Goal: Task Accomplishment & Management: Manage account settings

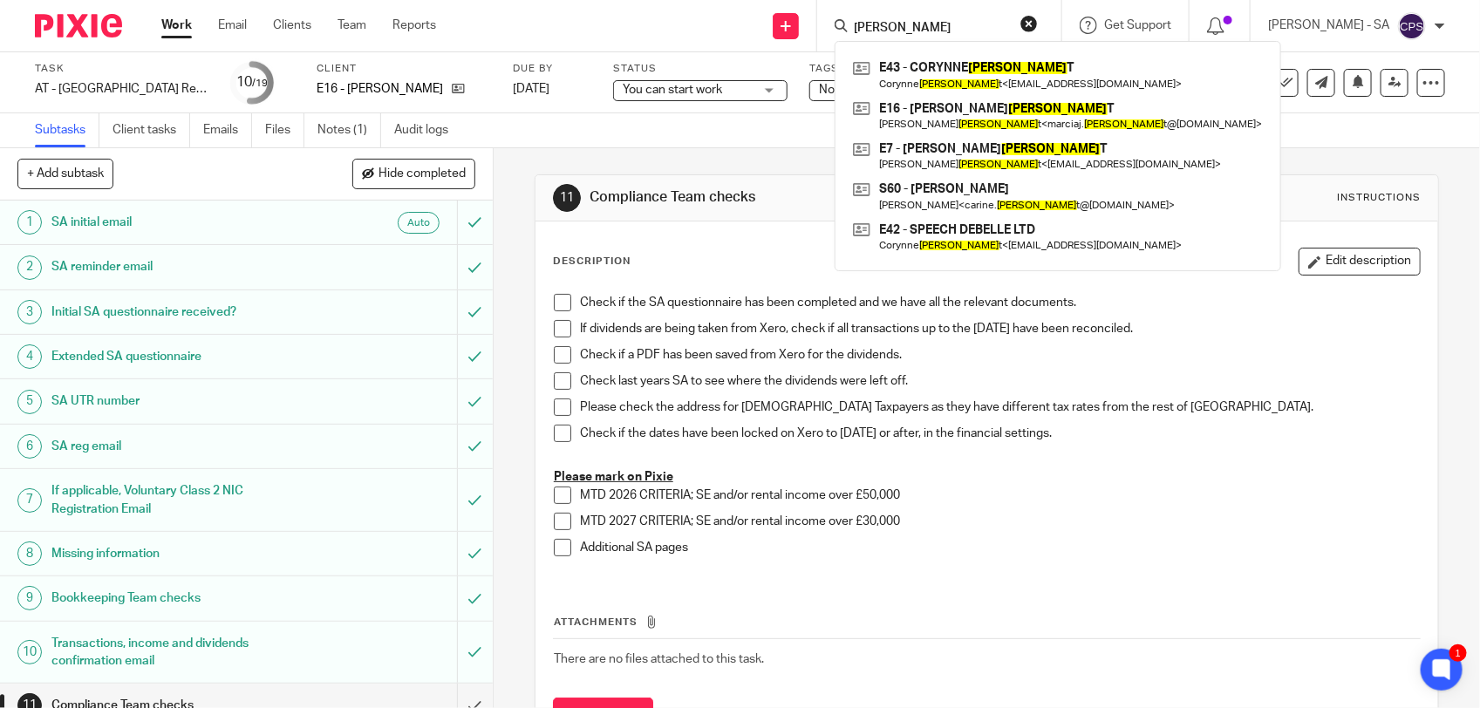
click at [916, 26] on input "Elliot" at bounding box center [930, 29] width 157 height 16
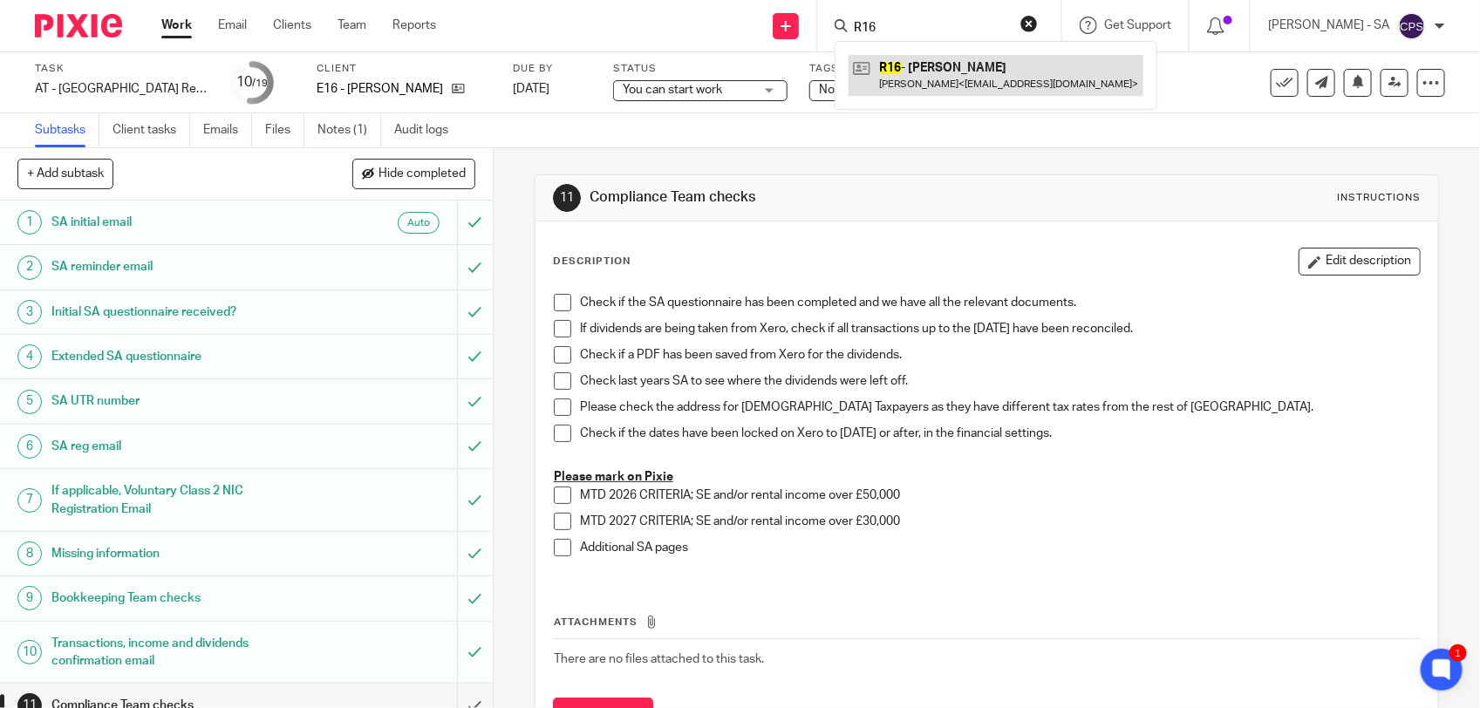
type input "R16"
click at [996, 72] on link at bounding box center [995, 75] width 295 height 40
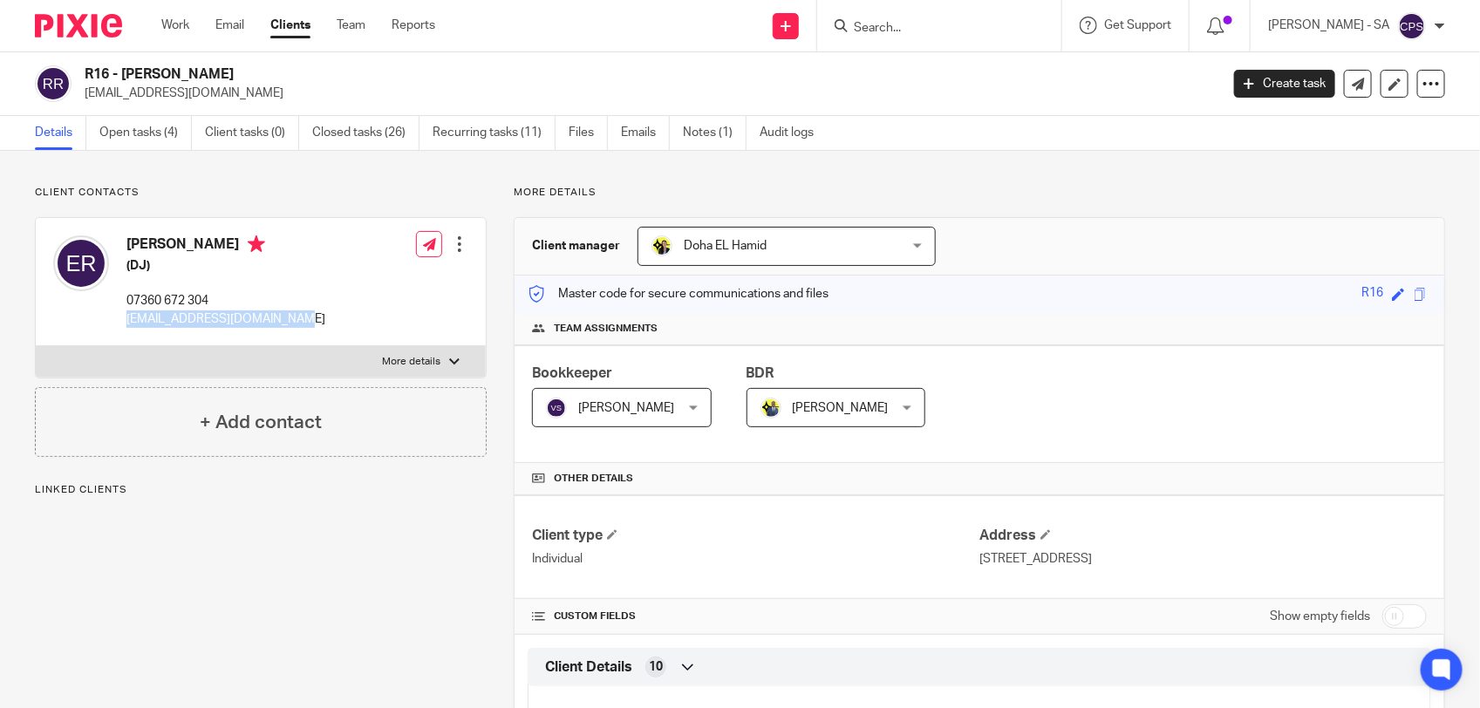
drag, startPoint x: 126, startPoint y: 323, endPoint x: 297, endPoint y: 318, distance: 171.0
click at [297, 318] on div "Edoardo Rossi (DJ) 07360 672 304 edoardorossi2010@gmail.com Edit contact Create…" at bounding box center [261, 282] width 450 height 128
copy p "edoardorossi2010@gmail.com"
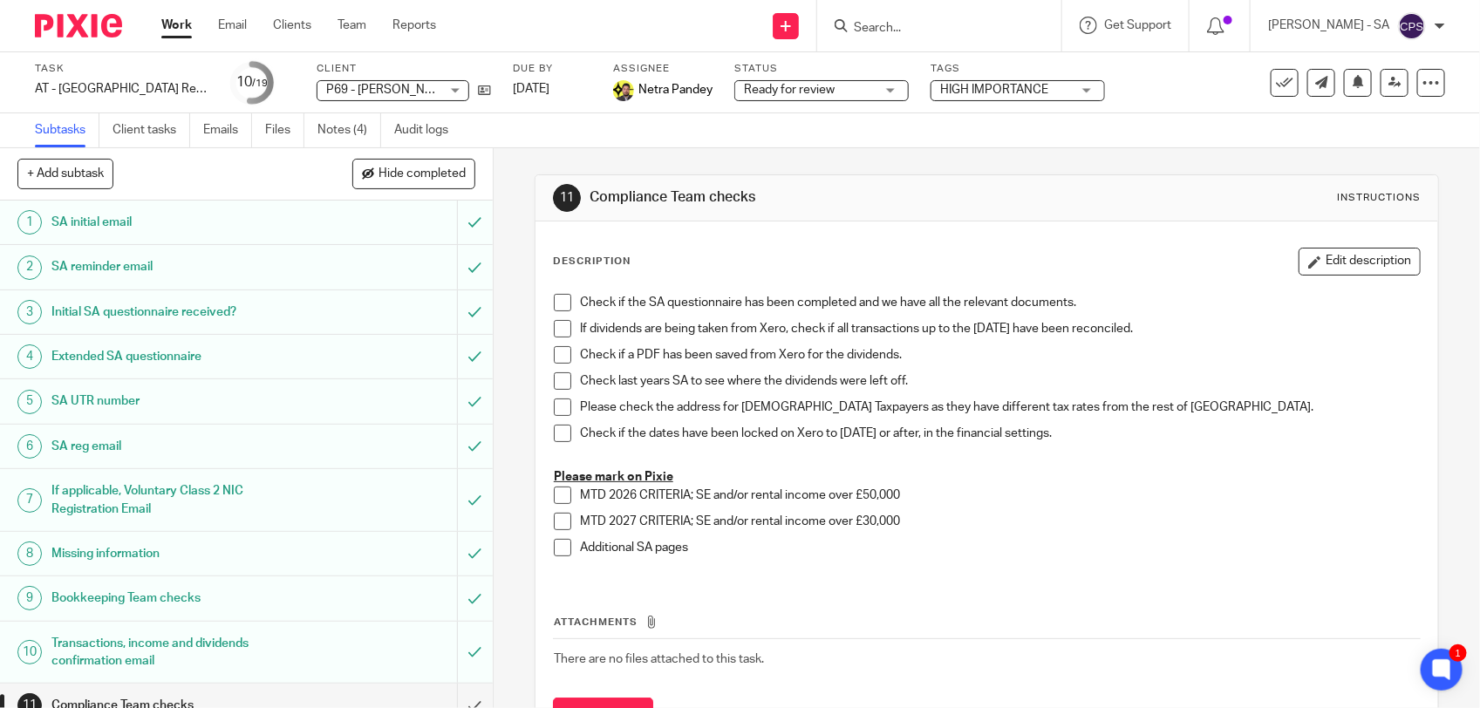
scroll to position [327, 0]
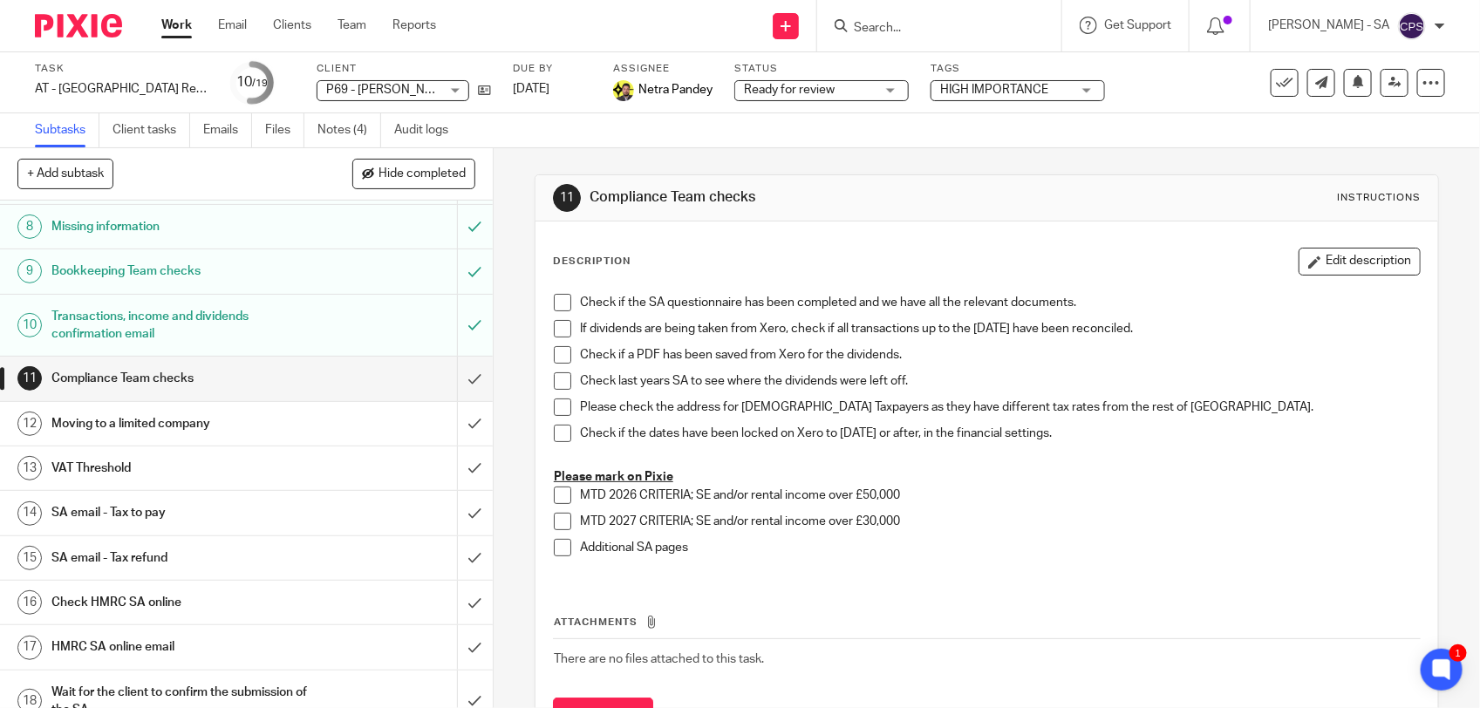
click at [891, 31] on input "Search" at bounding box center [930, 29] width 157 height 16
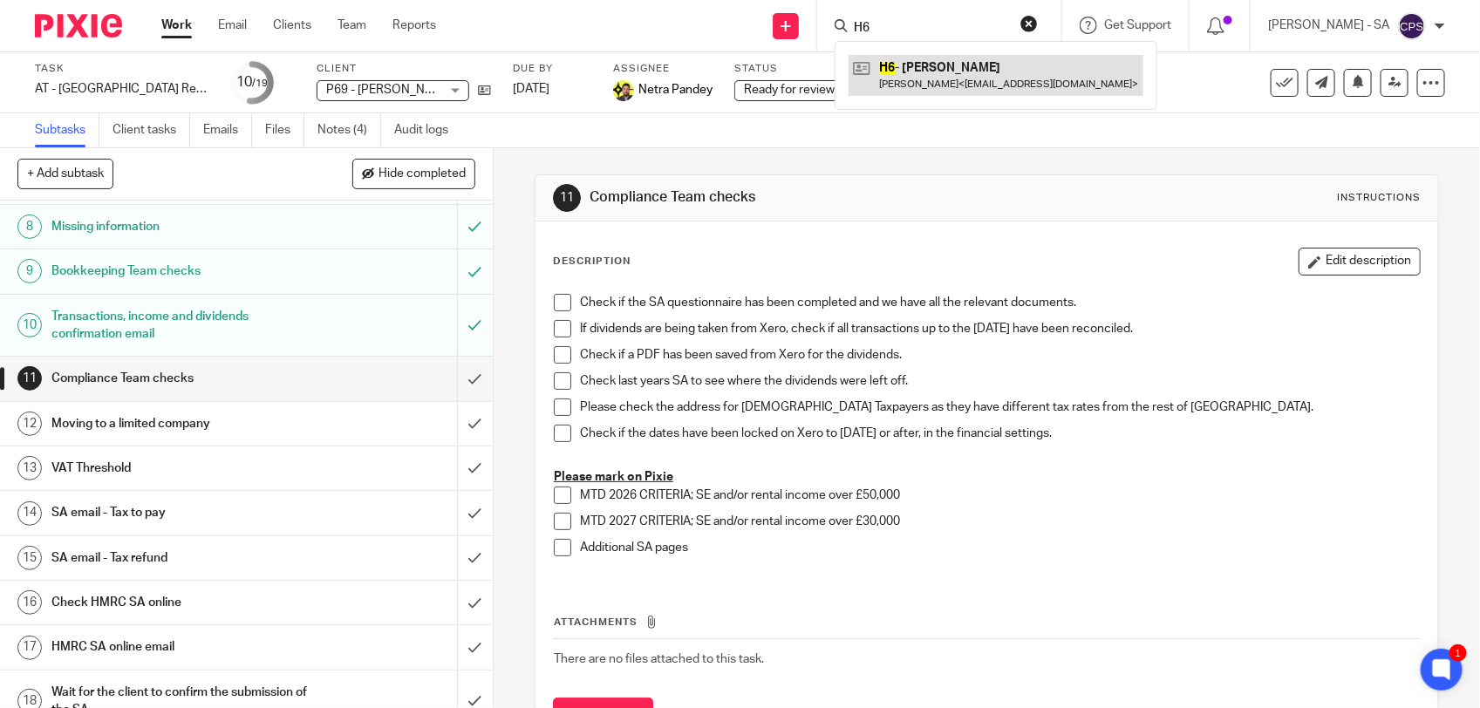
type input "H6"
click at [962, 74] on link at bounding box center [995, 75] width 295 height 40
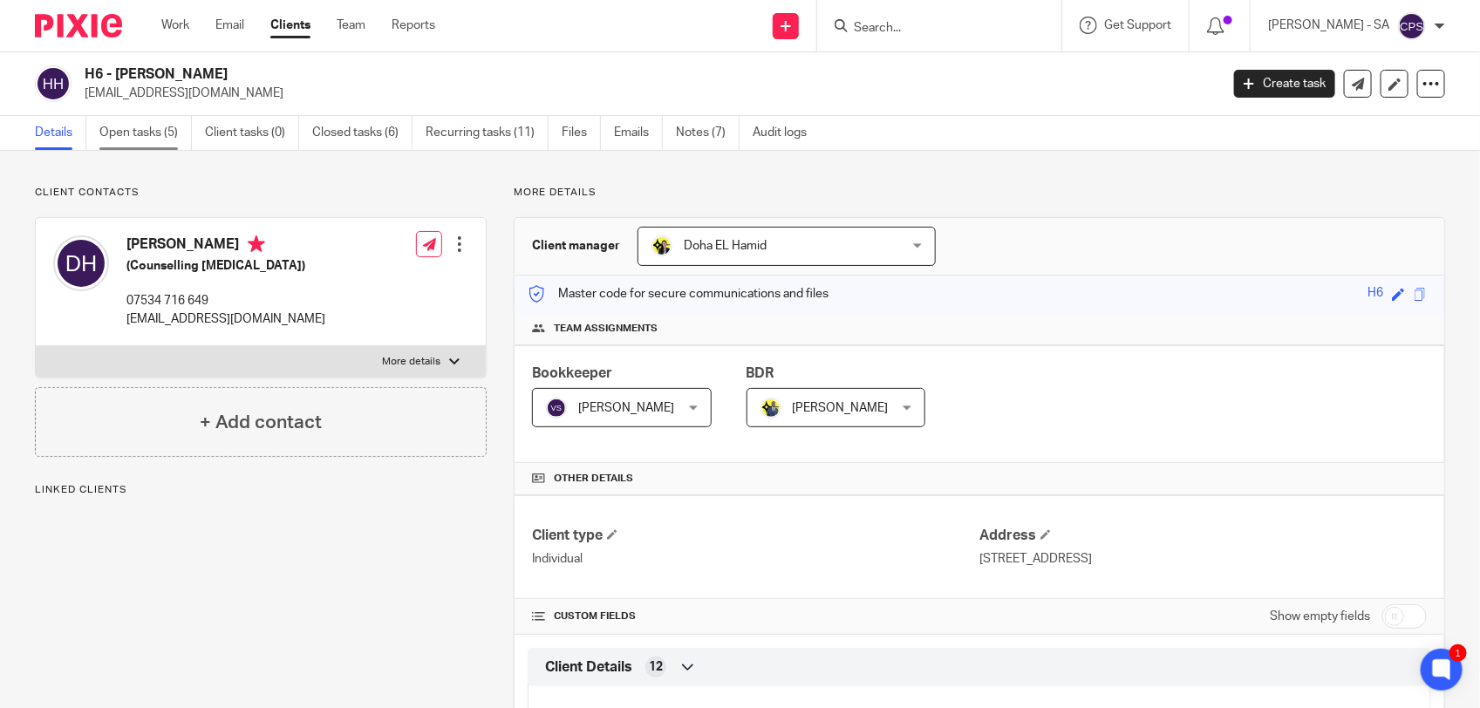
click at [133, 129] on link "Open tasks (5)" at bounding box center [145, 133] width 92 height 34
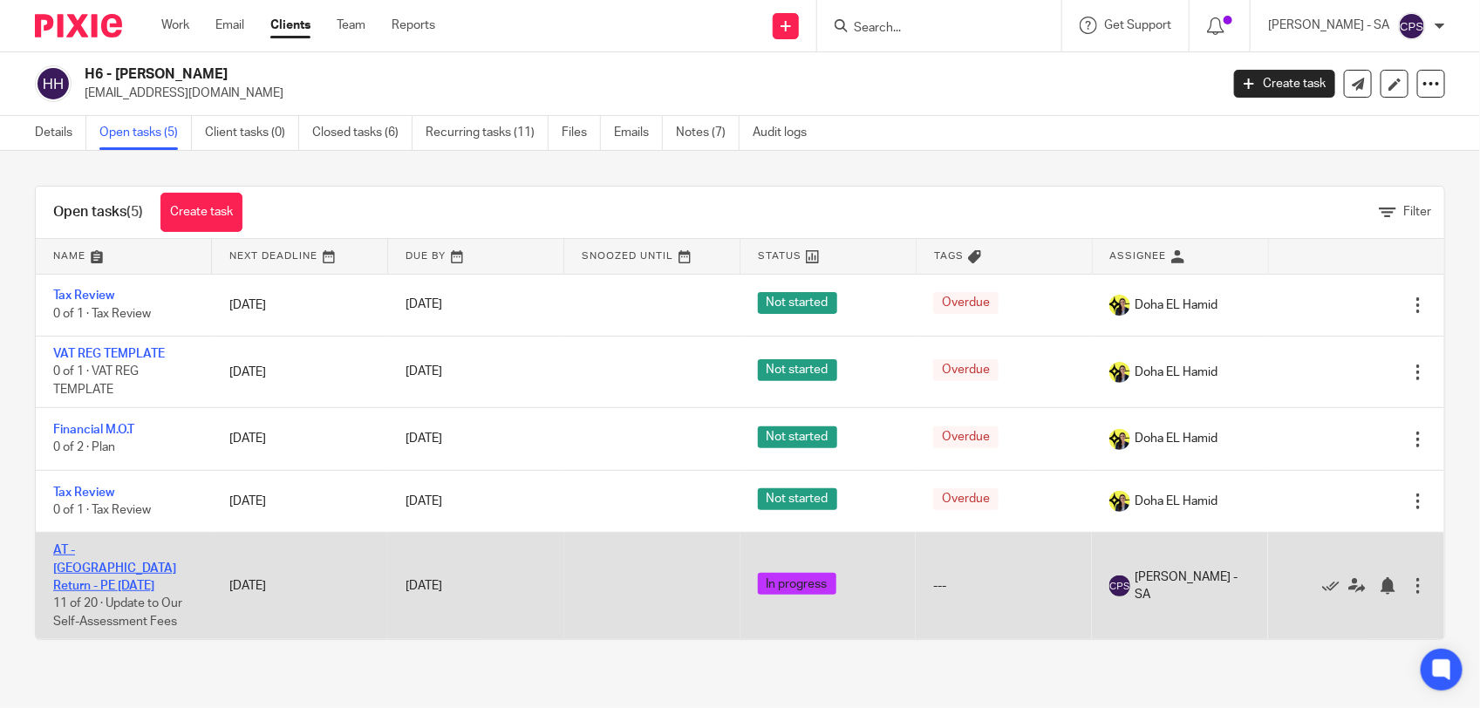
click at [80, 550] on link "AT - SA Return - PE 05-04-2025" at bounding box center [114, 568] width 123 height 48
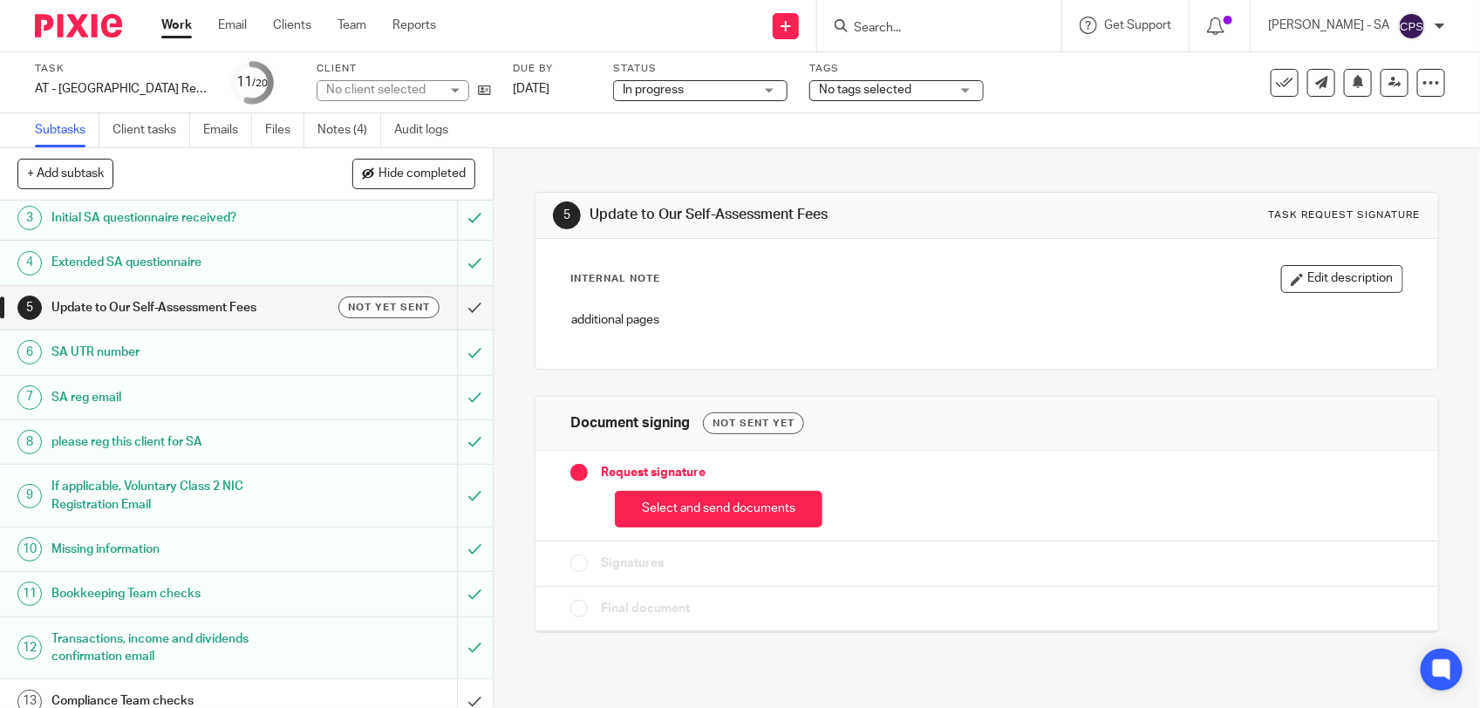
scroll to position [436, 0]
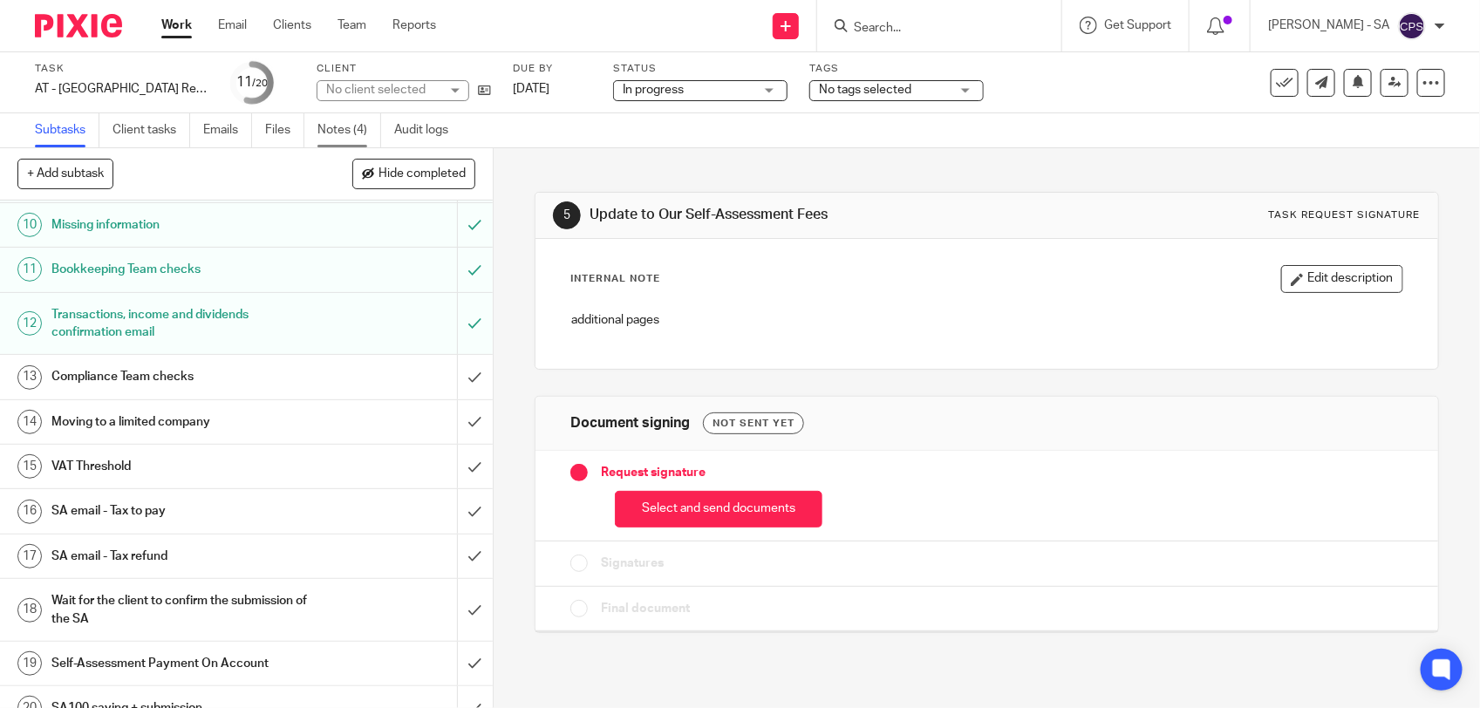
click at [333, 123] on link "Notes (4)" at bounding box center [349, 130] width 64 height 34
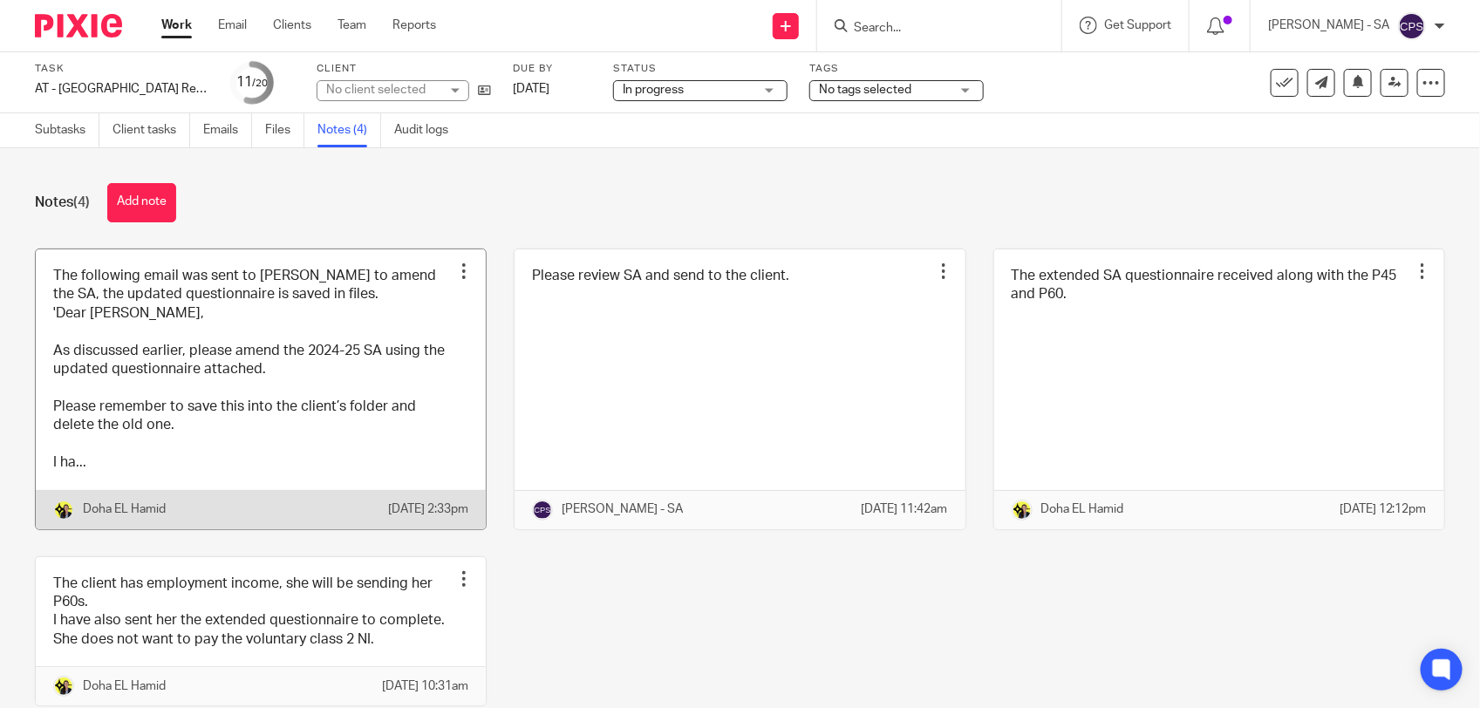
click at [324, 441] on link at bounding box center [261, 389] width 450 height 280
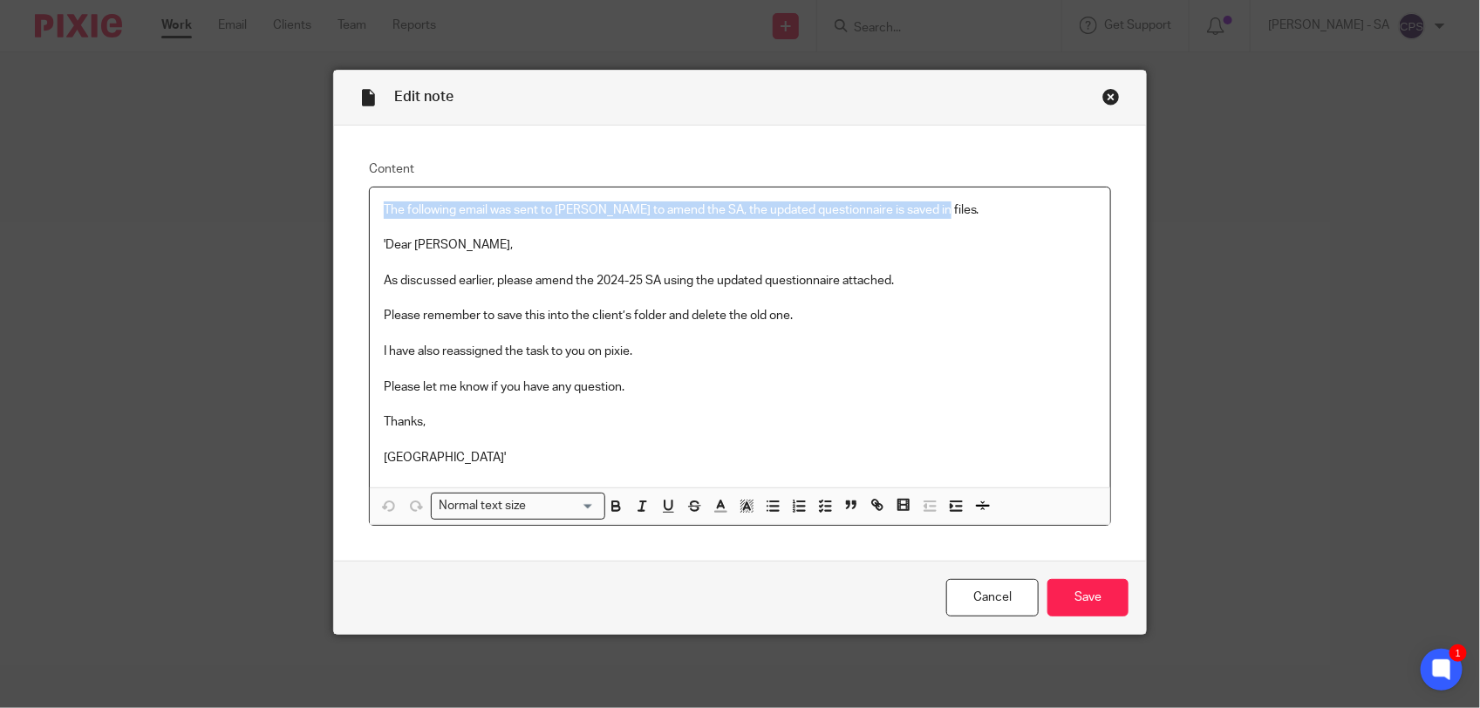
drag, startPoint x: 375, startPoint y: 209, endPoint x: 916, endPoint y: 207, distance: 541.5
click at [916, 207] on p "The following email was sent to [PERSON_NAME] to amend the SA, the updated ques…" at bounding box center [740, 209] width 712 height 17
click at [817, 503] on icon "button" at bounding box center [825, 506] width 16 height 16
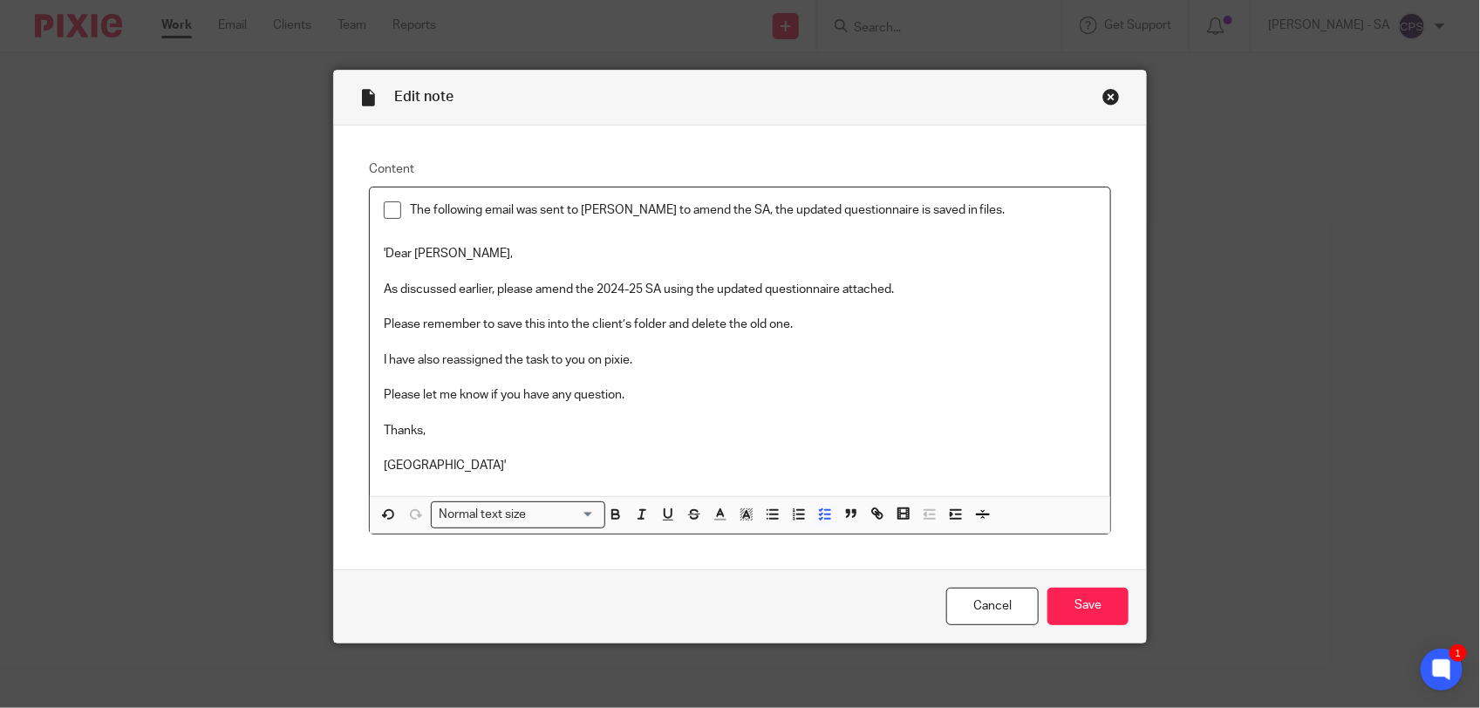
click at [388, 216] on span at bounding box center [392, 209] width 17 height 17
click at [938, 281] on p "As discussed earlier, please amend the 2024-25 SA using the updated questionnai…" at bounding box center [740, 289] width 712 height 17
click at [1087, 610] on input "Save" at bounding box center [1087, 606] width 81 height 37
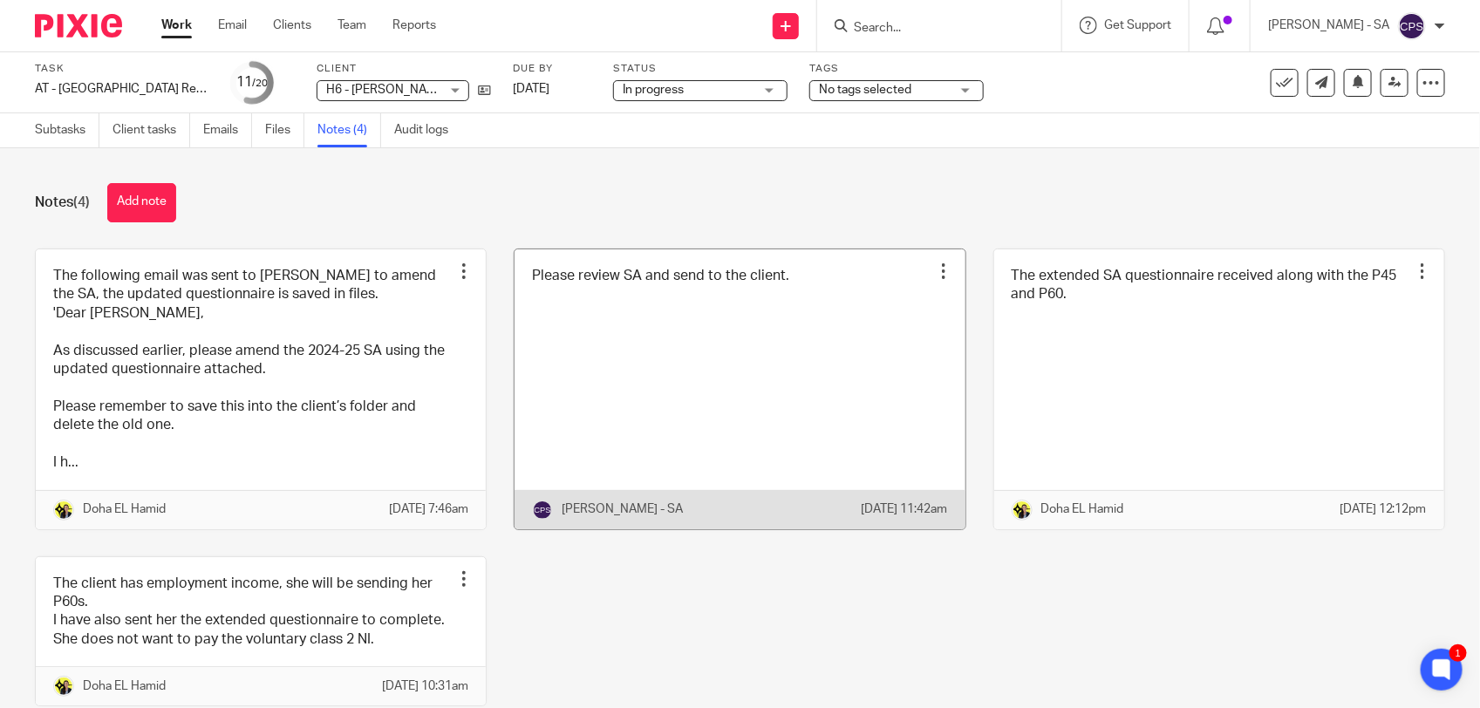
click at [760, 399] on link at bounding box center [739, 389] width 450 height 280
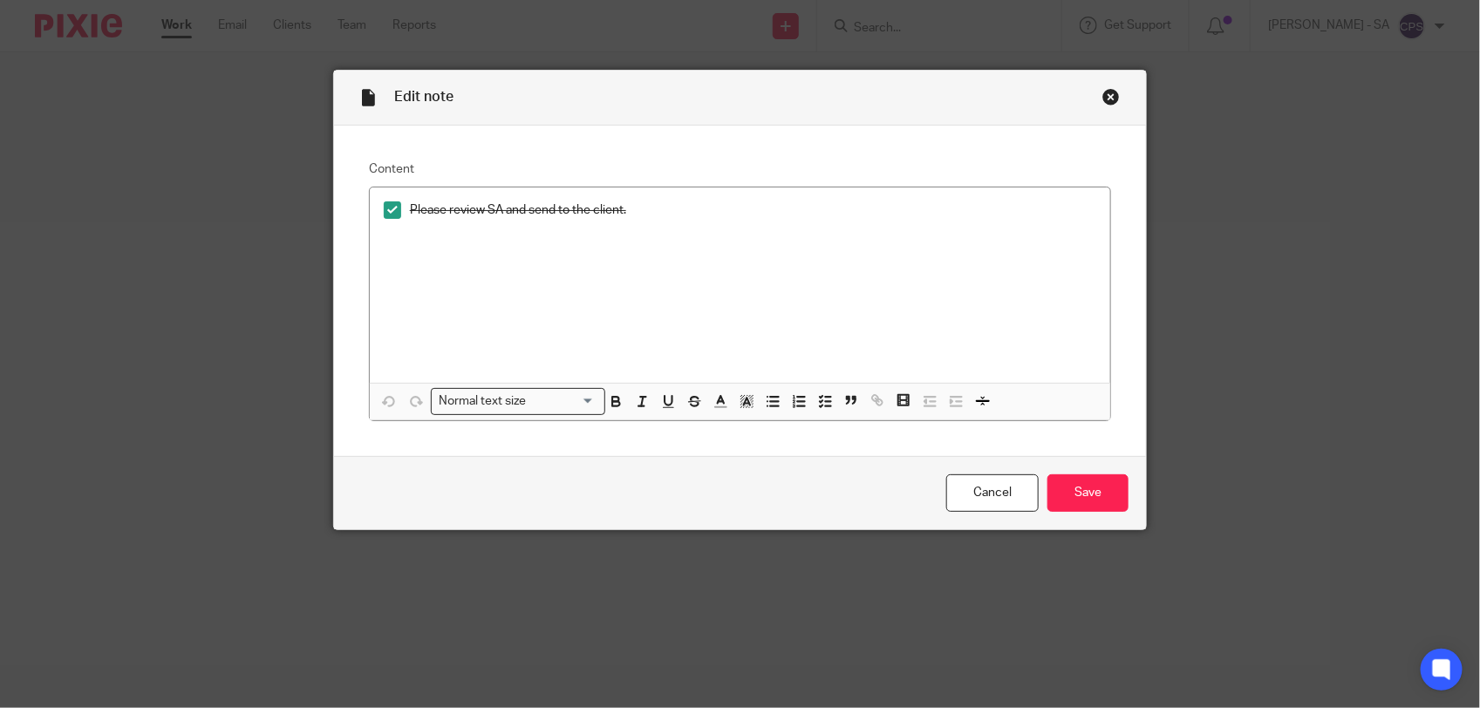
click at [1104, 100] on div "Close this dialog window" at bounding box center [1110, 96] width 17 height 17
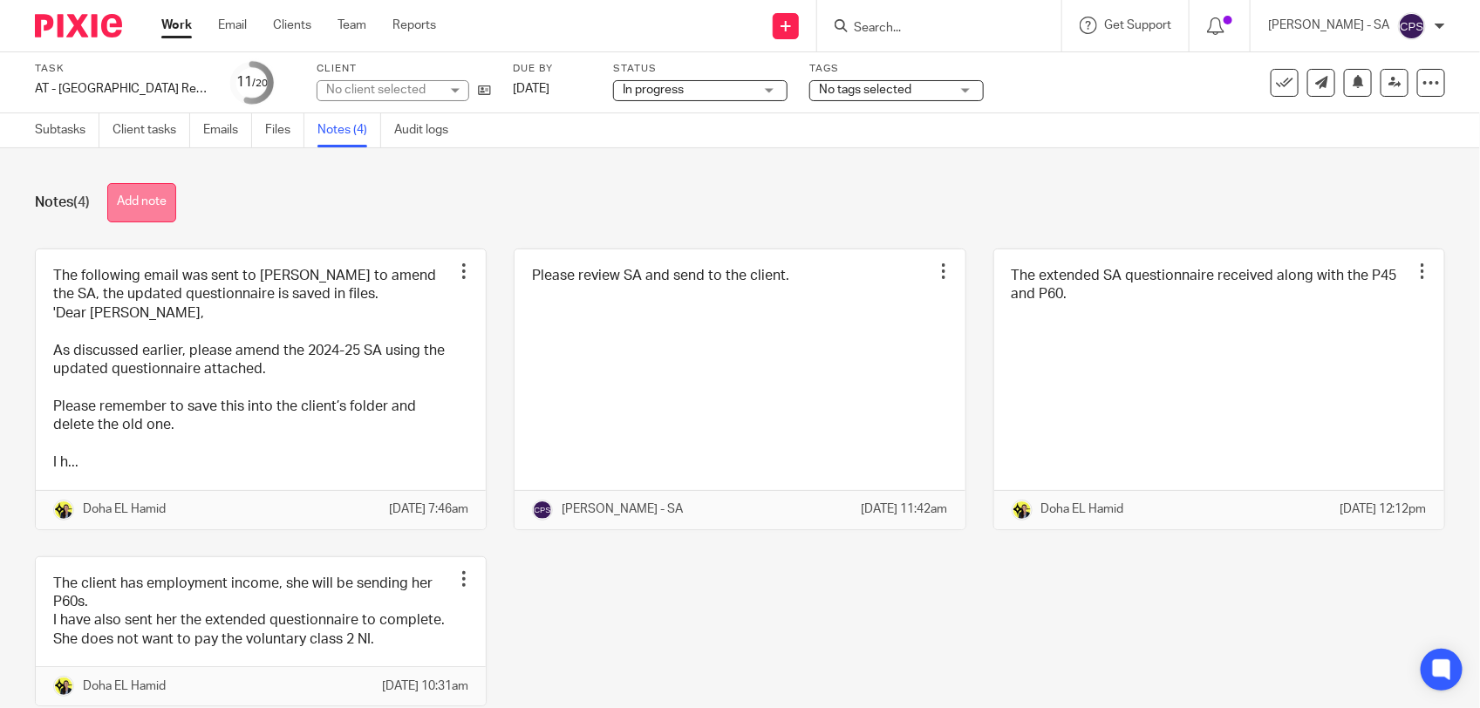
click at [159, 205] on button "Add note" at bounding box center [141, 202] width 69 height 39
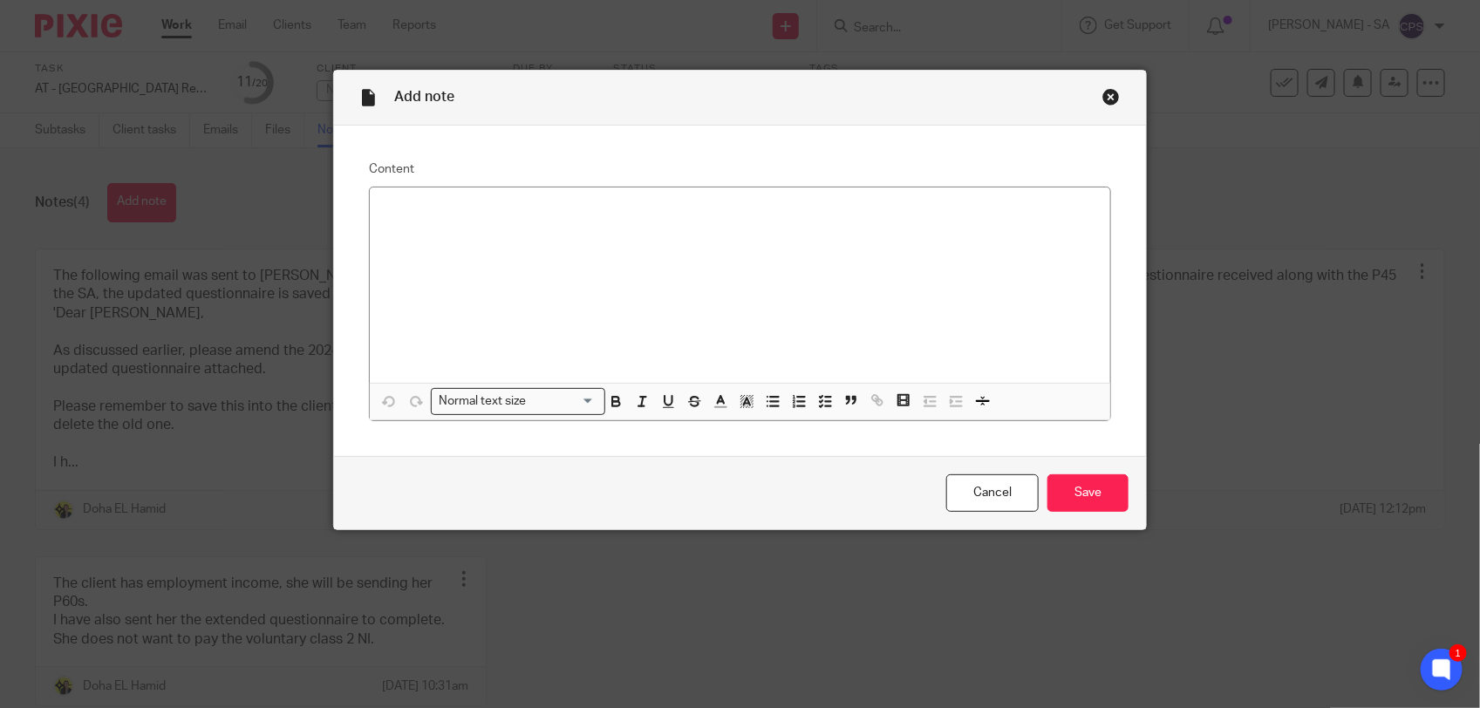
click at [1102, 97] on div "Close this dialog window" at bounding box center [1110, 96] width 17 height 17
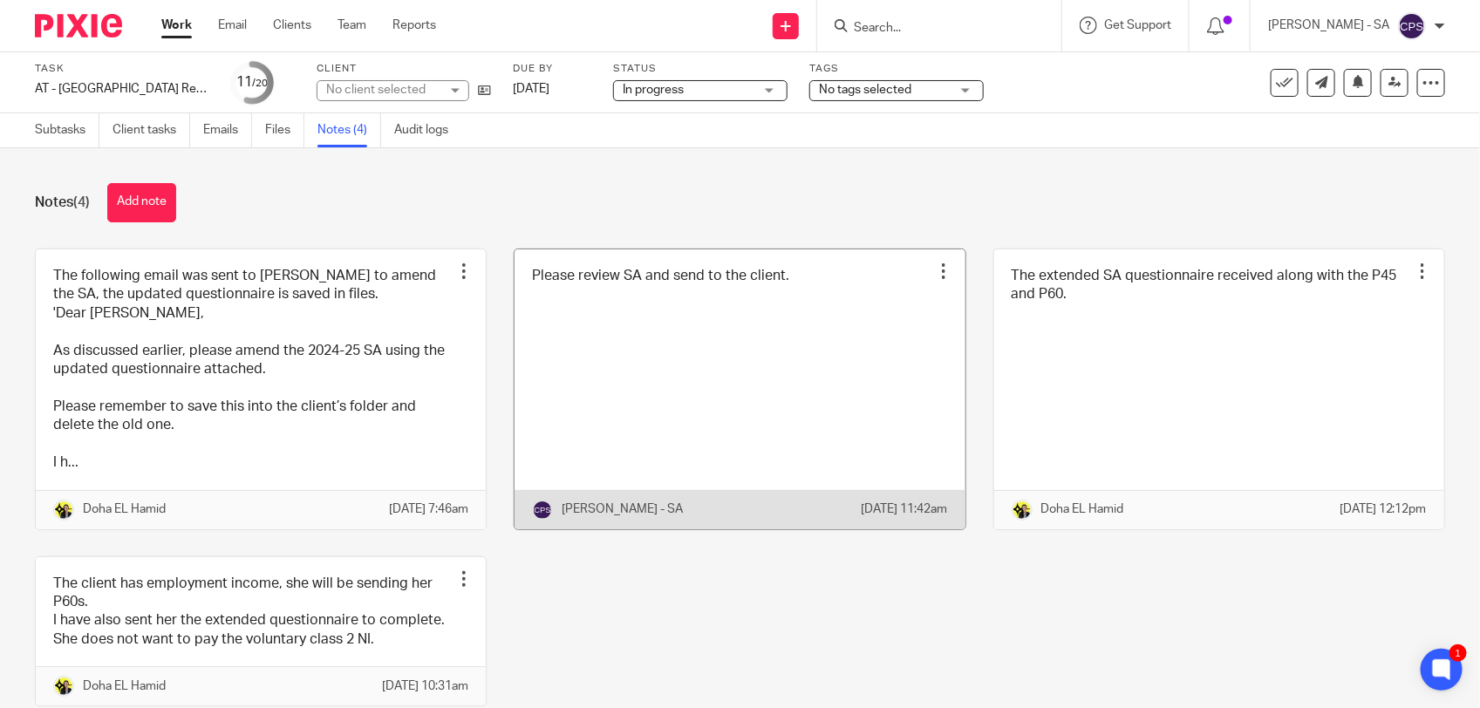
click at [620, 390] on link at bounding box center [739, 389] width 450 height 280
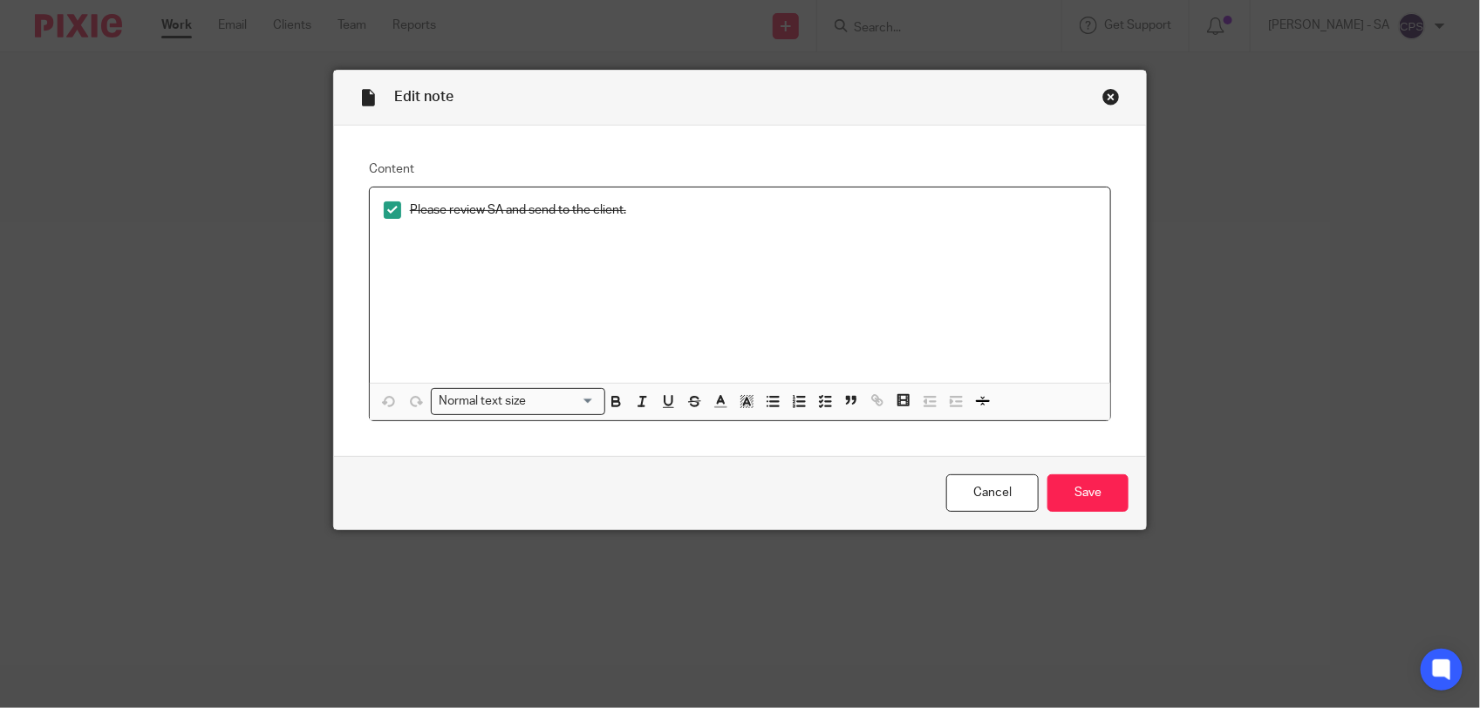
click at [386, 212] on span at bounding box center [392, 209] width 17 height 17
drag, startPoint x: 403, startPoint y: 210, endPoint x: 654, endPoint y: 210, distance: 251.1
click at [654, 210] on p "Please review SA and send to the client." at bounding box center [753, 209] width 686 height 17
copy p "Please review SA and send to the client."
click at [1102, 98] on div "Close this dialog window" at bounding box center [1110, 96] width 17 height 17
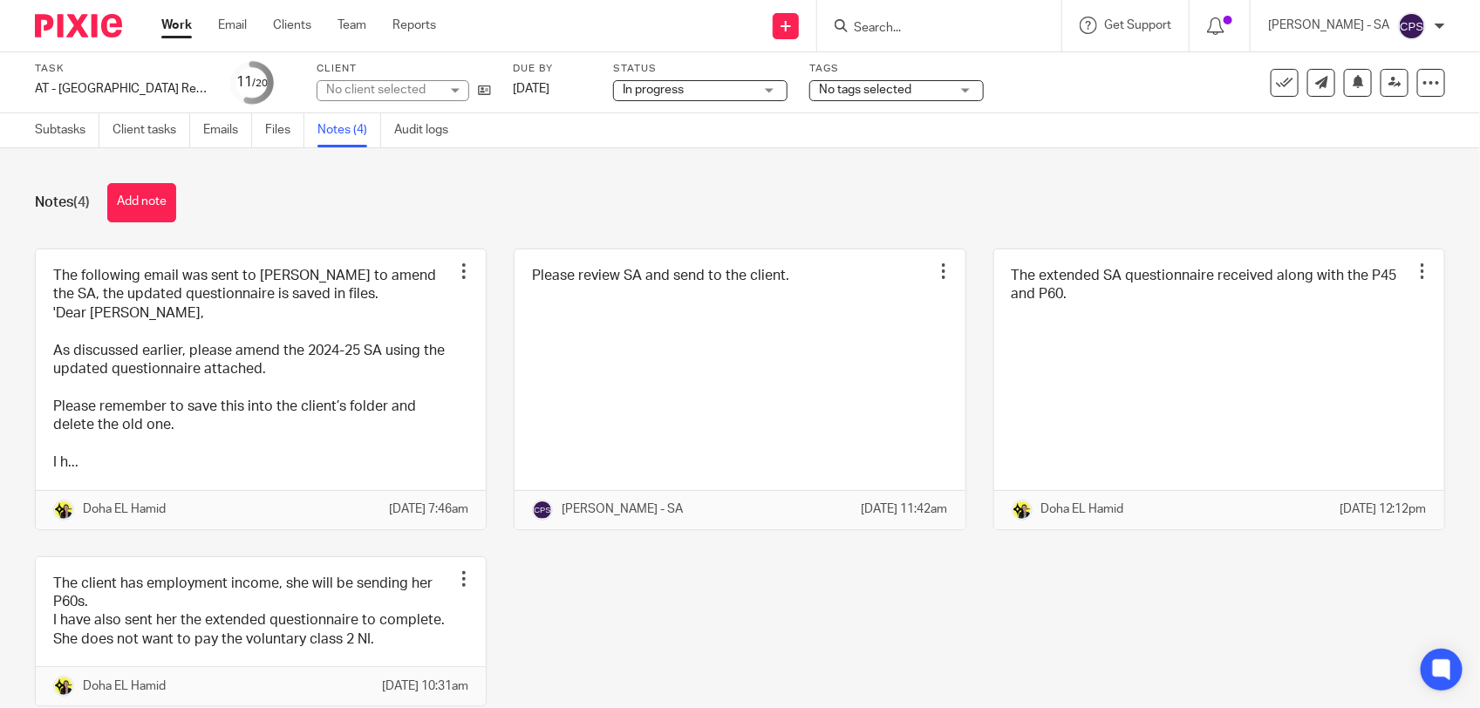
click at [118, 202] on button "Add note" at bounding box center [141, 202] width 69 height 39
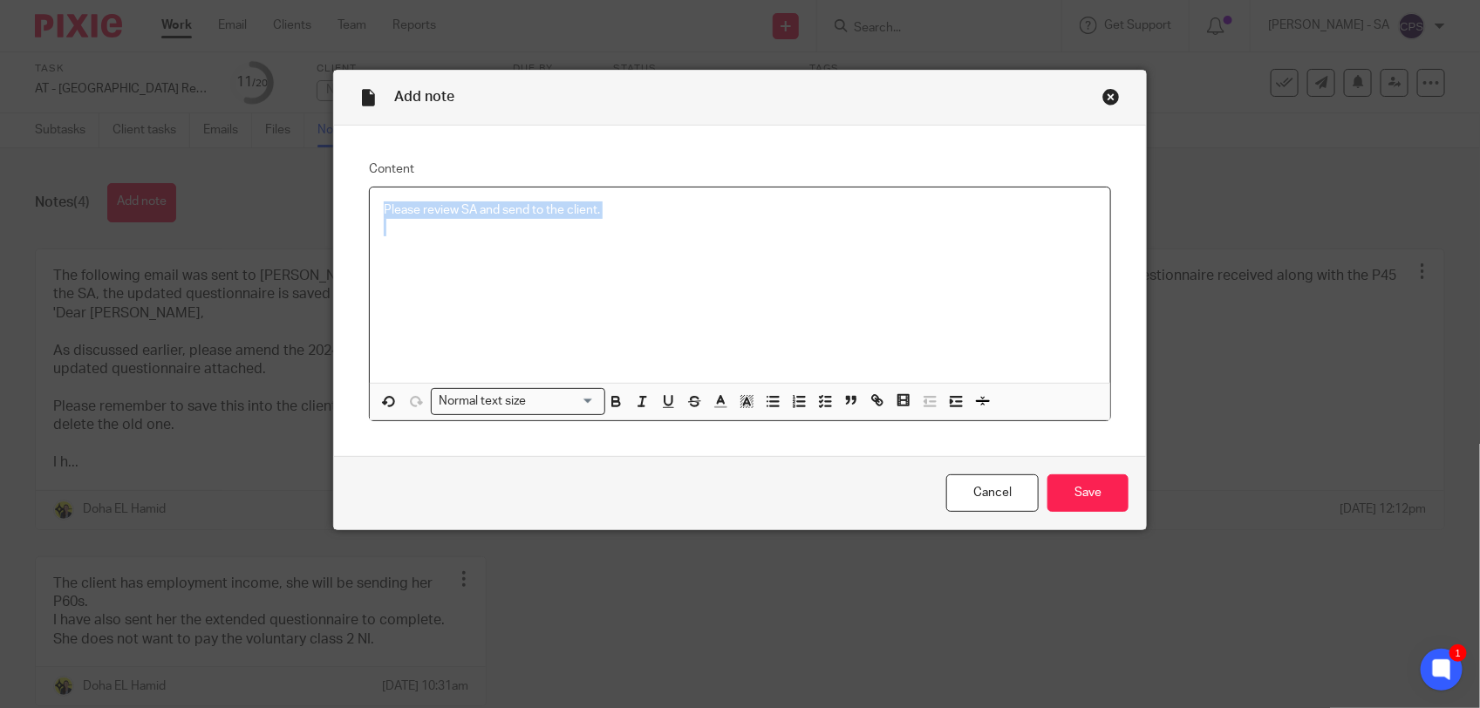
drag, startPoint x: 373, startPoint y: 211, endPoint x: 637, endPoint y: 220, distance: 264.4
click at [637, 220] on div "Please review SA and send to the client." at bounding box center [740, 284] width 740 height 195
click at [817, 397] on icon "button" at bounding box center [825, 401] width 16 height 16
click at [424, 247] on div at bounding box center [753, 241] width 686 height 26
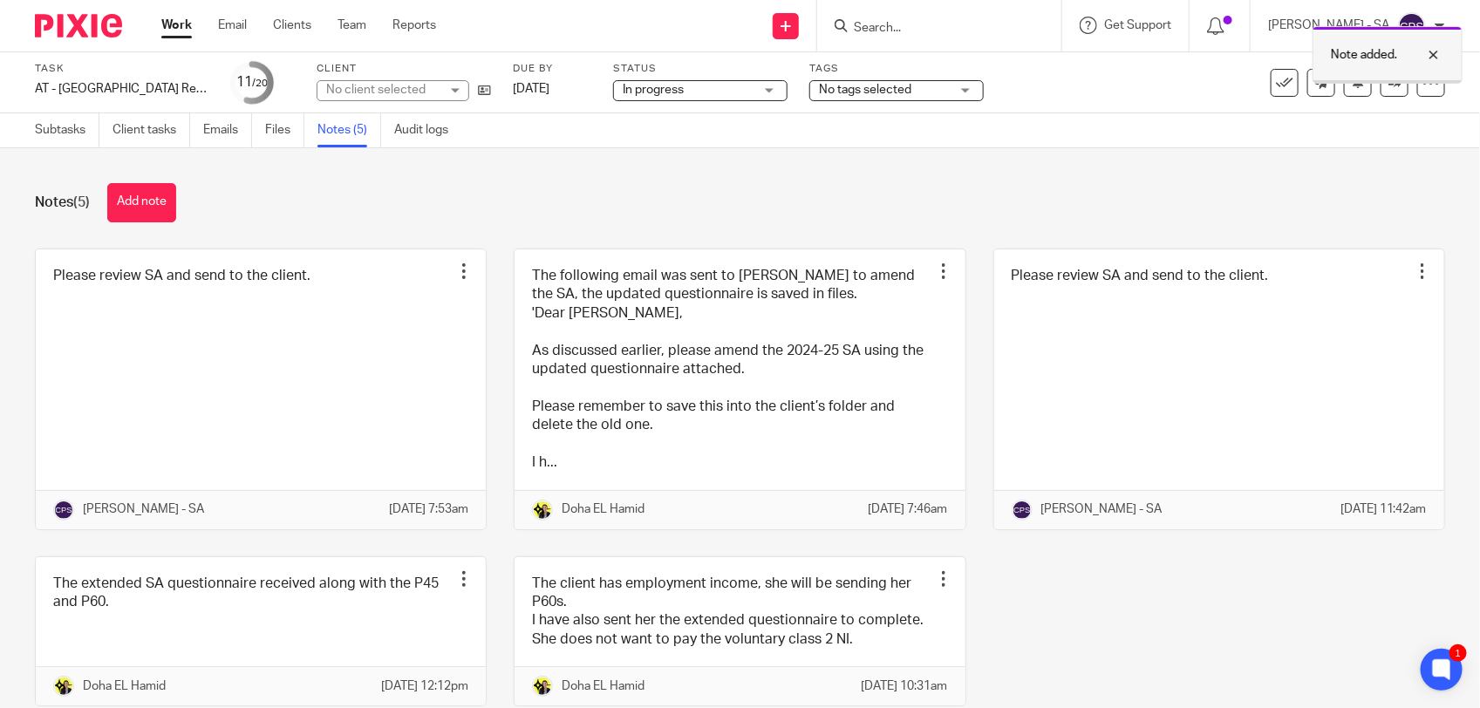
click at [1433, 54] on div at bounding box center [1420, 54] width 47 height 21
click at [848, 194] on div "Notes (5) Add note" at bounding box center [740, 202] width 1410 height 39
click at [72, 140] on link "Subtasks" at bounding box center [67, 130] width 65 height 34
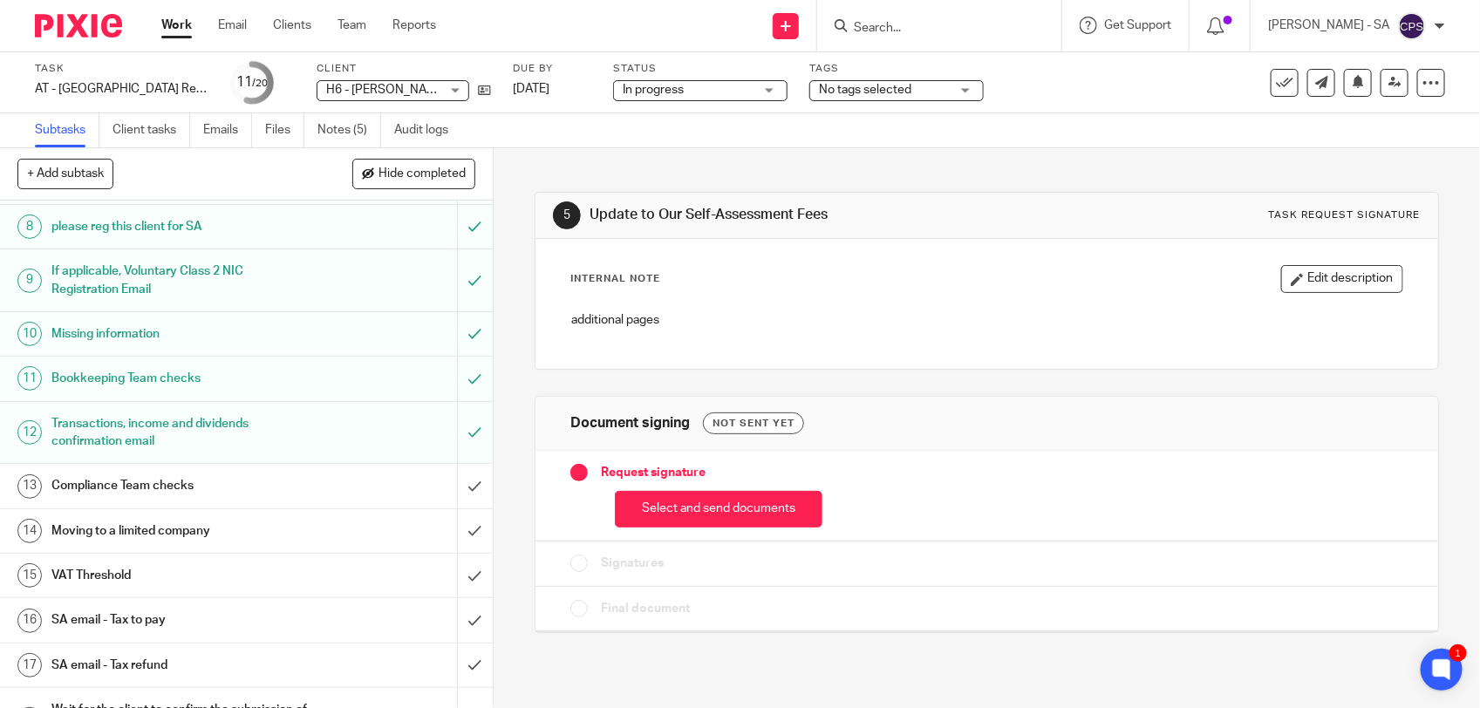
scroll to position [436, 0]
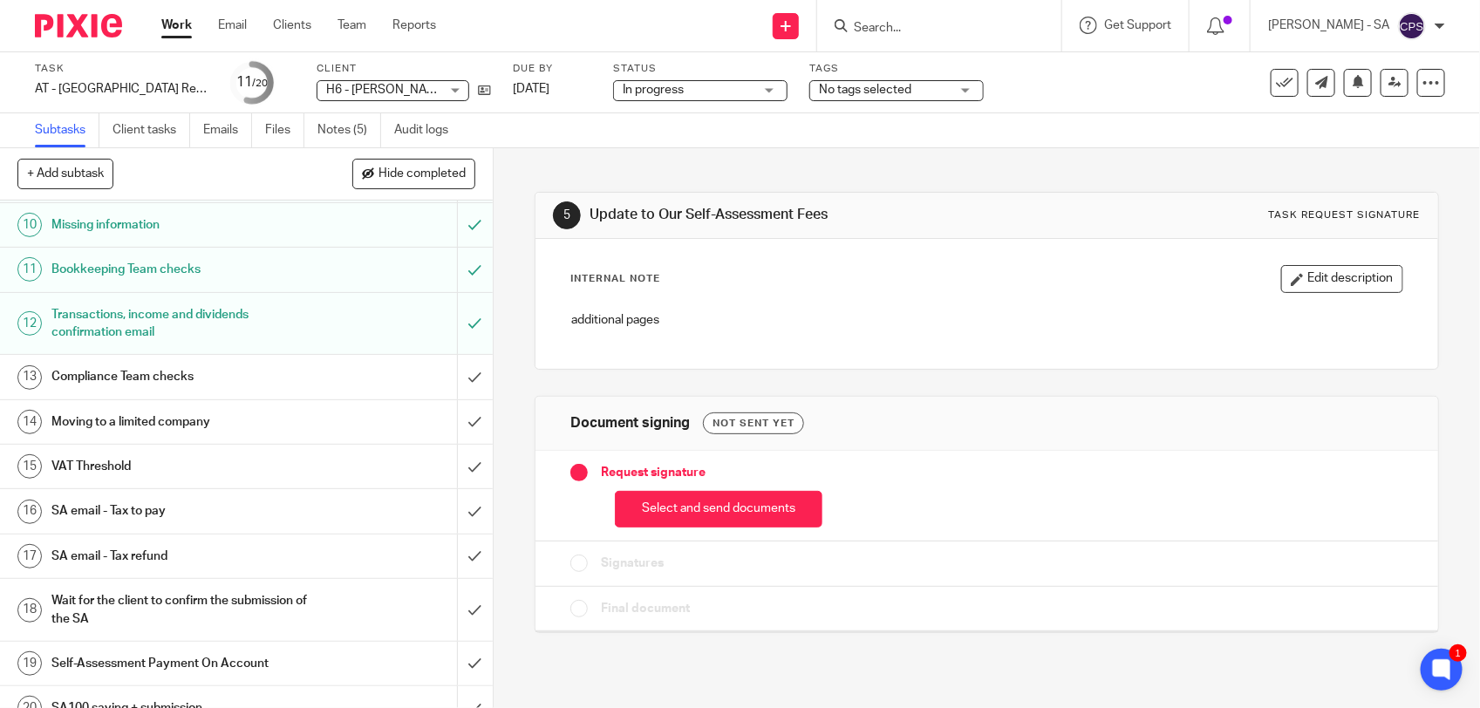
click at [188, 501] on h1 "SA email - Tax to pay" at bounding box center [180, 511] width 259 height 26
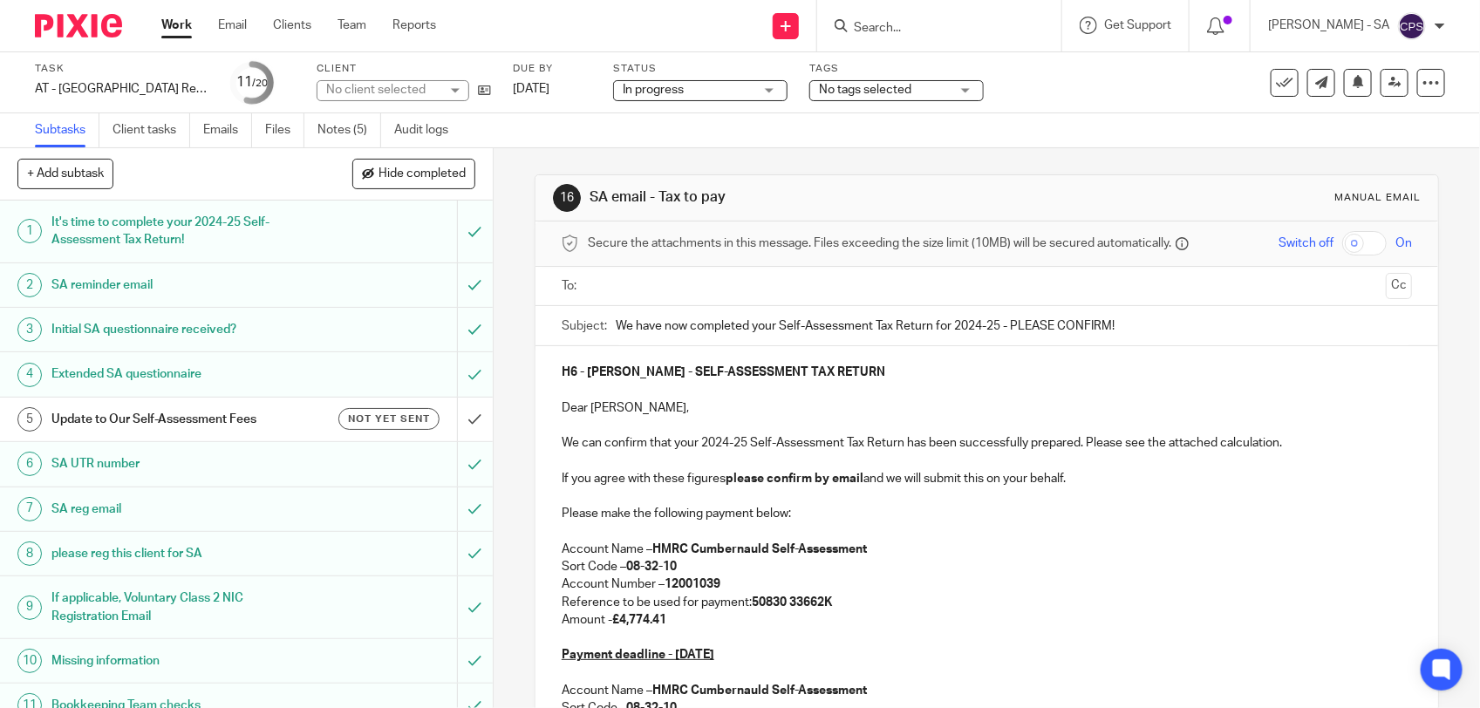
scroll to position [109, 0]
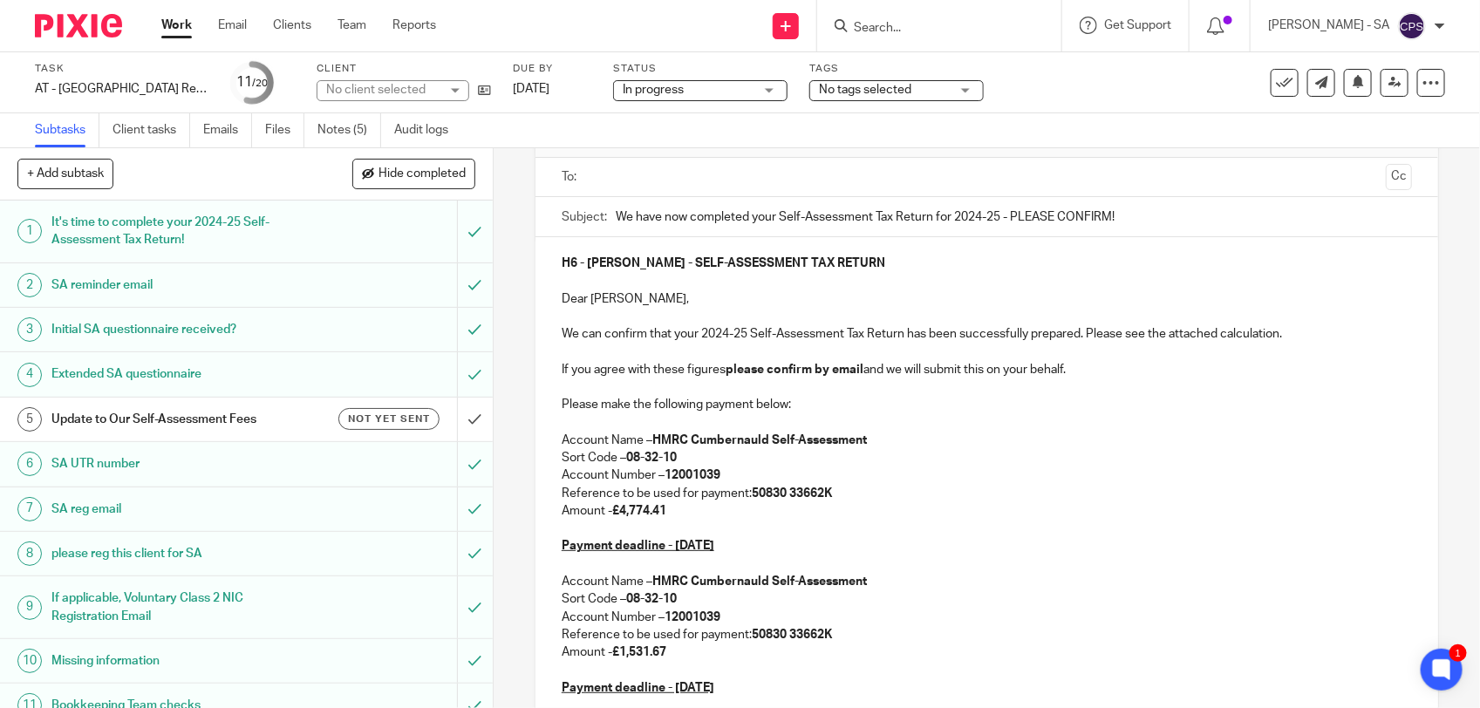
drag, startPoint x: 616, startPoint y: 510, endPoint x: 685, endPoint y: 513, distance: 68.9
click at [685, 513] on p "Amount - £4,774.41" at bounding box center [987, 510] width 850 height 17
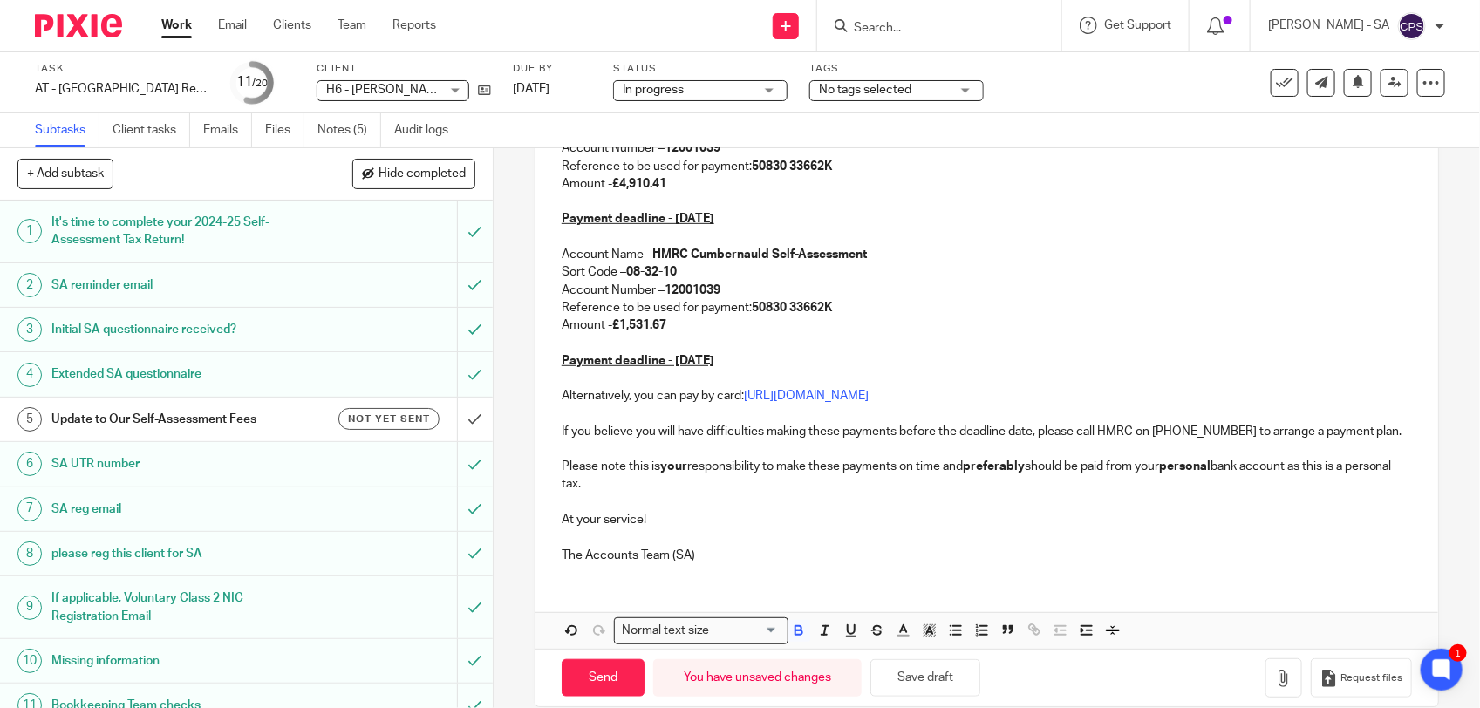
scroll to position [481, 0]
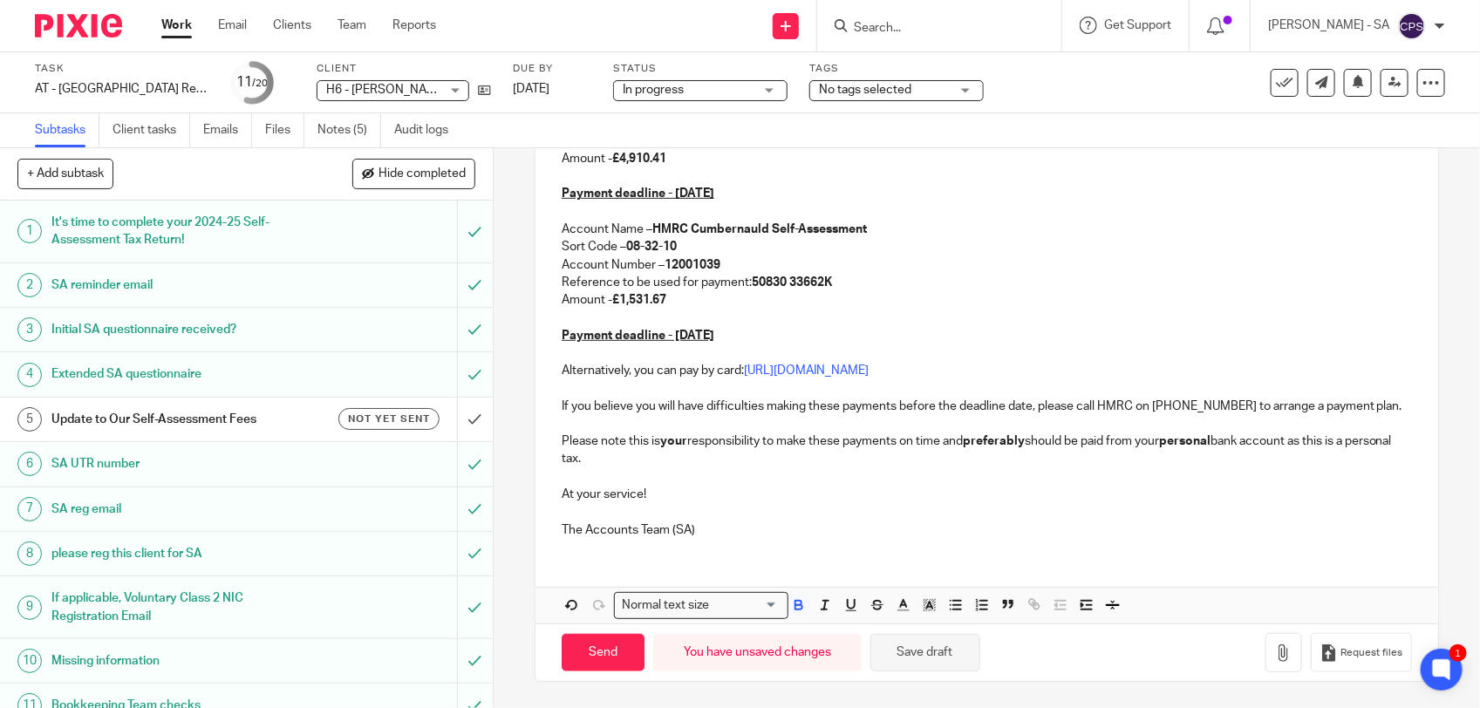
click at [909, 656] on button "Save draft" at bounding box center [925, 652] width 110 height 37
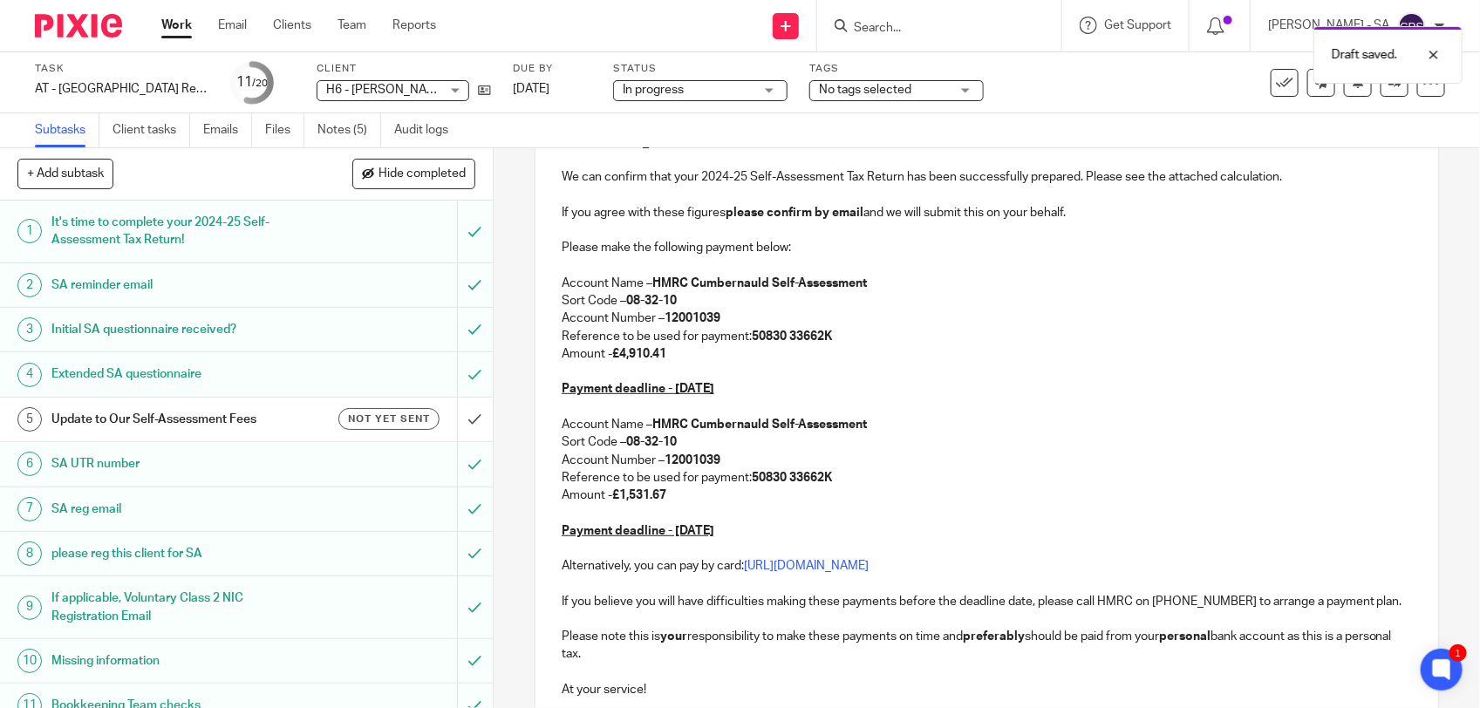
scroll to position [263, 0]
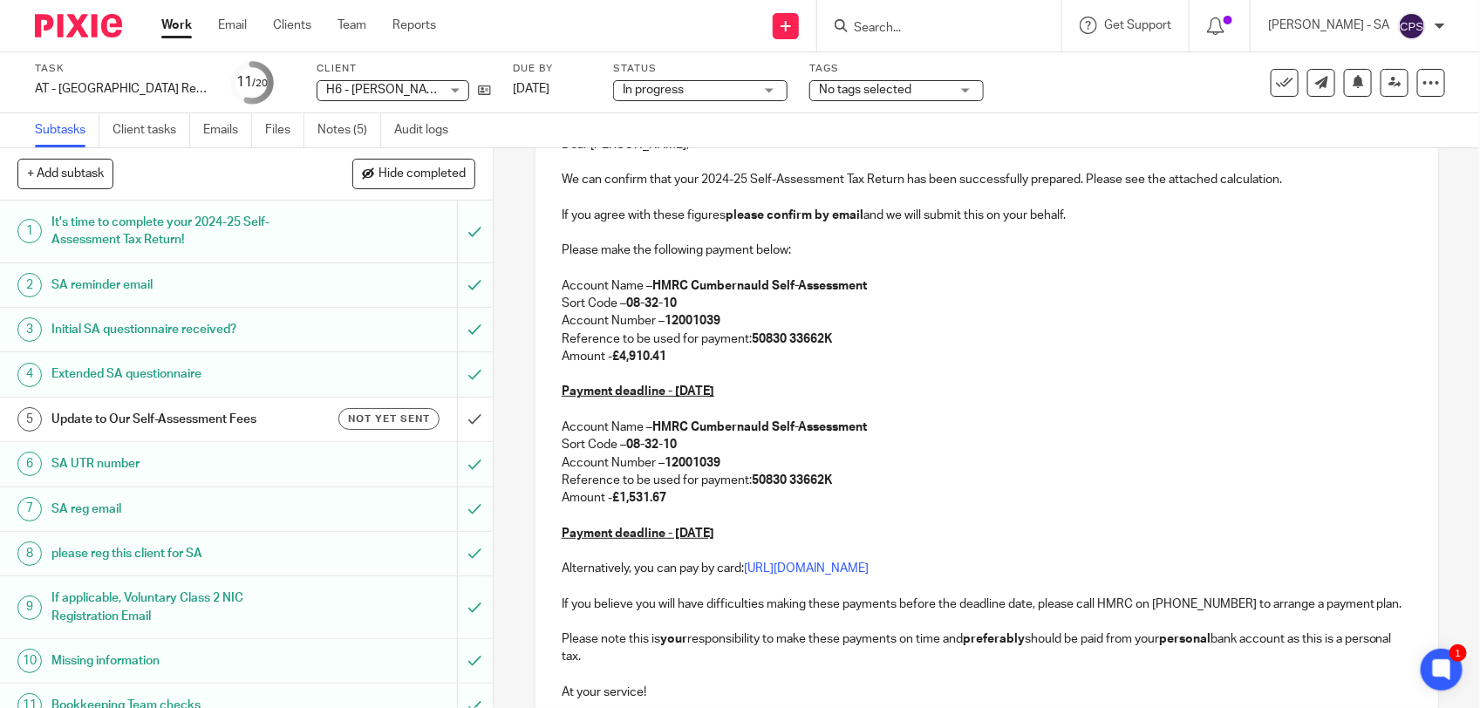
drag, startPoint x: 617, startPoint y: 358, endPoint x: 676, endPoint y: 356, distance: 58.5
click at [676, 356] on p "Amount - £4,910.41" at bounding box center [987, 356] width 850 height 17
drag, startPoint x: 619, startPoint y: 501, endPoint x: 692, endPoint y: 510, distance: 72.9
click at [692, 510] on div "H6 - DR. JANA HOYTE - SELF-ASSESSMENT TAX RETURN Dear Jana, We can confirm that…" at bounding box center [986, 416] width 903 height 667
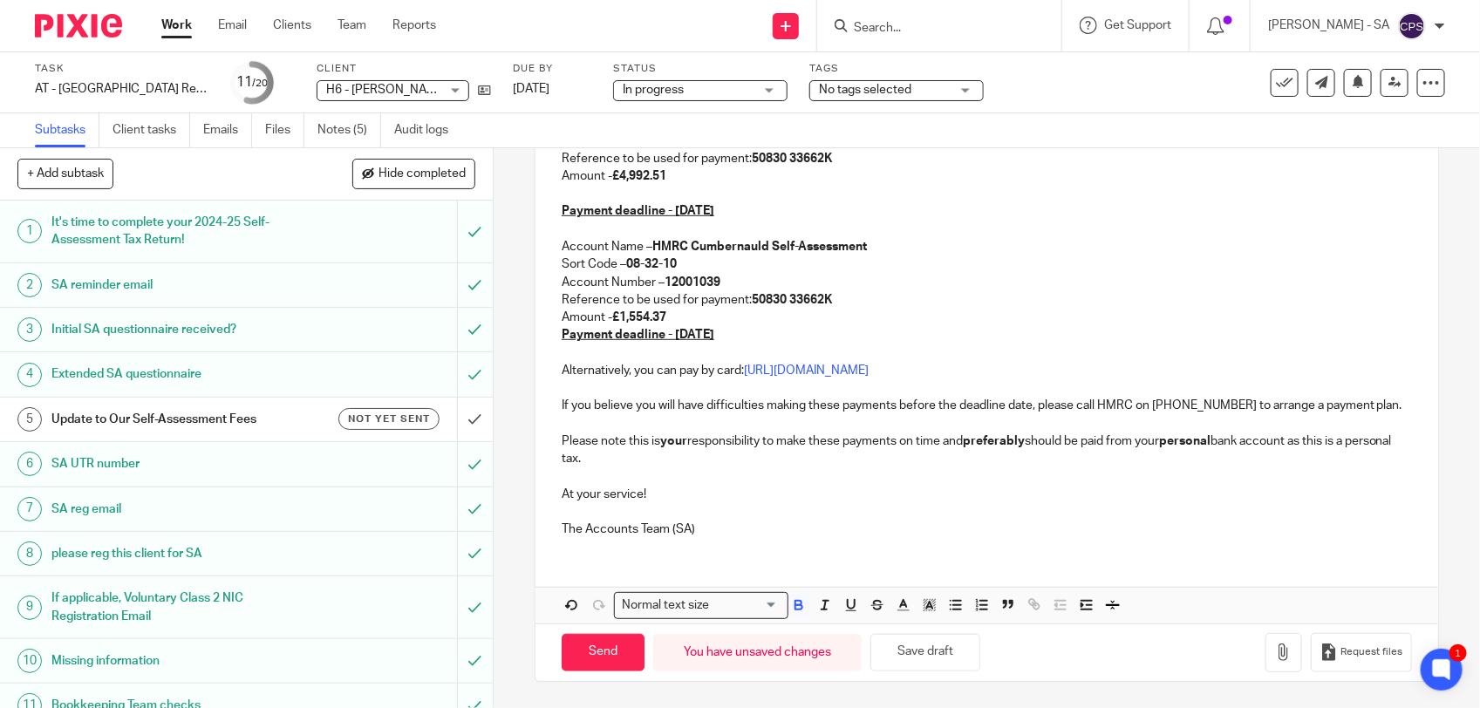
scroll to position [463, 0]
drag, startPoint x: 916, startPoint y: 656, endPoint x: 910, endPoint y: 645, distance: 12.1
click at [916, 655] on button "Save draft" at bounding box center [925, 652] width 110 height 37
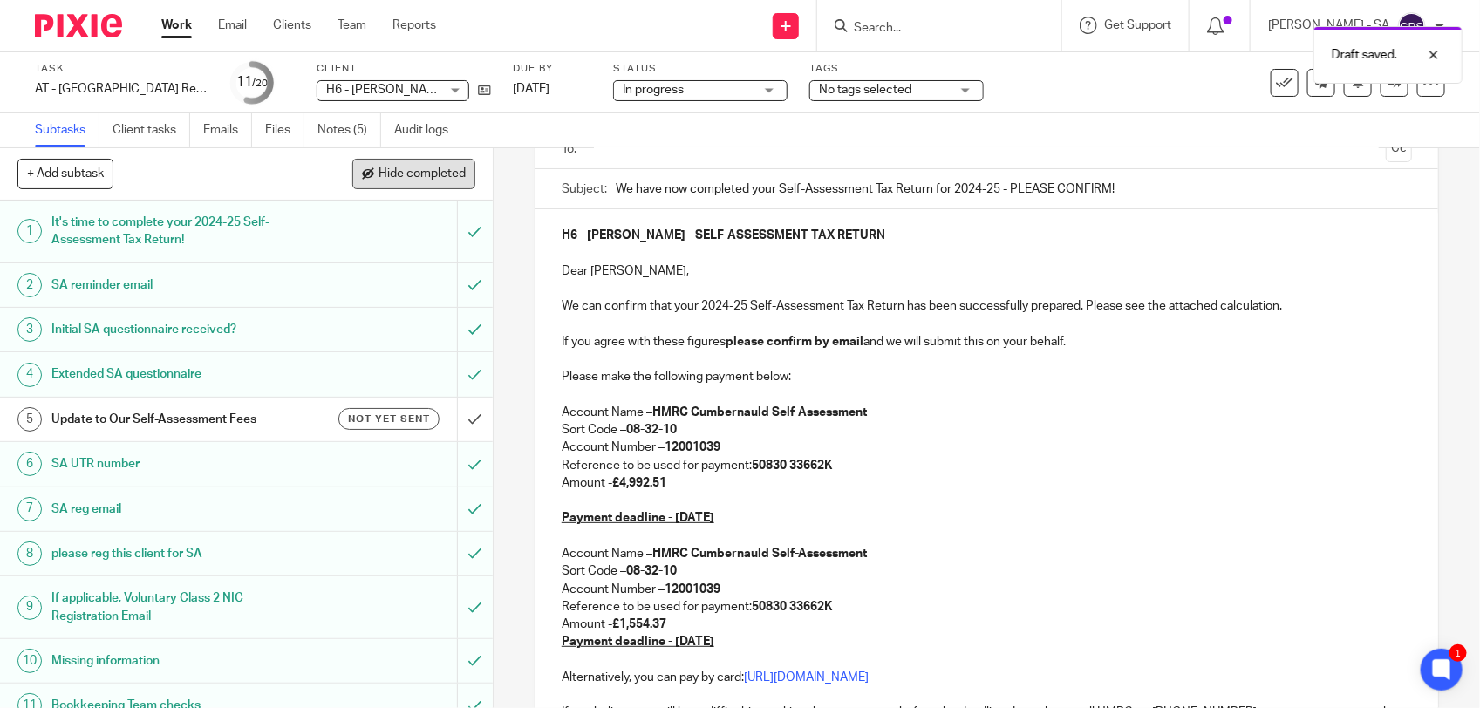
scroll to position [136, 0]
click at [351, 136] on link "Notes (5)" at bounding box center [349, 130] width 64 height 34
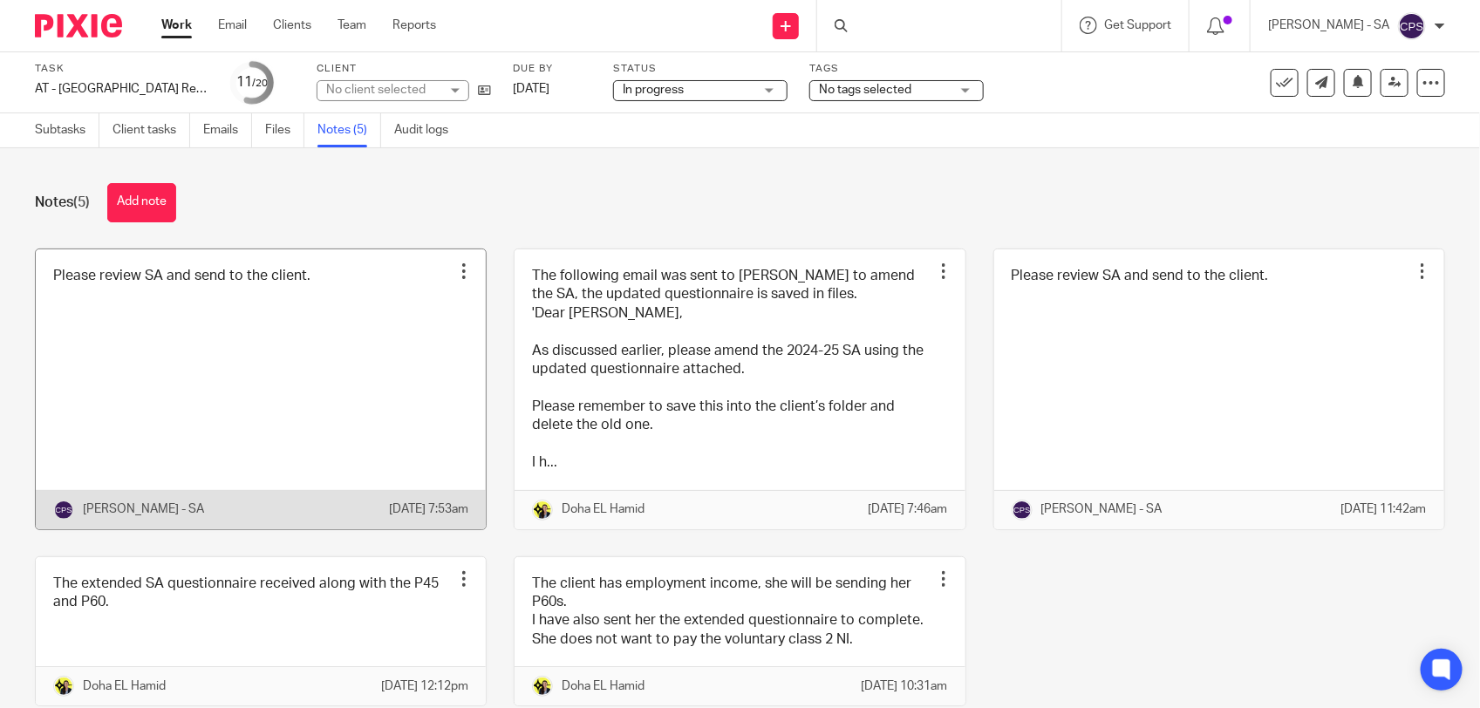
click at [263, 354] on link at bounding box center [261, 389] width 450 height 280
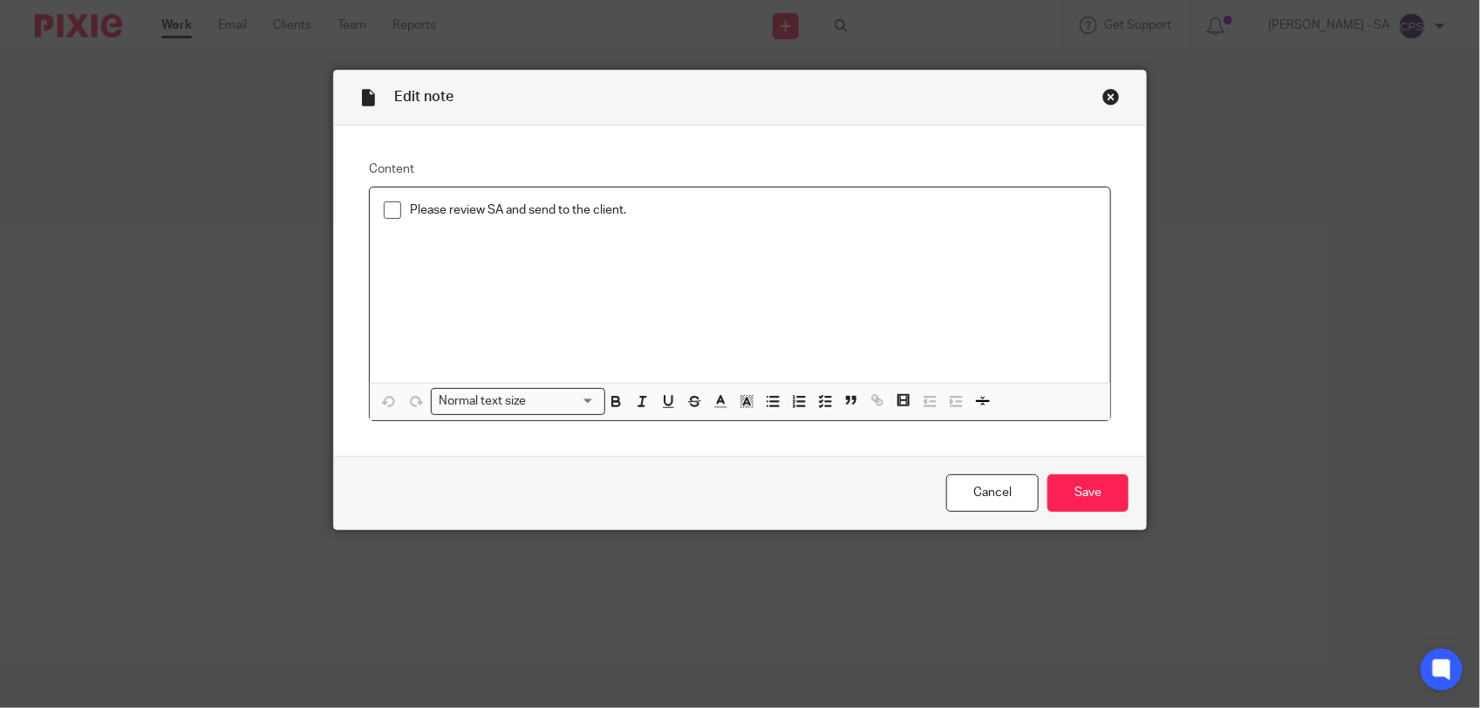
click at [639, 210] on p "Please review SA and send to the client." at bounding box center [753, 209] width 686 height 17
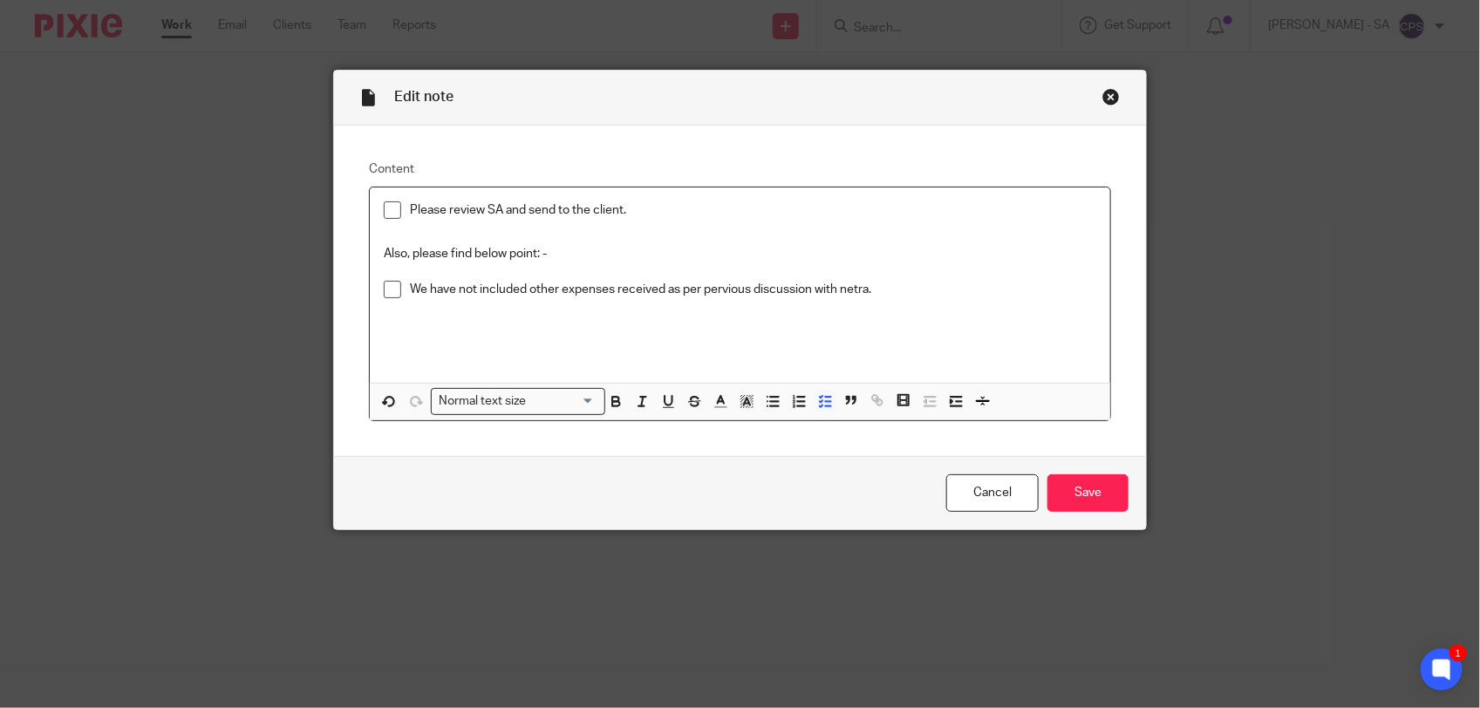
click at [656, 290] on p "We have not included other expenses received as per pervious discussion with ne…" at bounding box center [753, 289] width 686 height 17
drag, startPoint x: 405, startPoint y: 293, endPoint x: 959, endPoint y: 295, distance: 553.7
click at [959, 295] on p "We have not included other expenses received (employment) as per pervious discu…" at bounding box center [753, 289] width 686 height 17
copy p "We have not included other expenses received (employment) as per pervious discu…"
click at [410, 290] on p "We have not included other expenses received (employment) as per pervious discu…" at bounding box center [753, 289] width 686 height 17
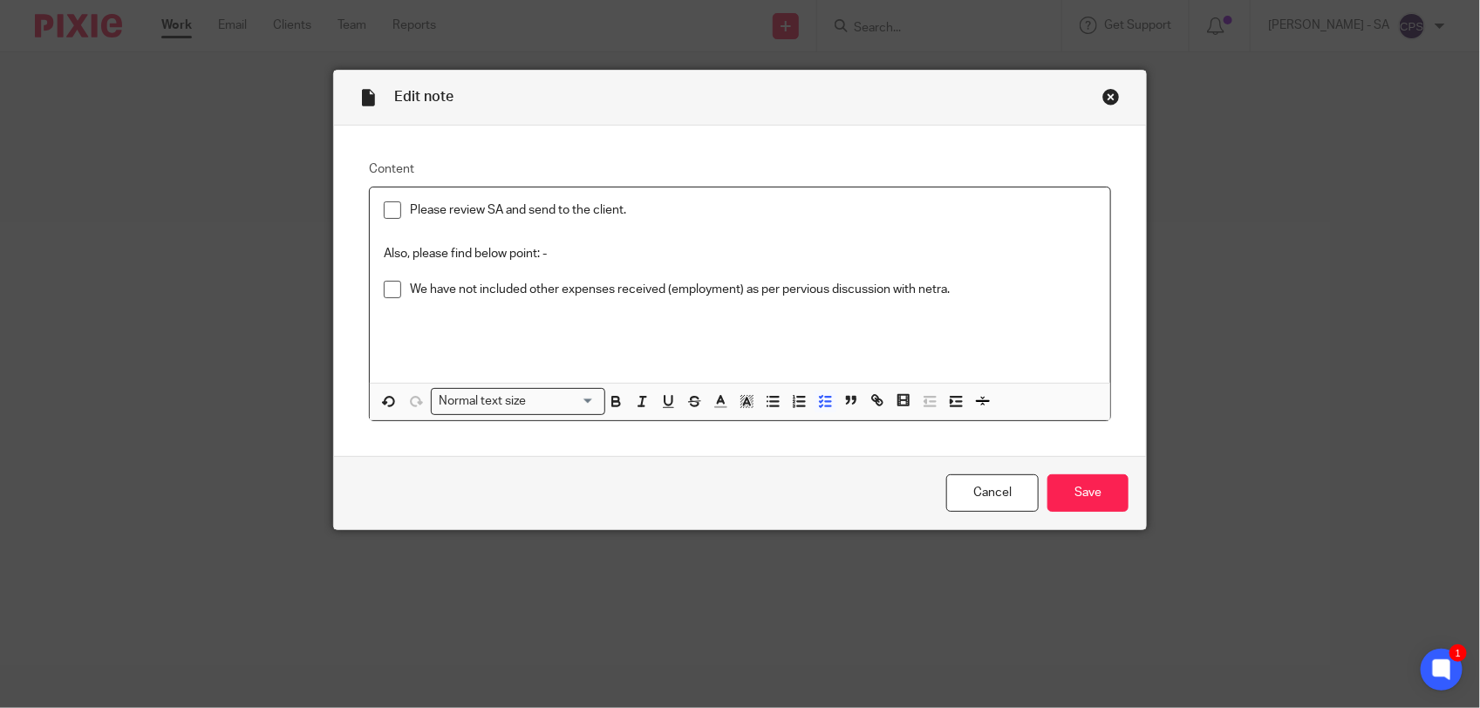
drag, startPoint x: 402, startPoint y: 290, endPoint x: 971, endPoint y: 292, distance: 568.6
click at [971, 292] on p "We have not included other expenses received (employment) as per pervious discu…" at bounding box center [753, 289] width 686 height 17
click at [719, 292] on p "We have not included other employment-related expenses, as per our previous dis…" at bounding box center [753, 289] width 686 height 17
click at [1082, 489] on input "Save" at bounding box center [1087, 492] width 81 height 37
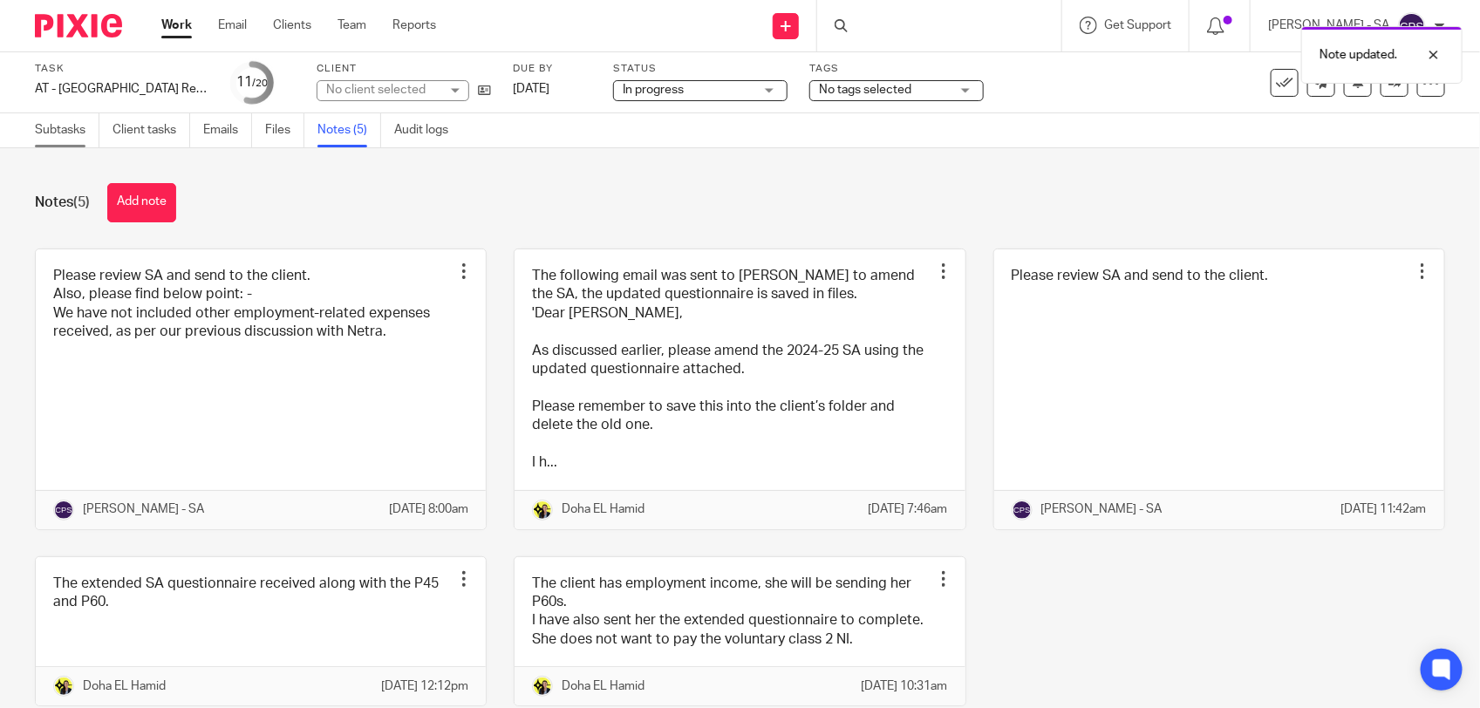
click at [52, 135] on link "Subtasks" at bounding box center [67, 130] width 65 height 34
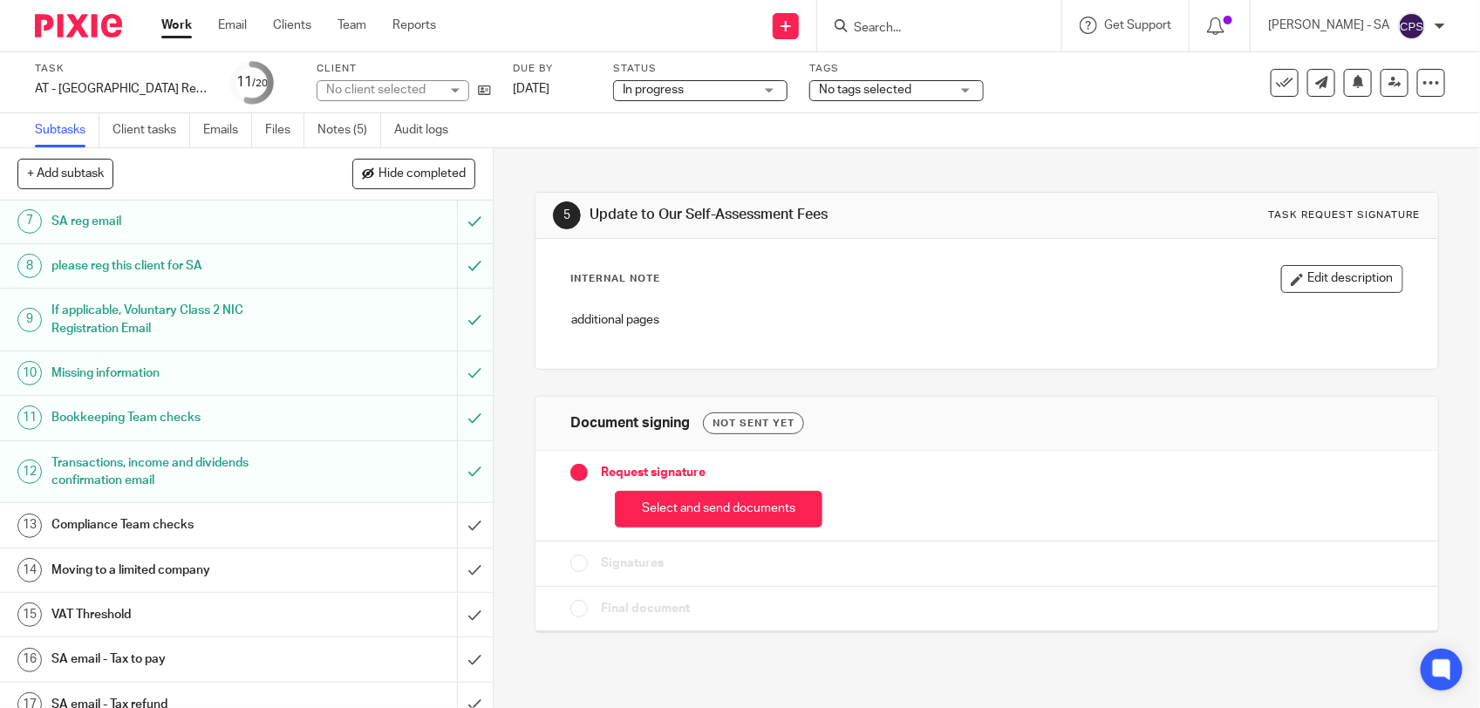
scroll to position [327, 0]
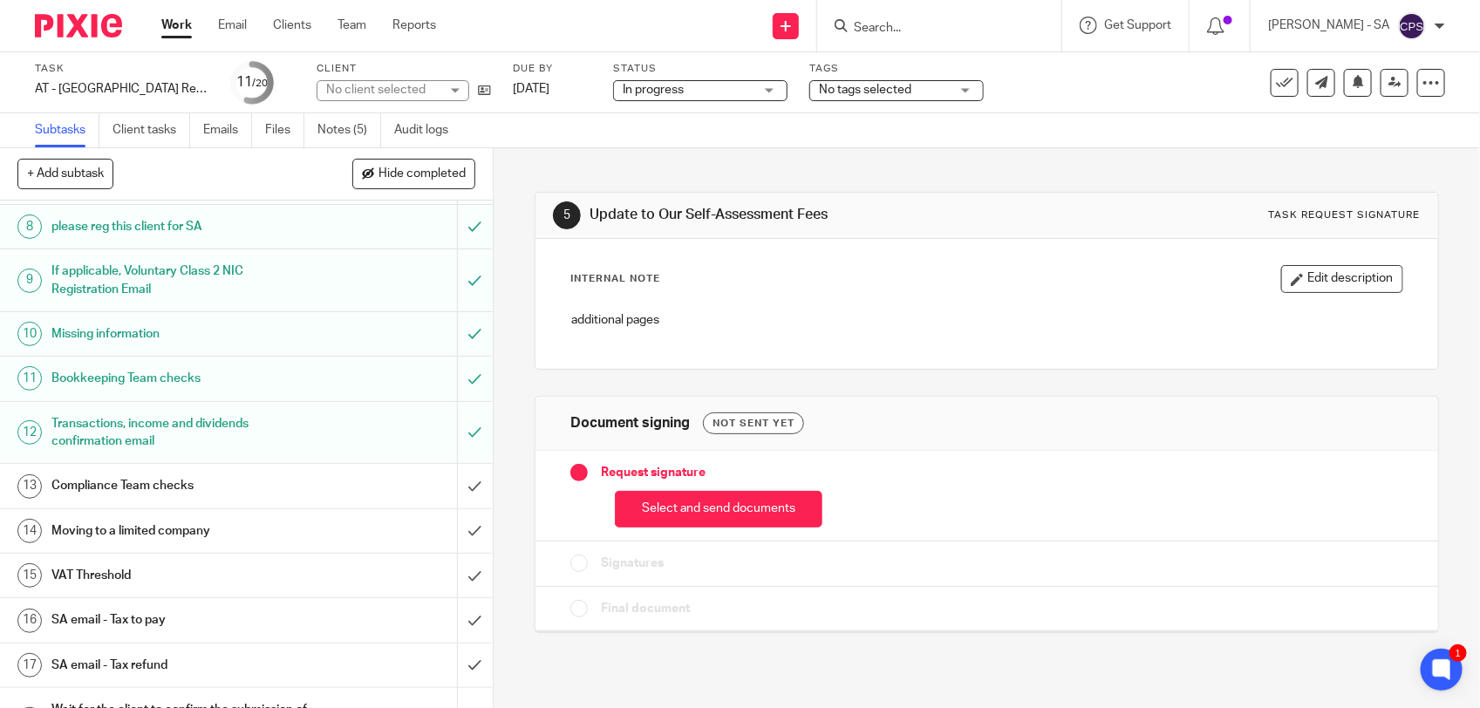
click at [167, 622] on h1 "SA email - Tax to pay" at bounding box center [180, 620] width 259 height 26
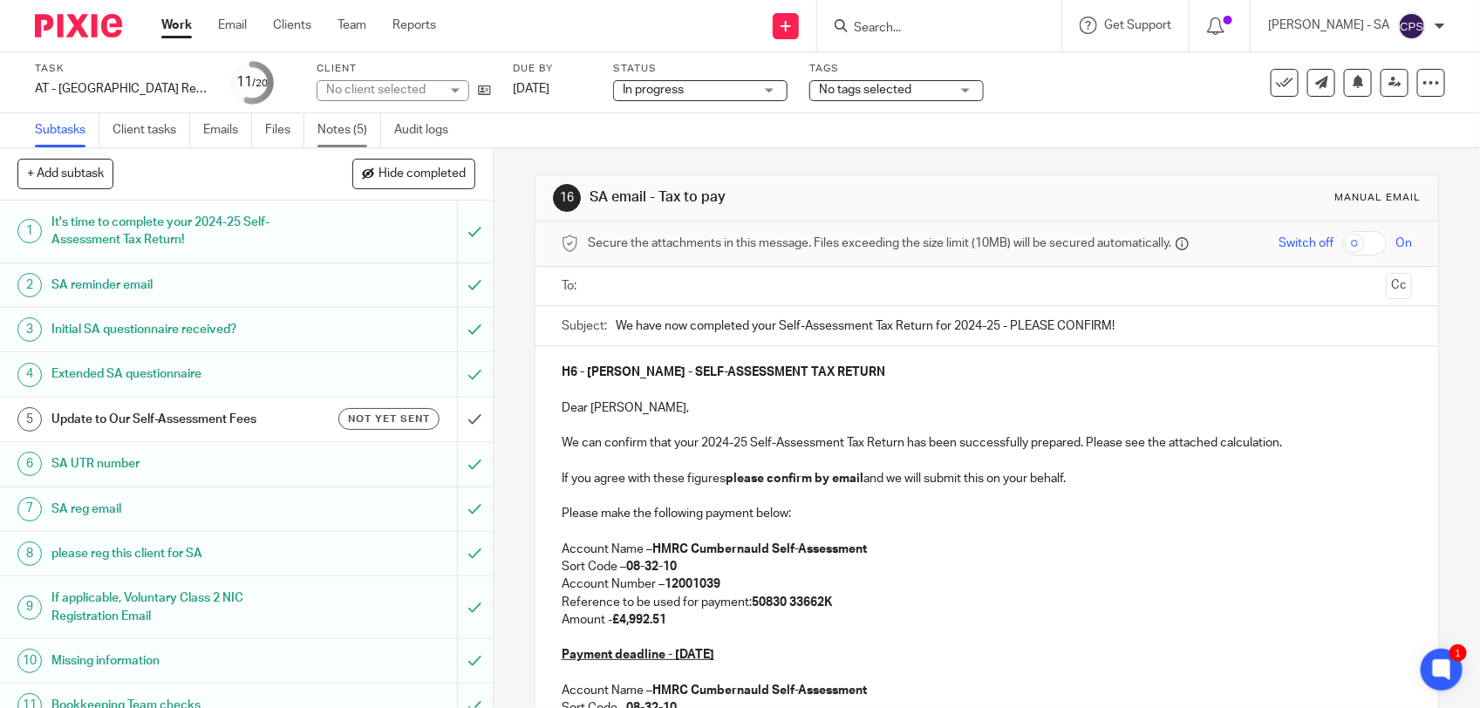
click at [323, 125] on link "Notes (5)" at bounding box center [349, 130] width 64 height 34
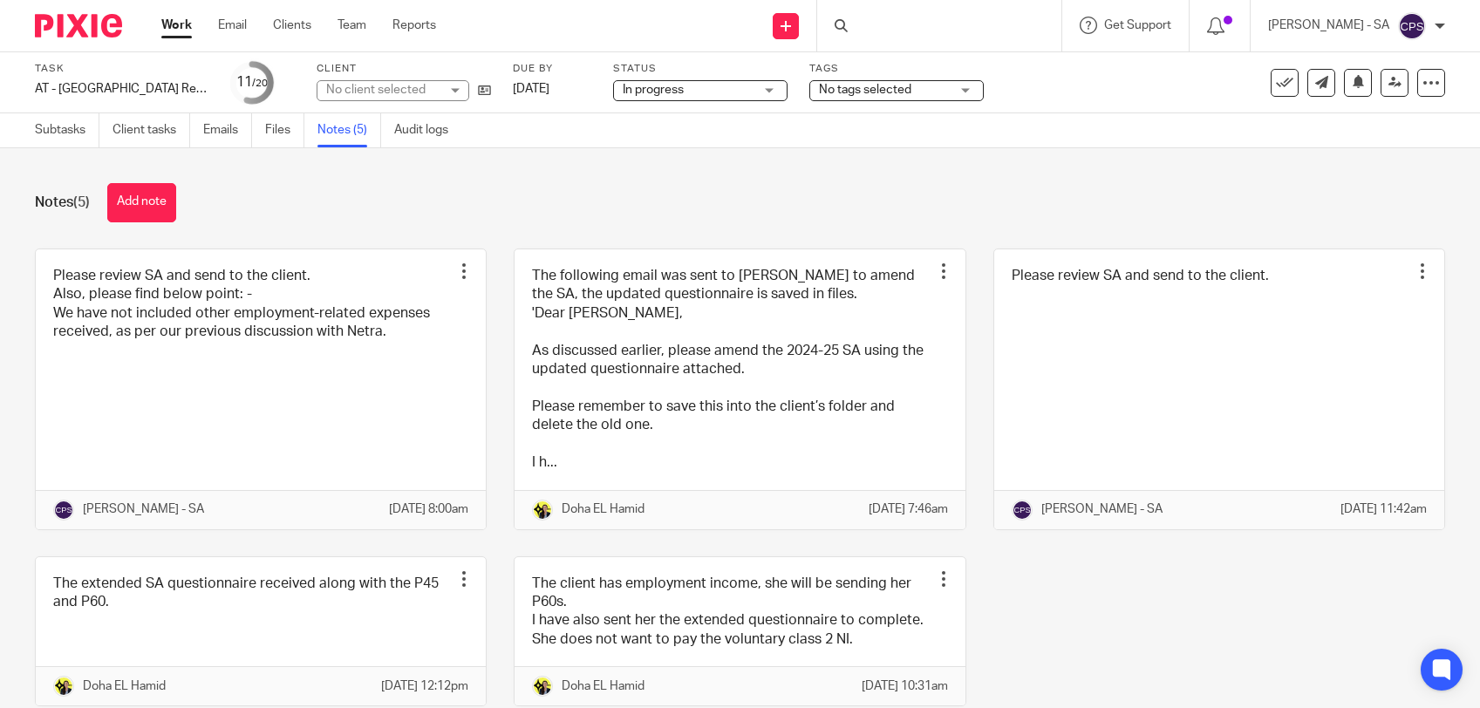
click at [702, 83] on span "In progress" at bounding box center [688, 90] width 131 height 18
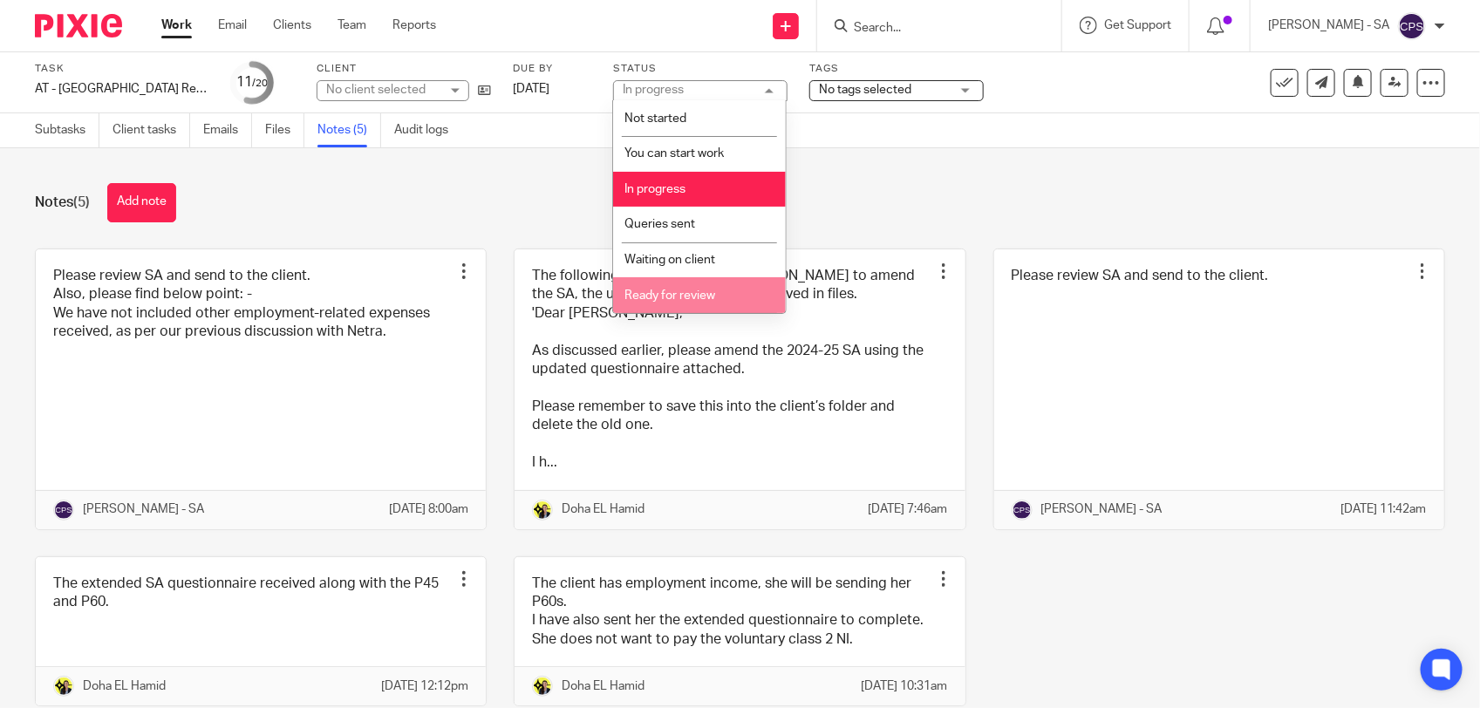
click at [665, 286] on li "Ready for review" at bounding box center [699, 295] width 173 height 36
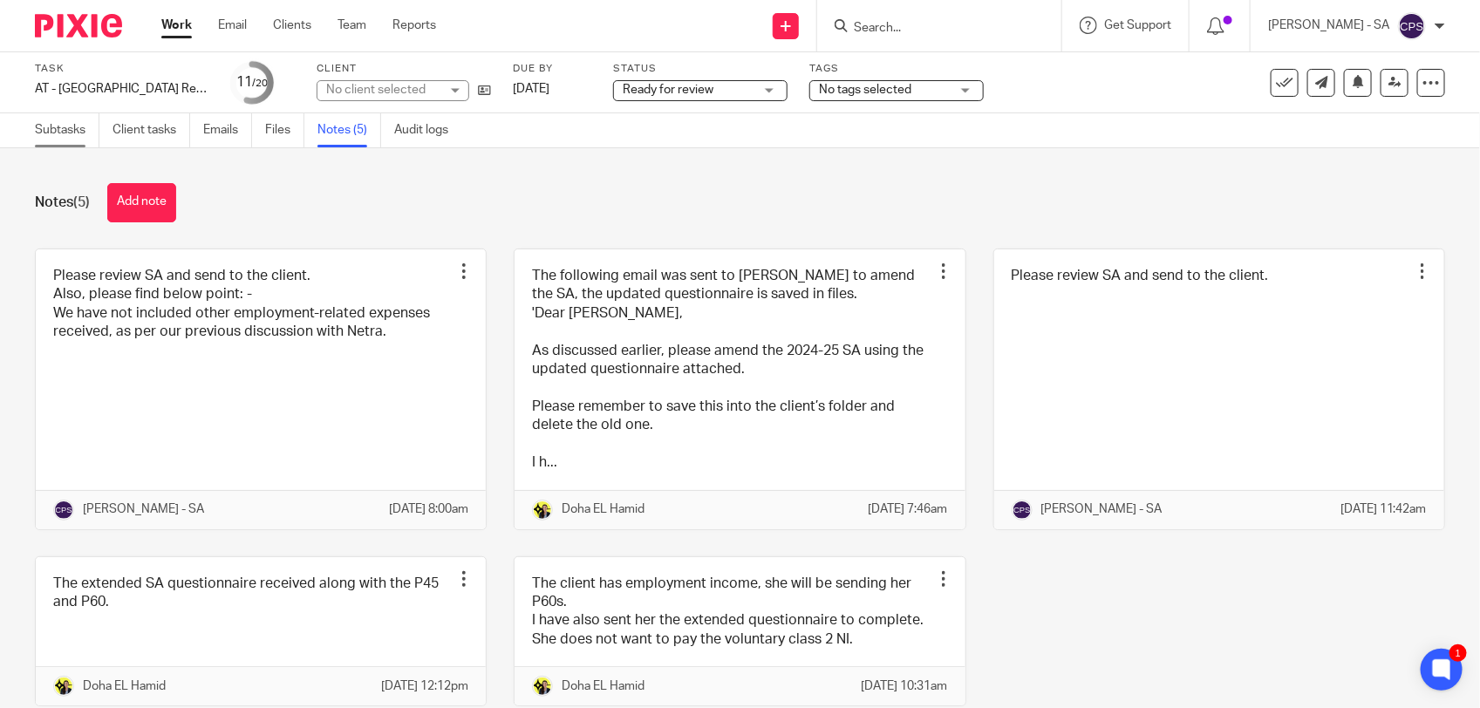
click at [54, 128] on link "Subtasks" at bounding box center [67, 130] width 65 height 34
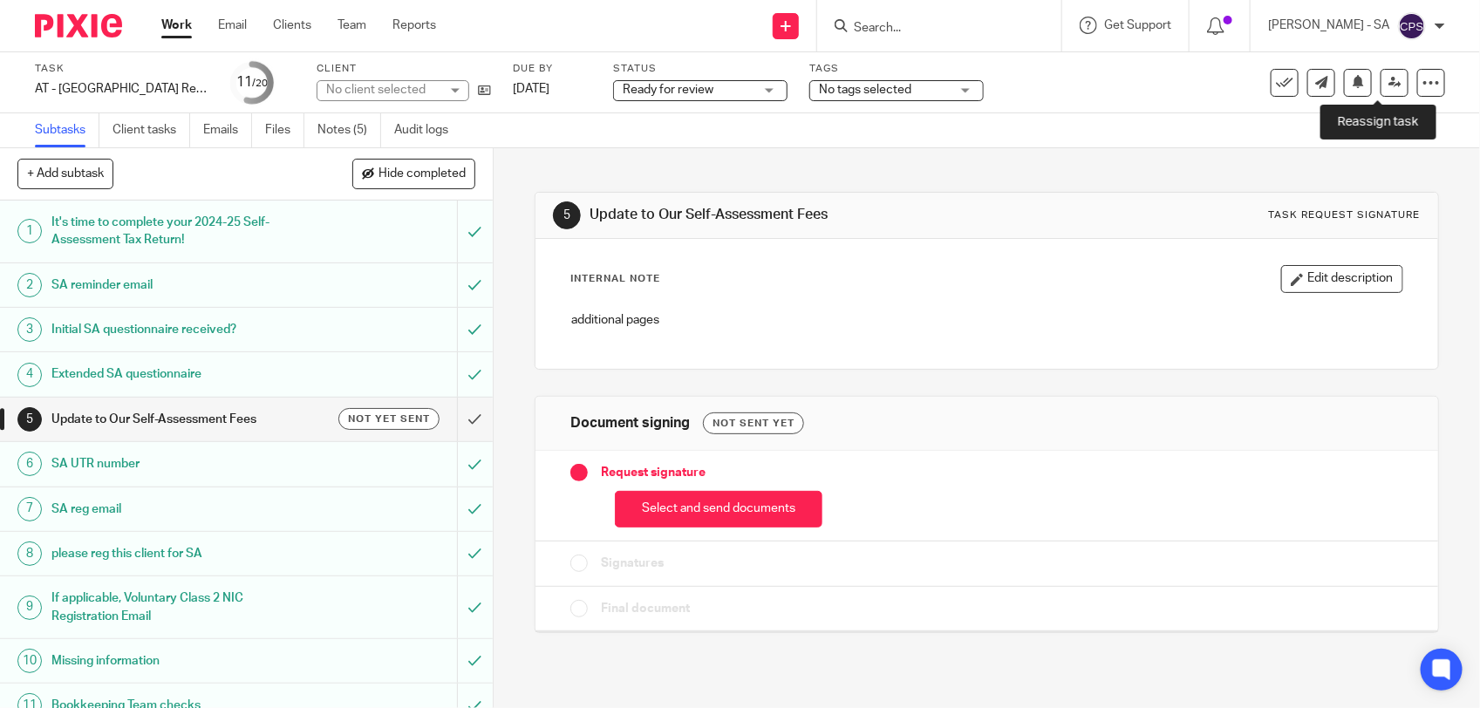
click at [1380, 79] on link at bounding box center [1394, 83] width 28 height 28
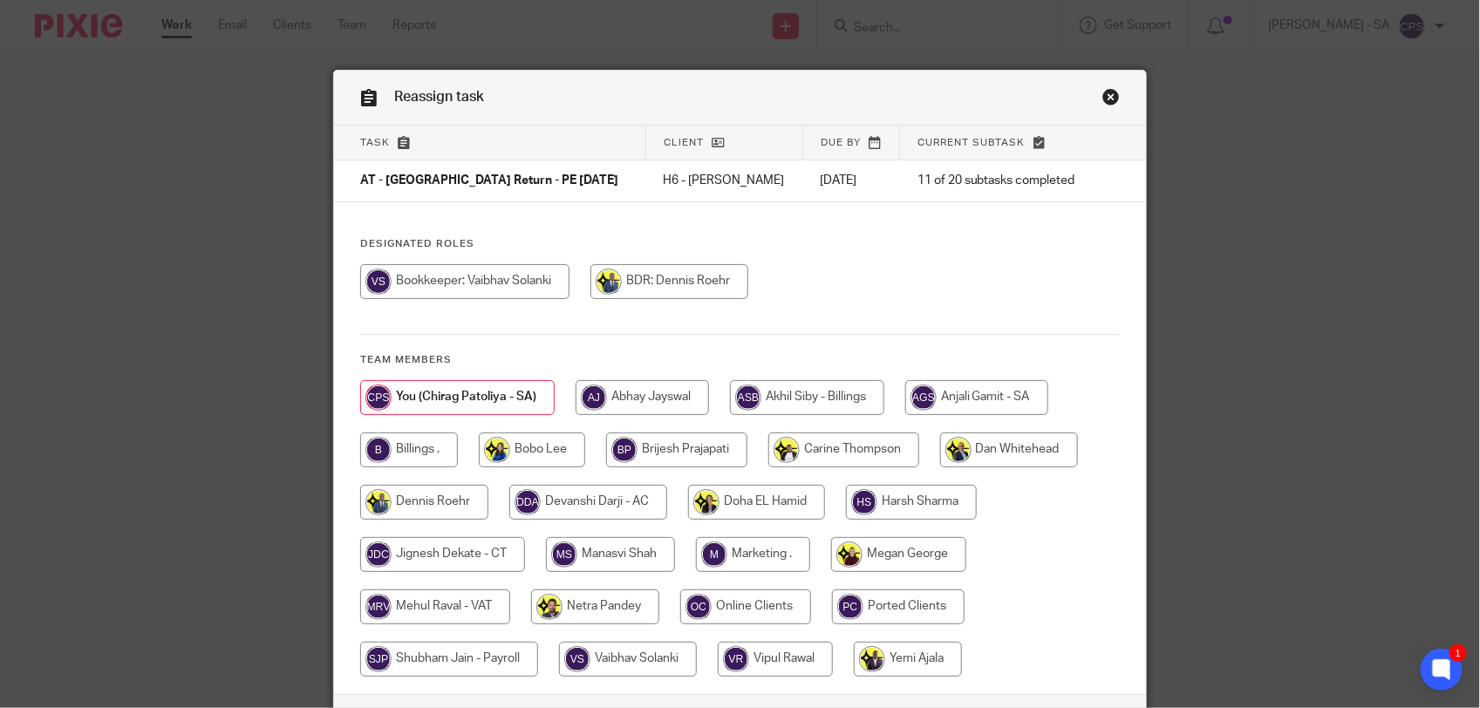
click at [616, 608] on input "radio" at bounding box center [595, 606] width 128 height 35
radio input "true"
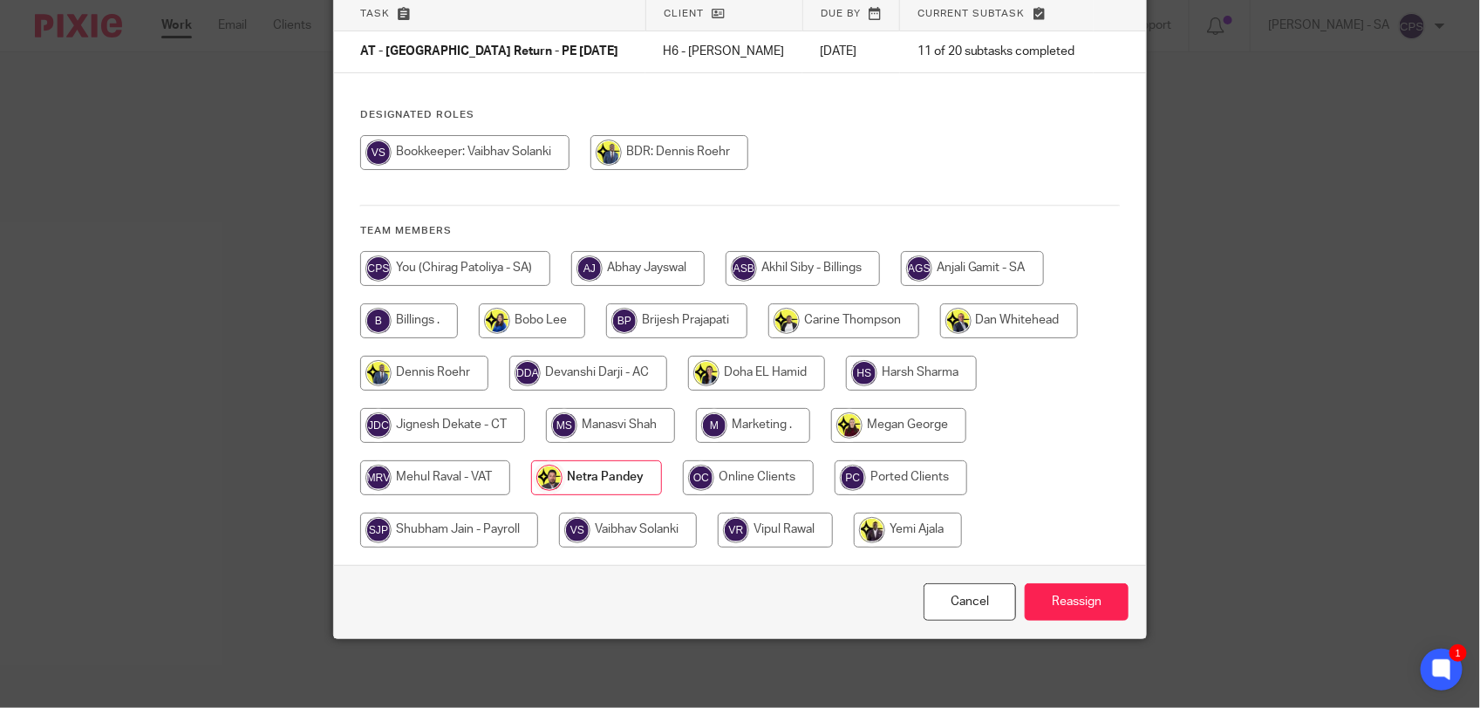
scroll to position [131, 0]
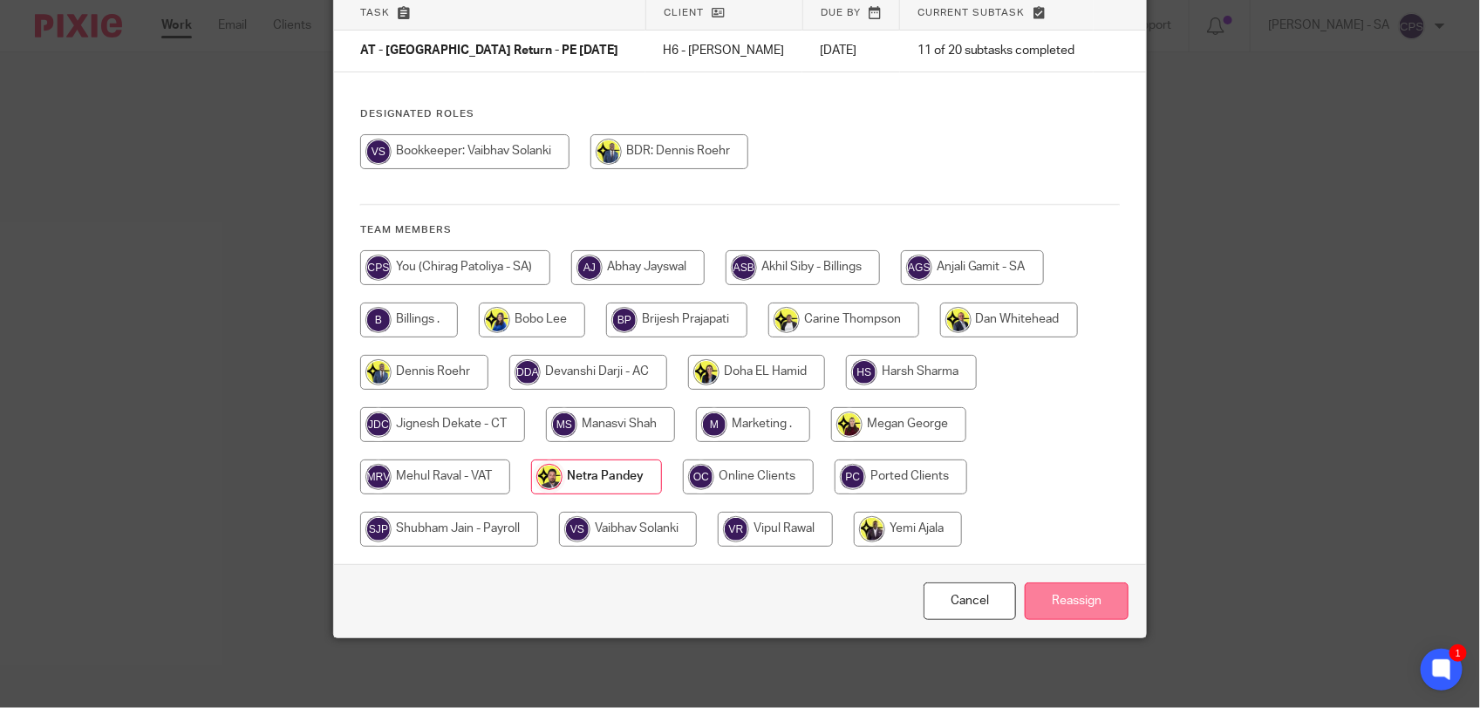
click at [1039, 593] on input "Reassign" at bounding box center [1077, 601] width 104 height 37
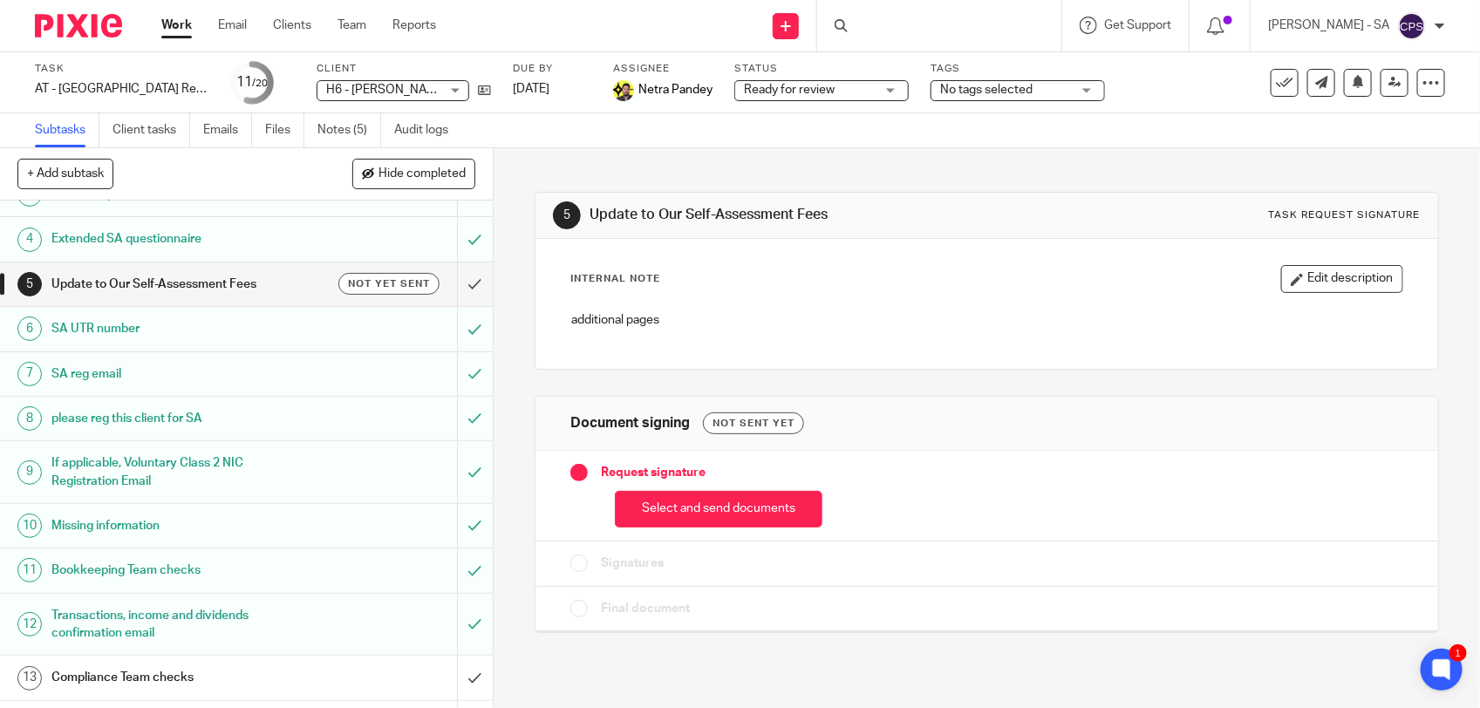
scroll to position [436, 0]
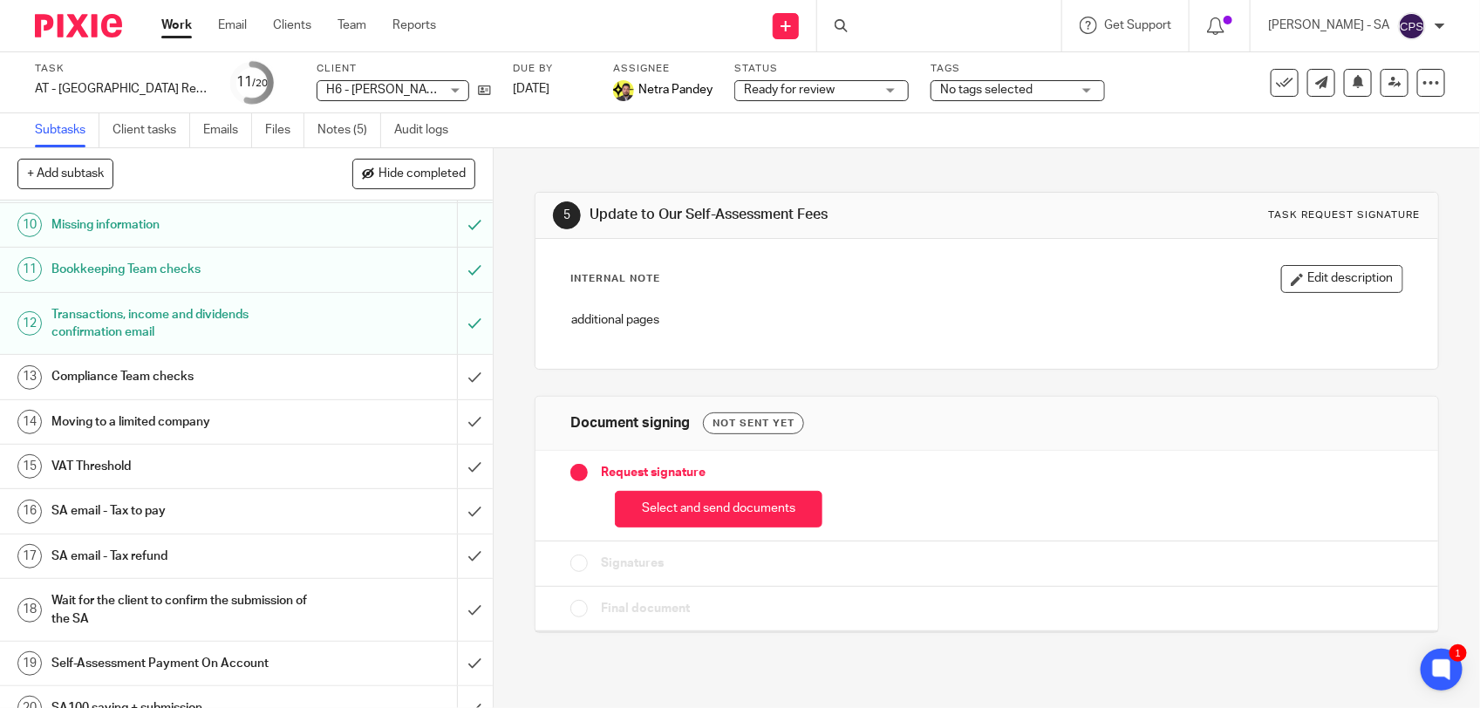
drag, startPoint x: 177, startPoint y: 506, endPoint x: 290, endPoint y: 504, distance: 113.4
click at [177, 506] on h1 "SA email - Tax to pay" at bounding box center [180, 511] width 259 height 26
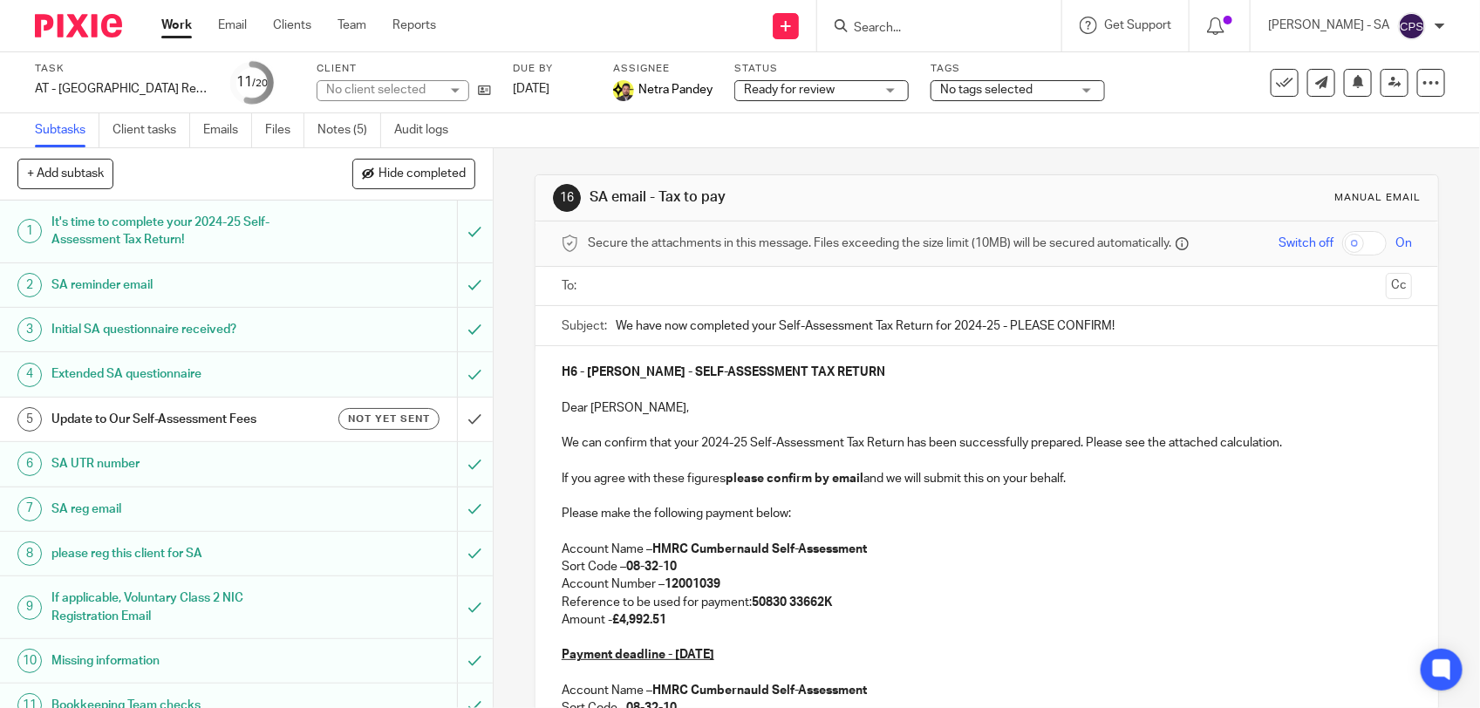
scroll to position [109, 0]
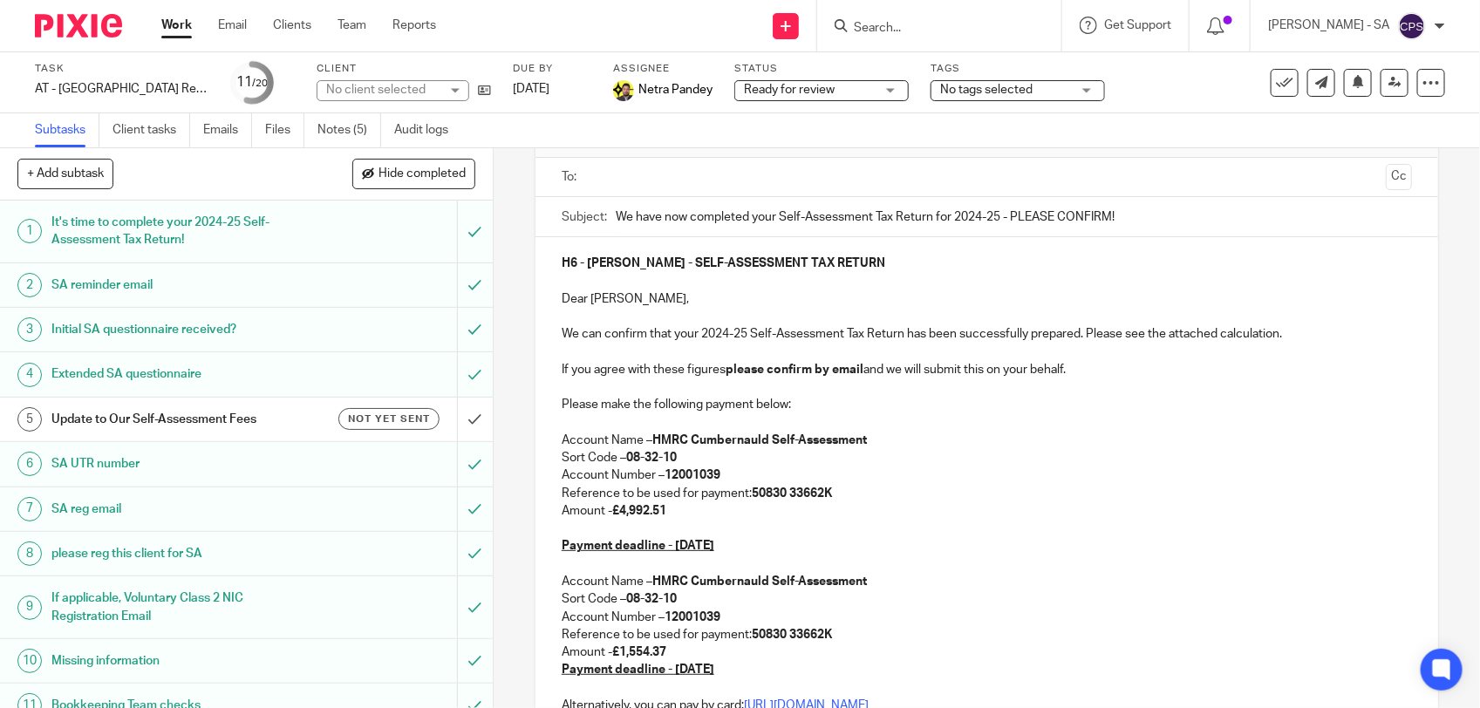
drag, startPoint x: 617, startPoint y: 511, endPoint x: 673, endPoint y: 515, distance: 56.0
click at [673, 515] on p "Amount - £4,992.51" at bounding box center [987, 510] width 850 height 17
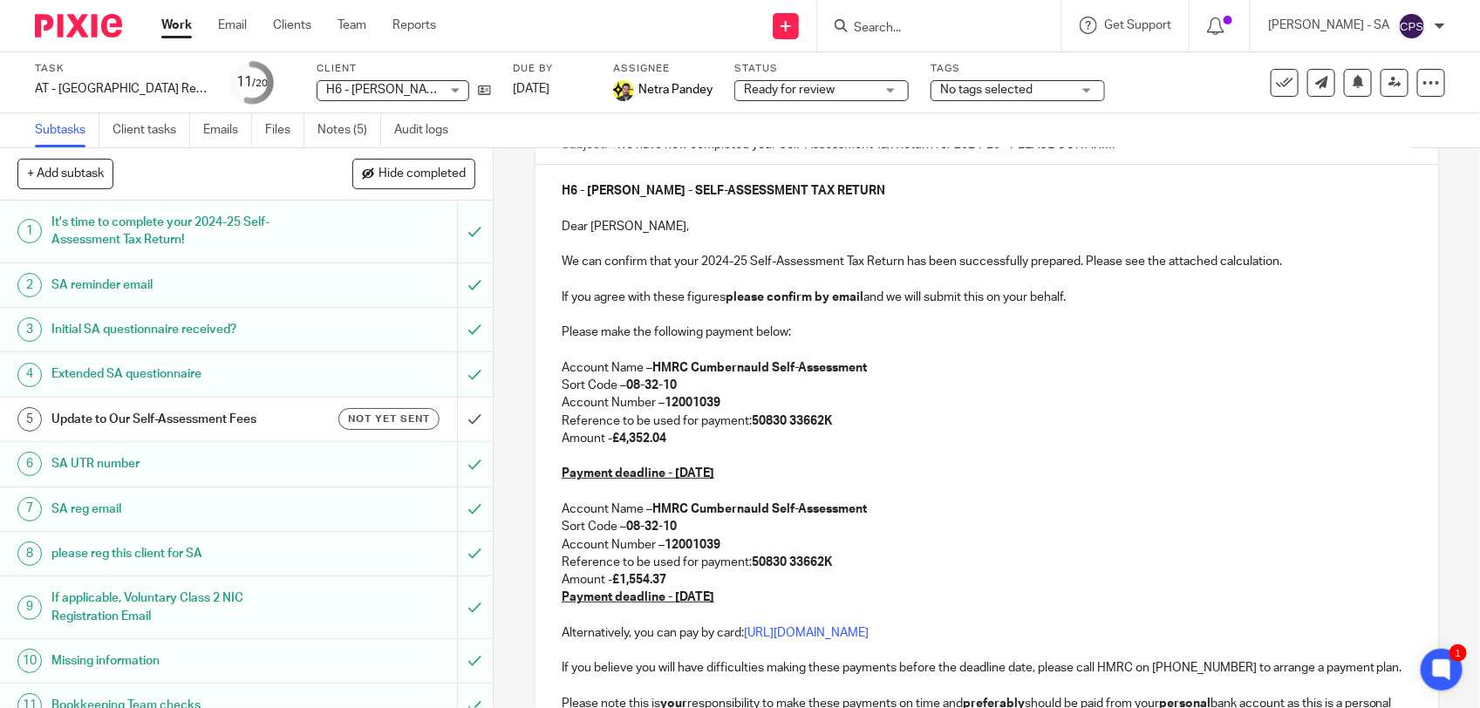
scroll to position [218, 0]
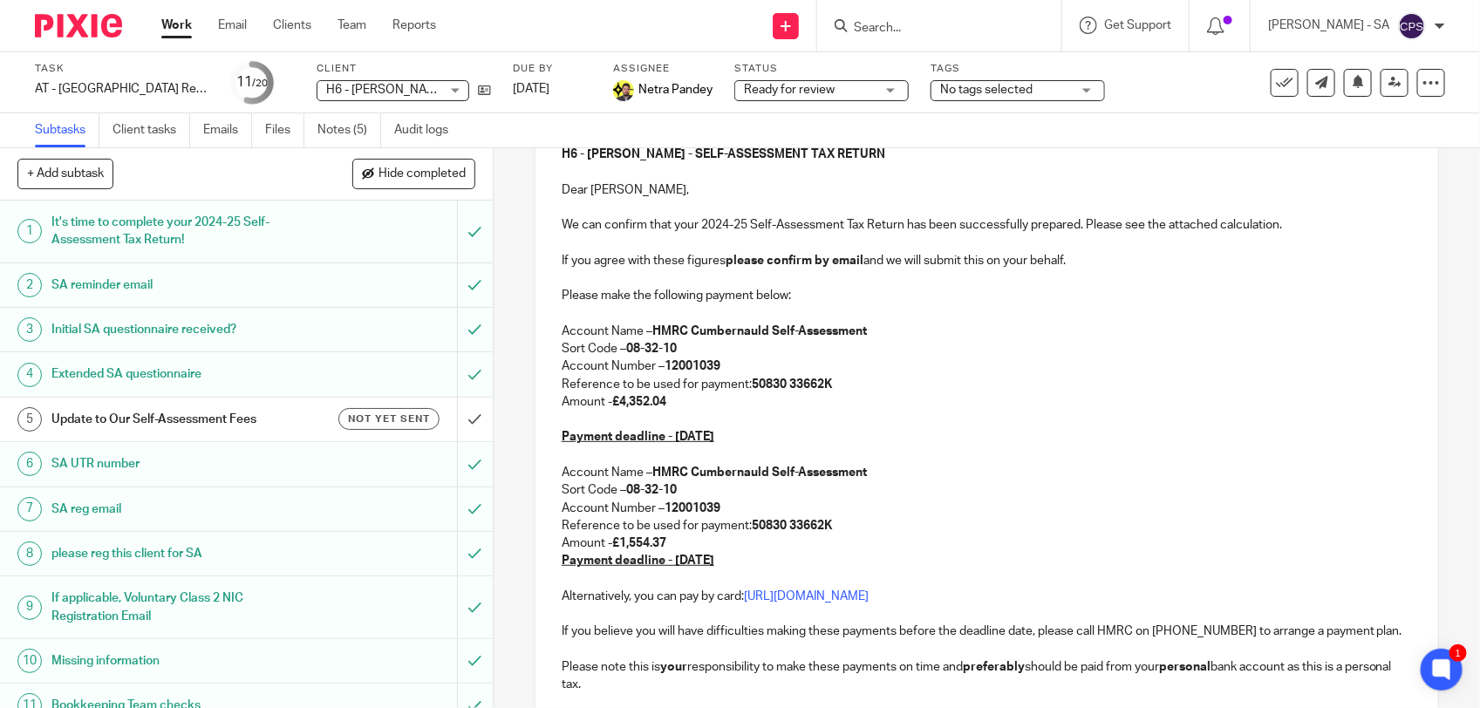
drag, startPoint x: 619, startPoint y: 545, endPoint x: 695, endPoint y: 545, distance: 75.9
click at [695, 545] on p "Amount - £1,554.37" at bounding box center [987, 543] width 850 height 17
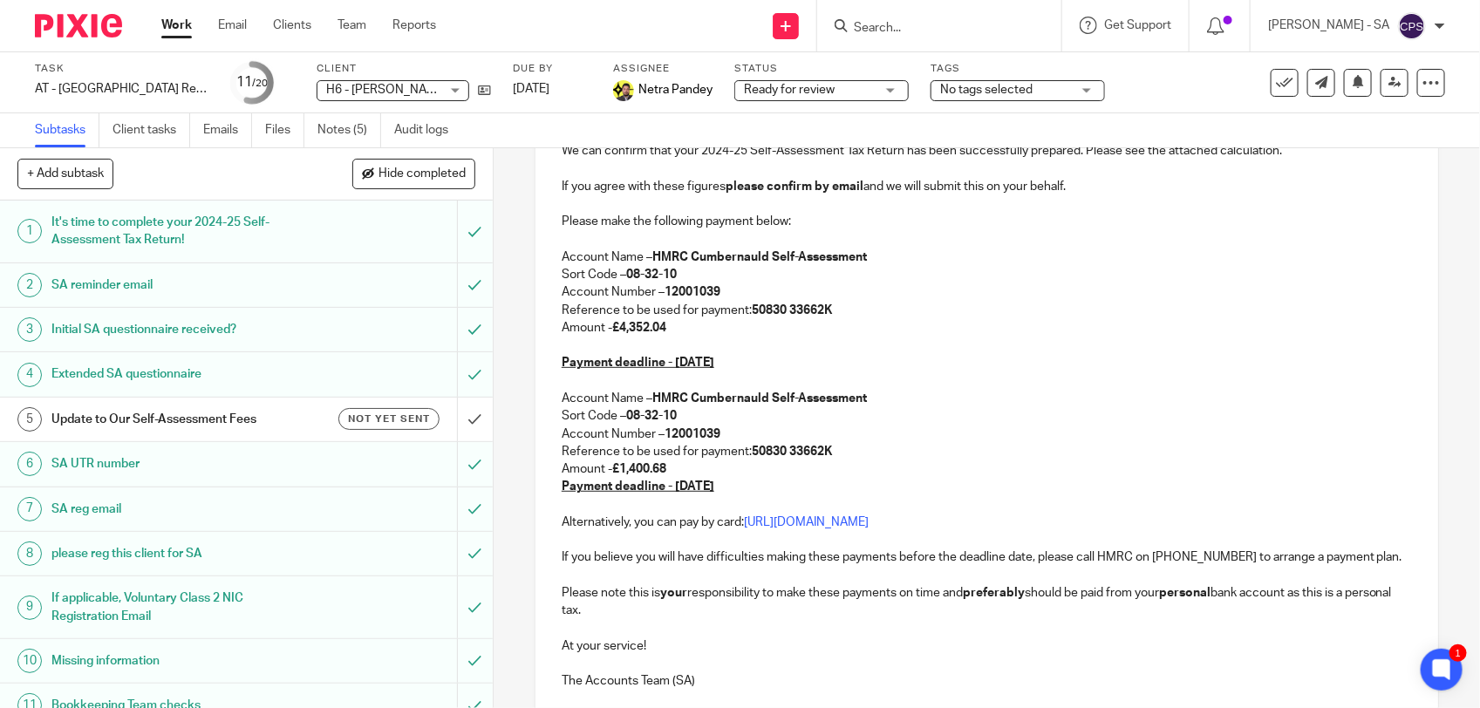
scroll to position [436, 0]
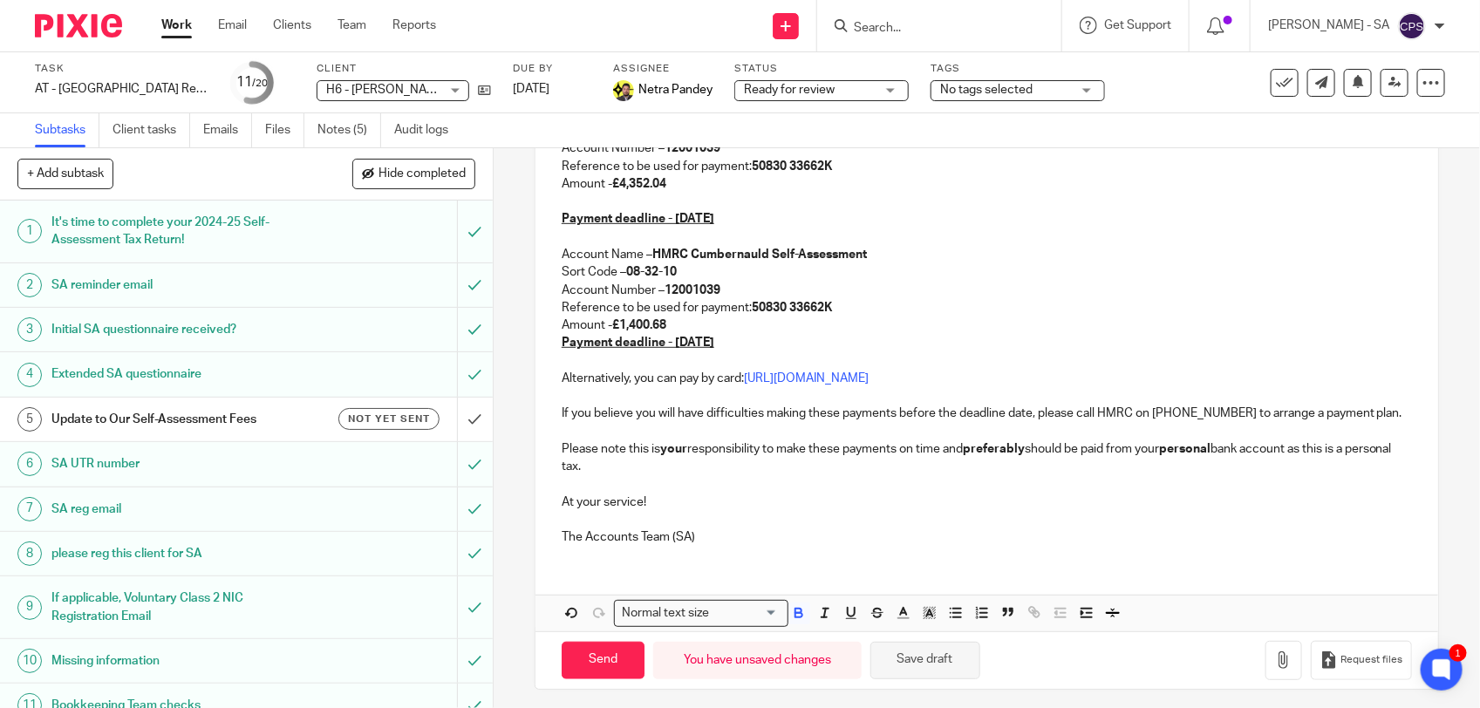
click at [946, 679] on button "Save draft" at bounding box center [925, 660] width 110 height 37
click at [900, 678] on button "Save draft" at bounding box center [925, 660] width 110 height 37
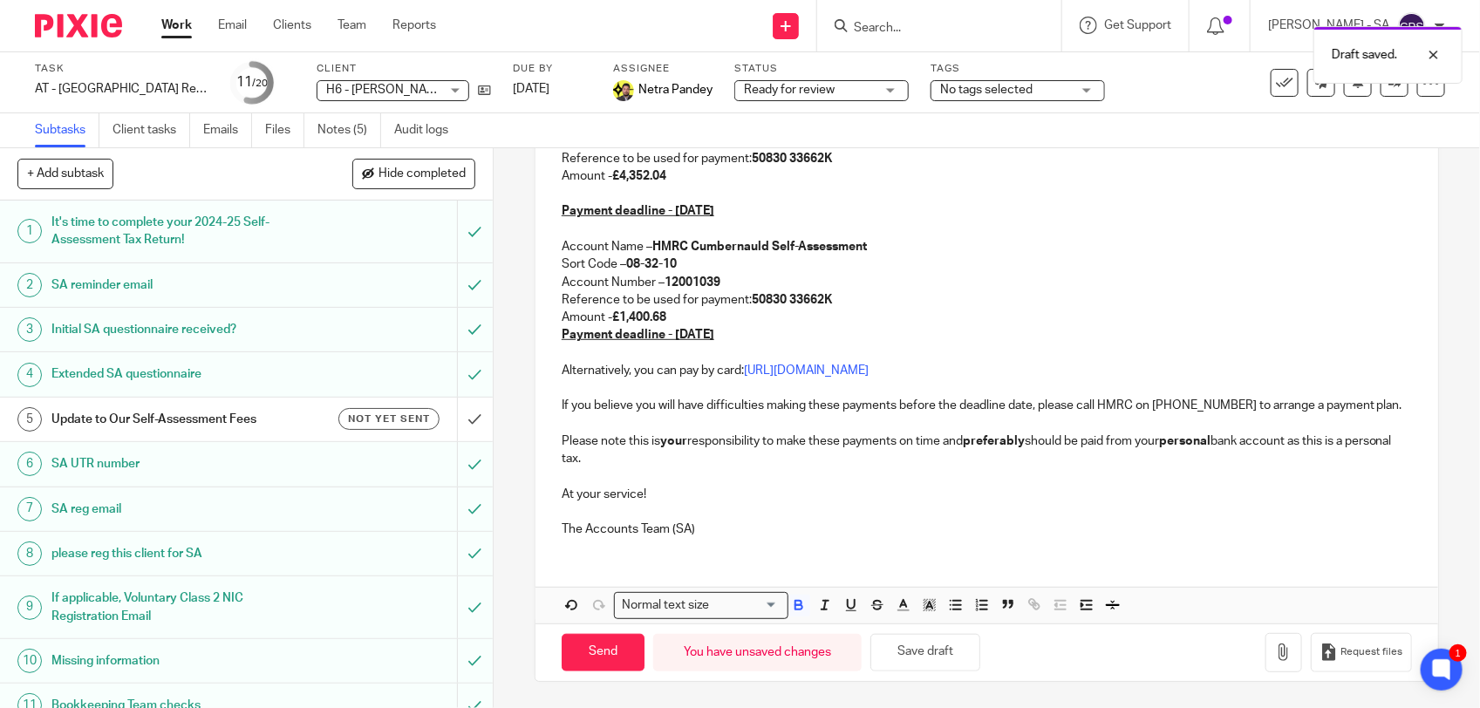
scroll to position [463, 0]
click at [337, 128] on link "Notes (5)" at bounding box center [349, 130] width 64 height 34
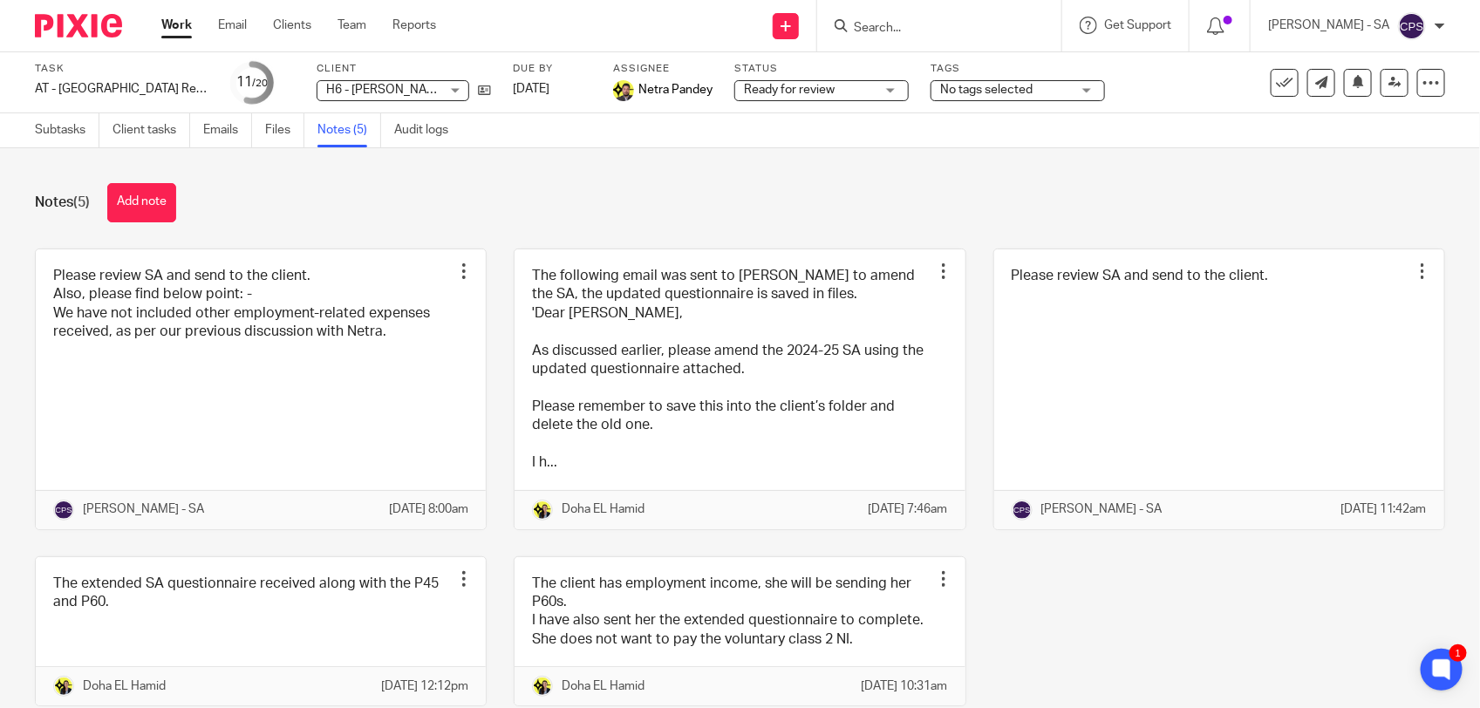
click at [351, 35] on div "Work Email Clients Team Reports Work Email Clients Team Reports Settings" at bounding box center [303, 25] width 318 height 51
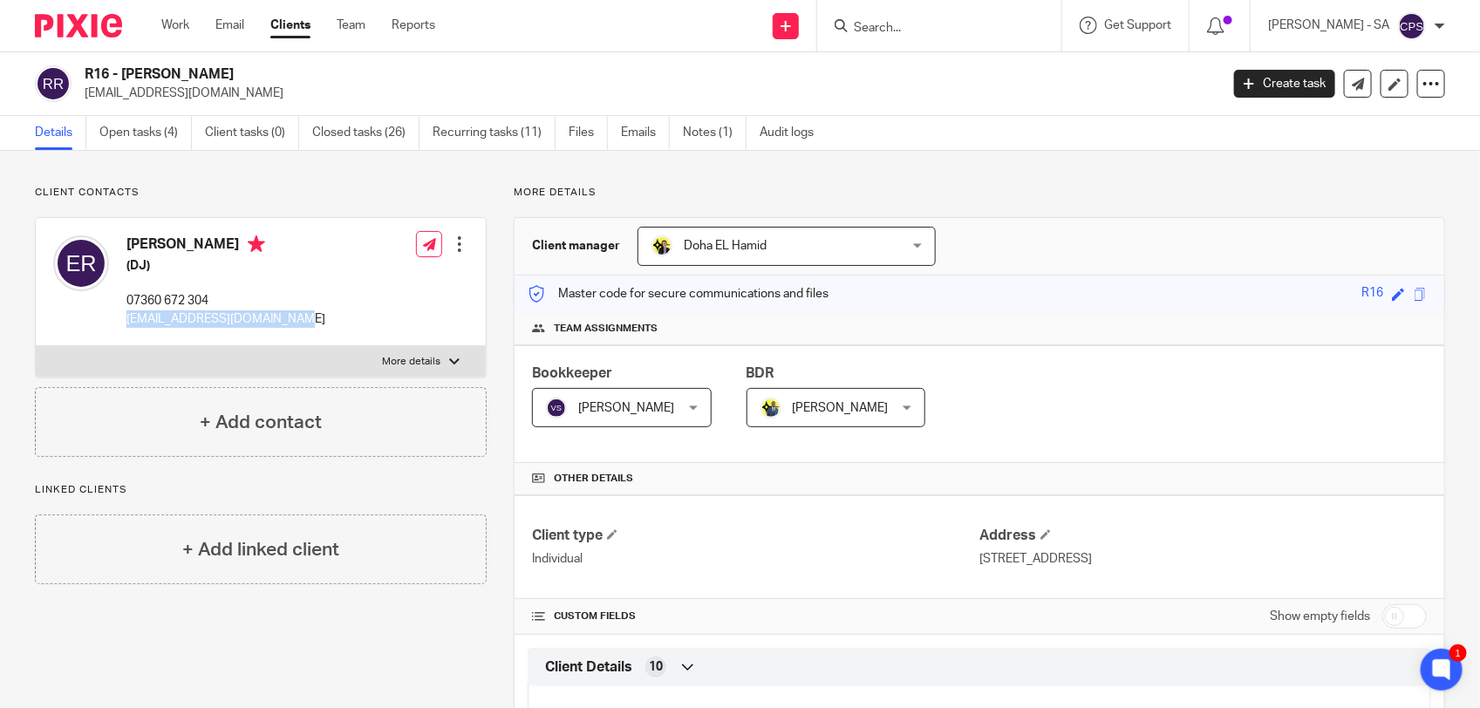
drag, startPoint x: 0, startPoint y: 0, endPoint x: 351, endPoint y: 29, distance: 352.6
click at [351, 29] on link "Team" at bounding box center [351, 25] width 29 height 17
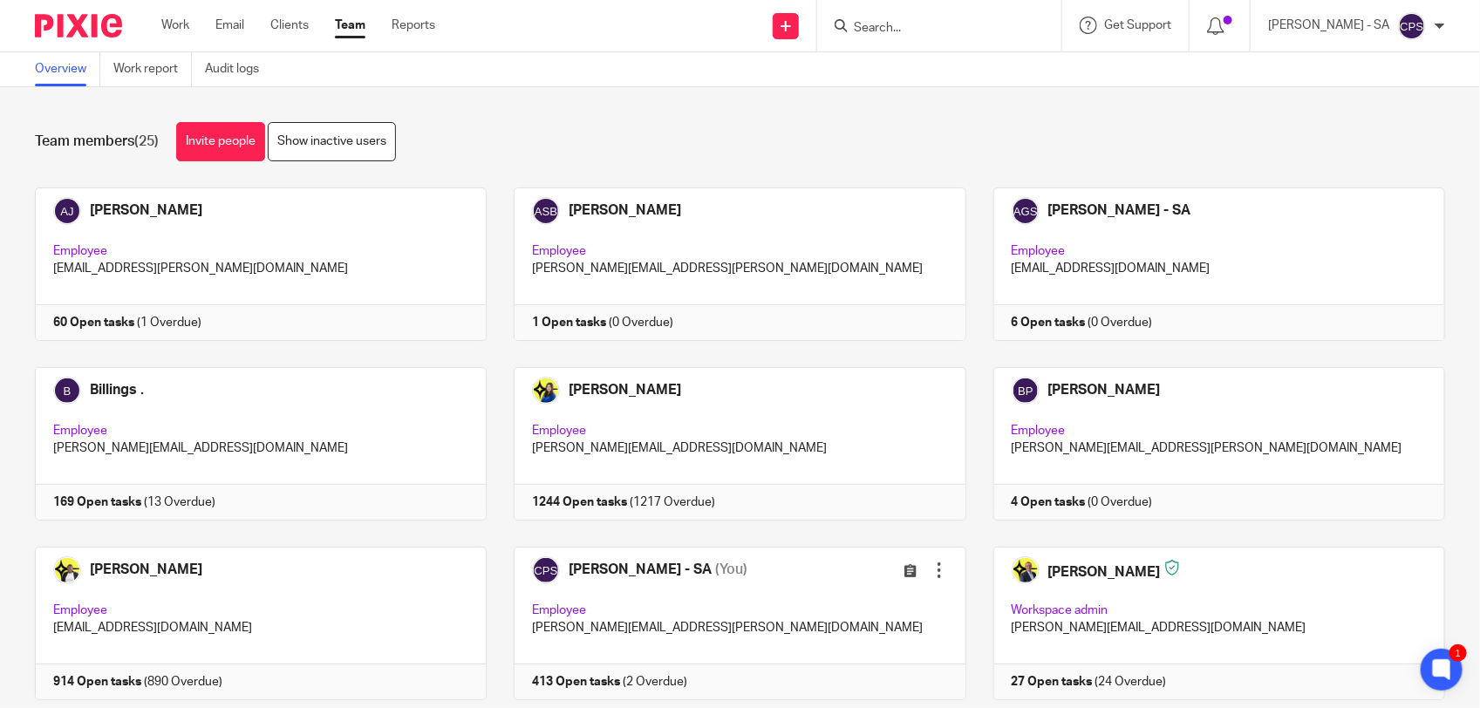
click at [904, 36] on form at bounding box center [945, 26] width 186 height 22
click at [901, 24] on input "Search" at bounding box center [930, 29] width 157 height 16
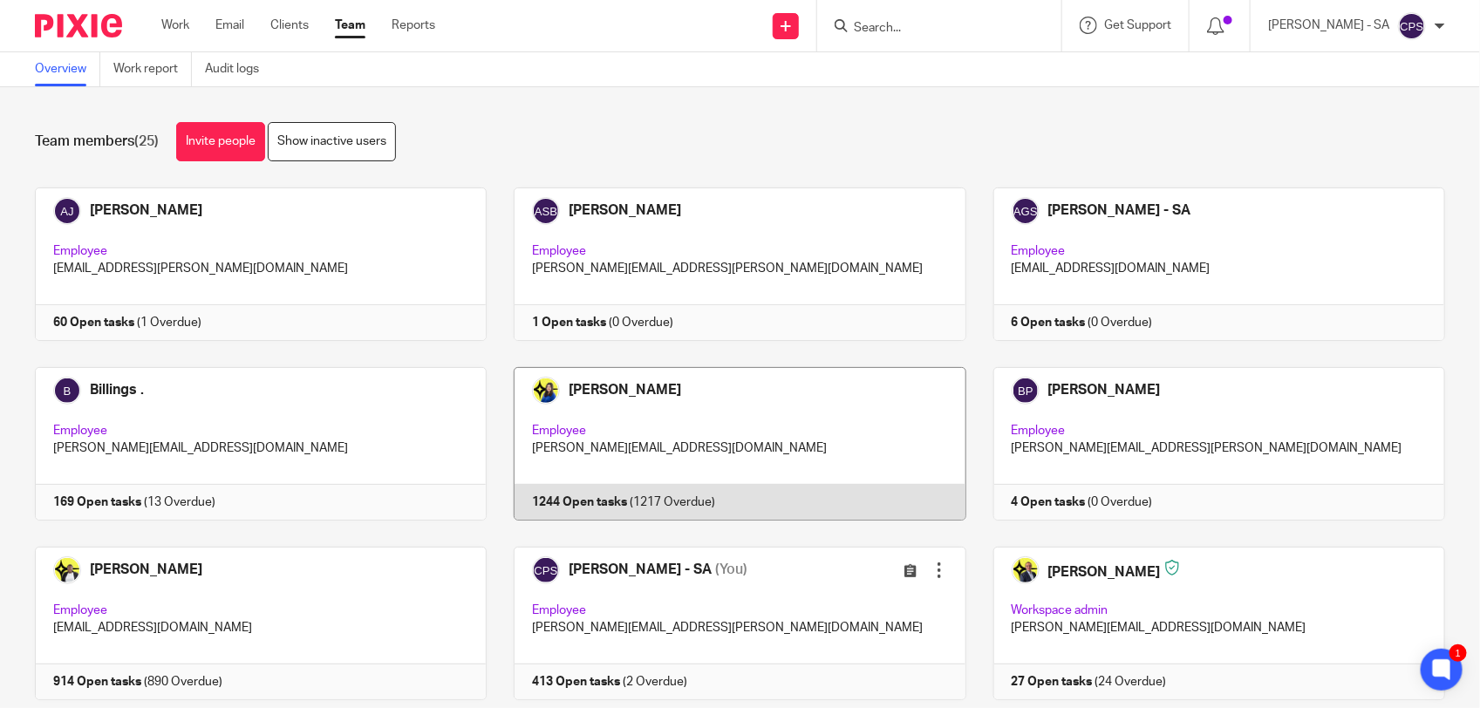
scroll to position [109, 0]
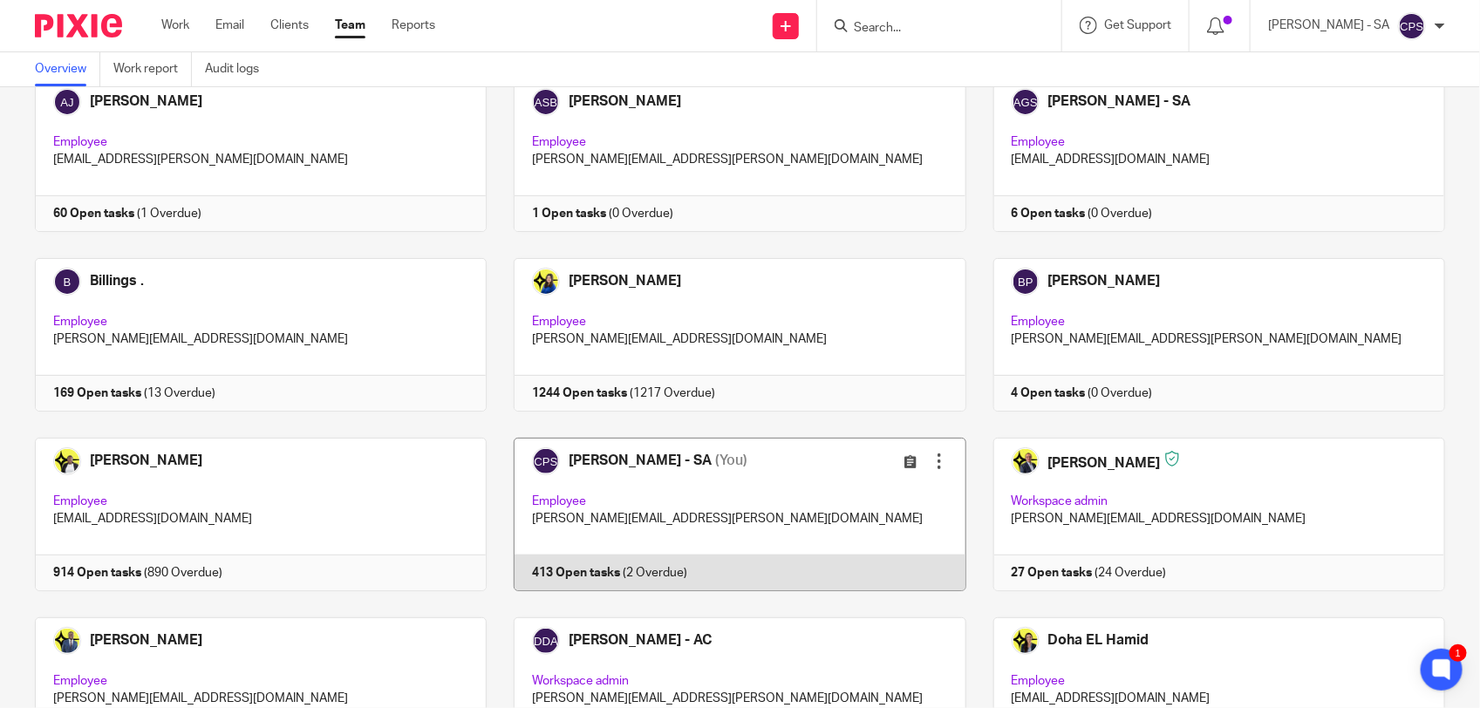
click at [776, 517] on link at bounding box center [726, 514] width 479 height 153
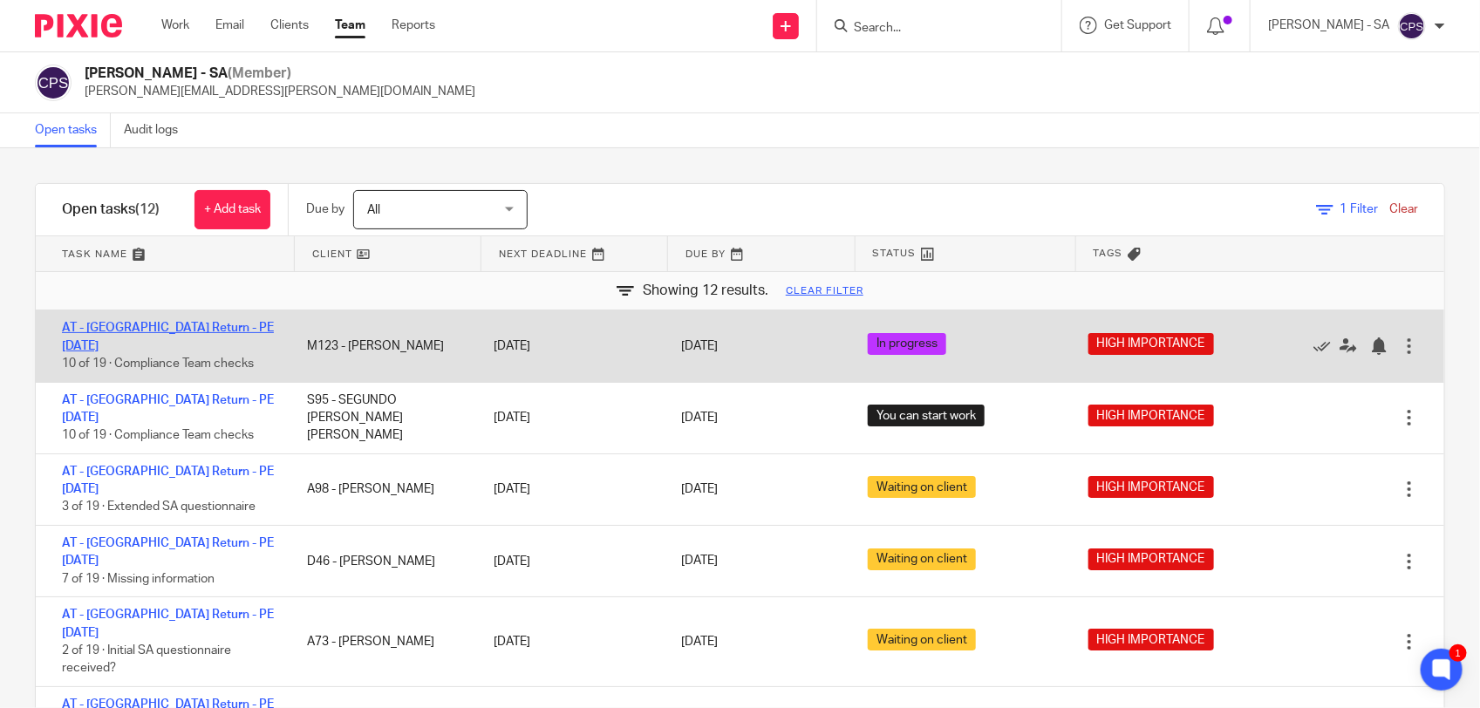
click at [201, 327] on link "AT - [GEOGRAPHIC_DATA] Return - PE [DATE]" at bounding box center [168, 337] width 212 height 30
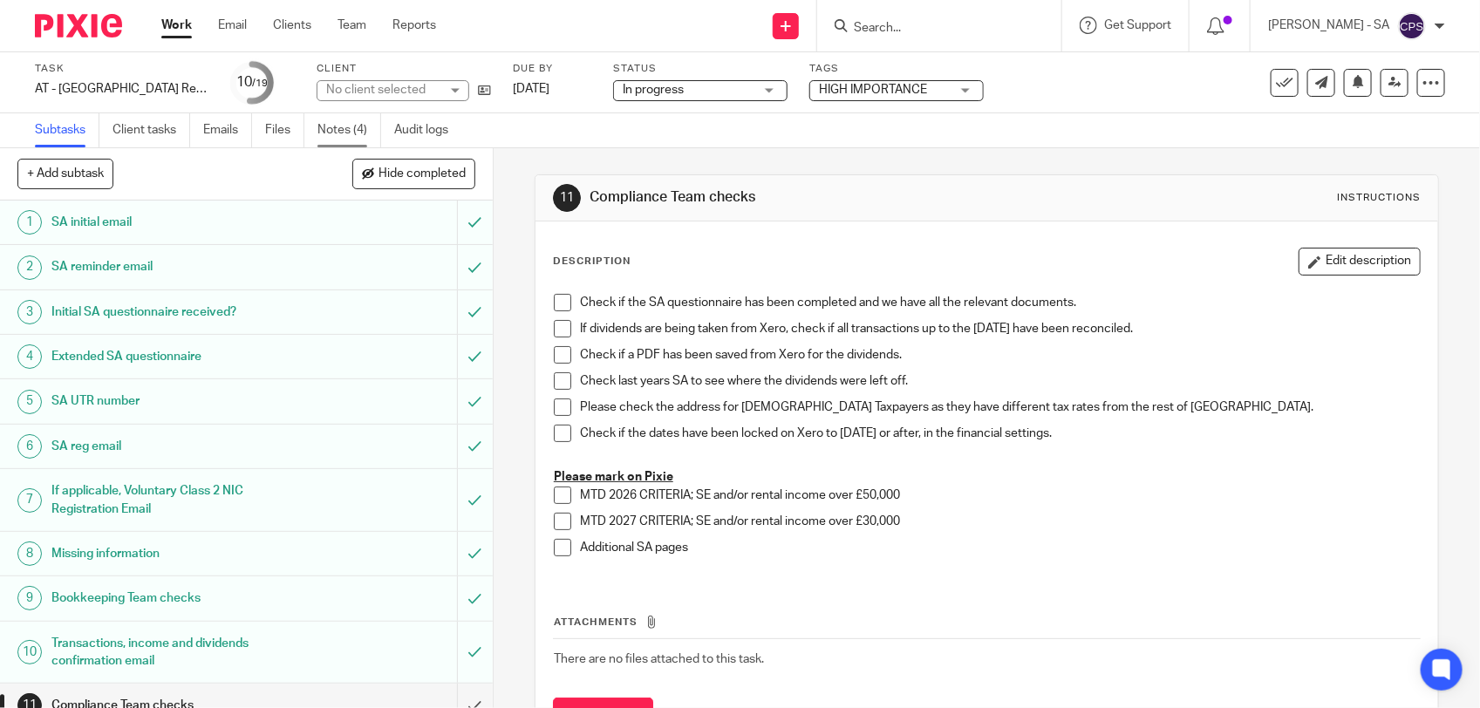
click at [344, 128] on link "Notes (4)" at bounding box center [349, 130] width 64 height 34
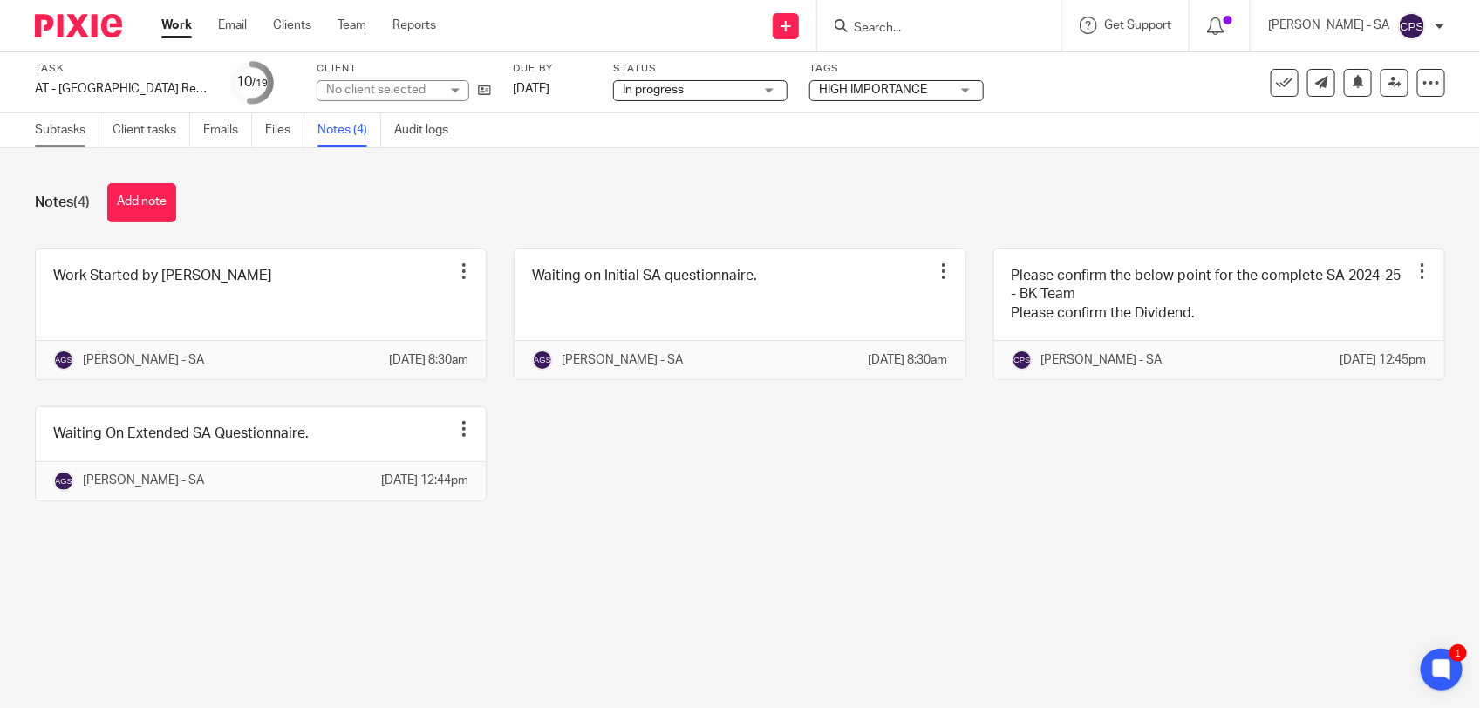
click at [54, 135] on link "Subtasks" at bounding box center [67, 130] width 65 height 34
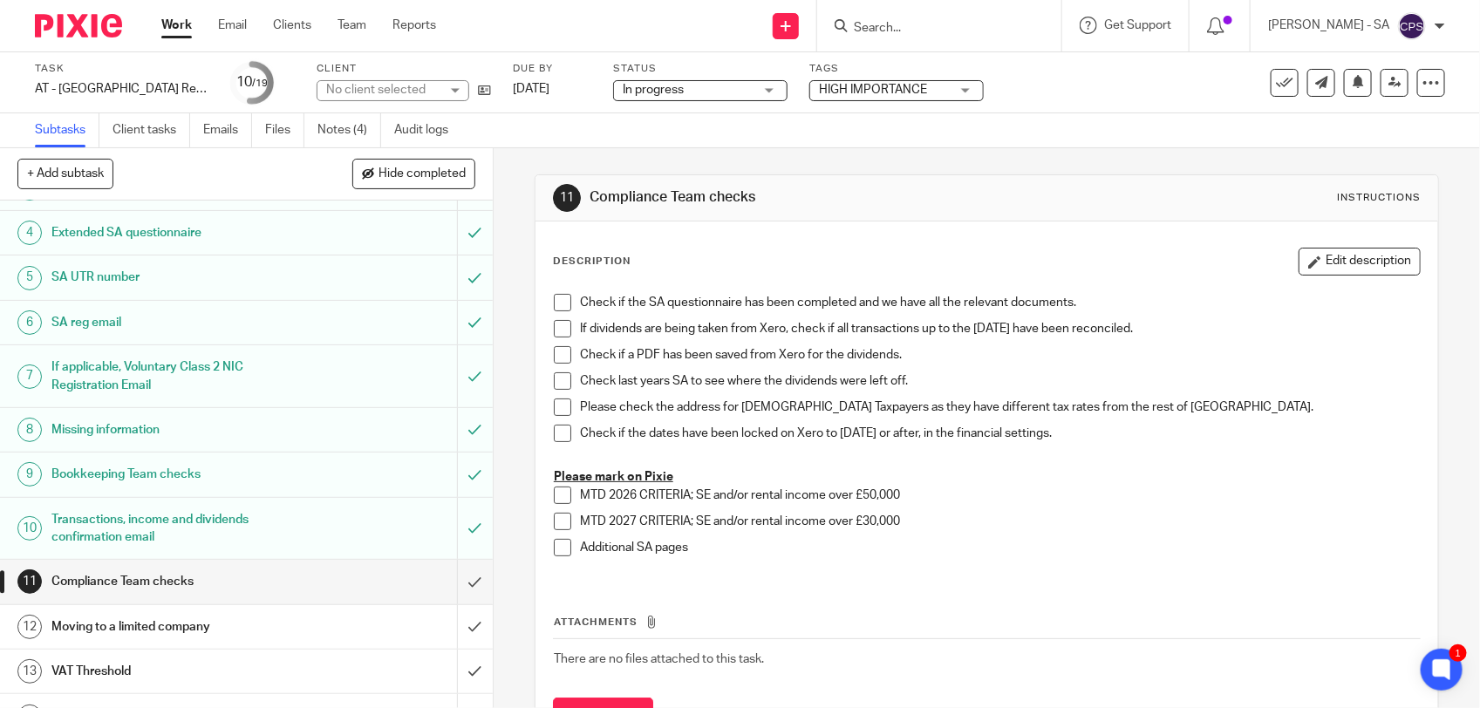
scroll to position [327, 0]
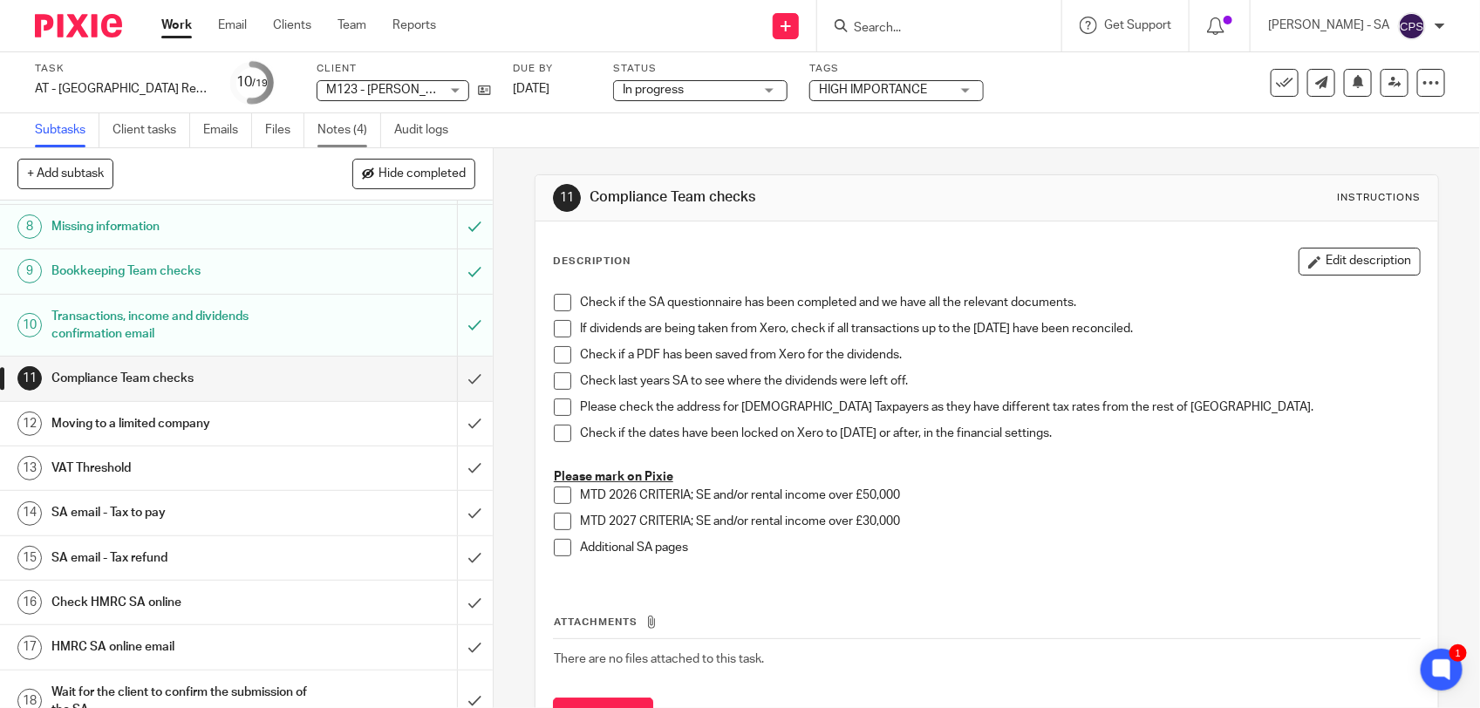
click at [349, 127] on link "Notes (4)" at bounding box center [349, 130] width 64 height 34
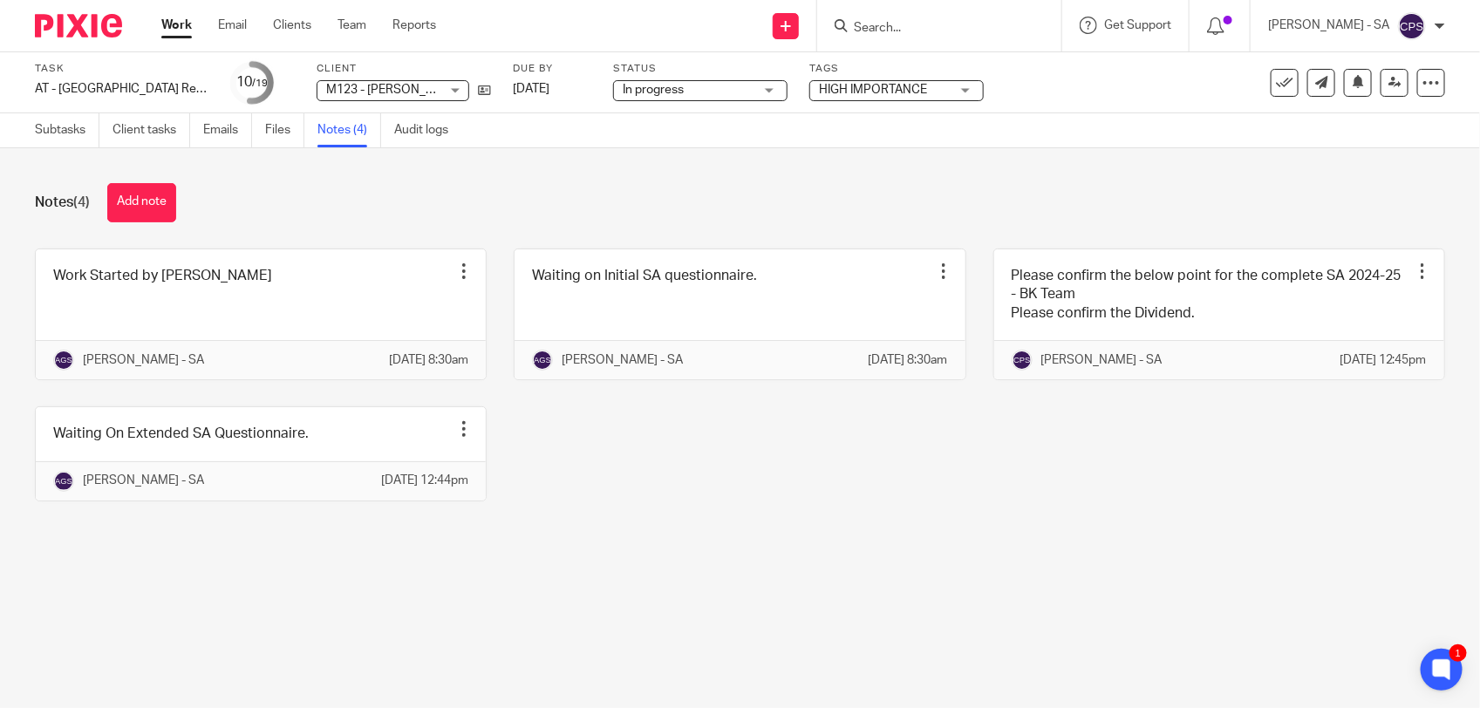
click at [630, 90] on span "In progress" at bounding box center [653, 90] width 61 height 12
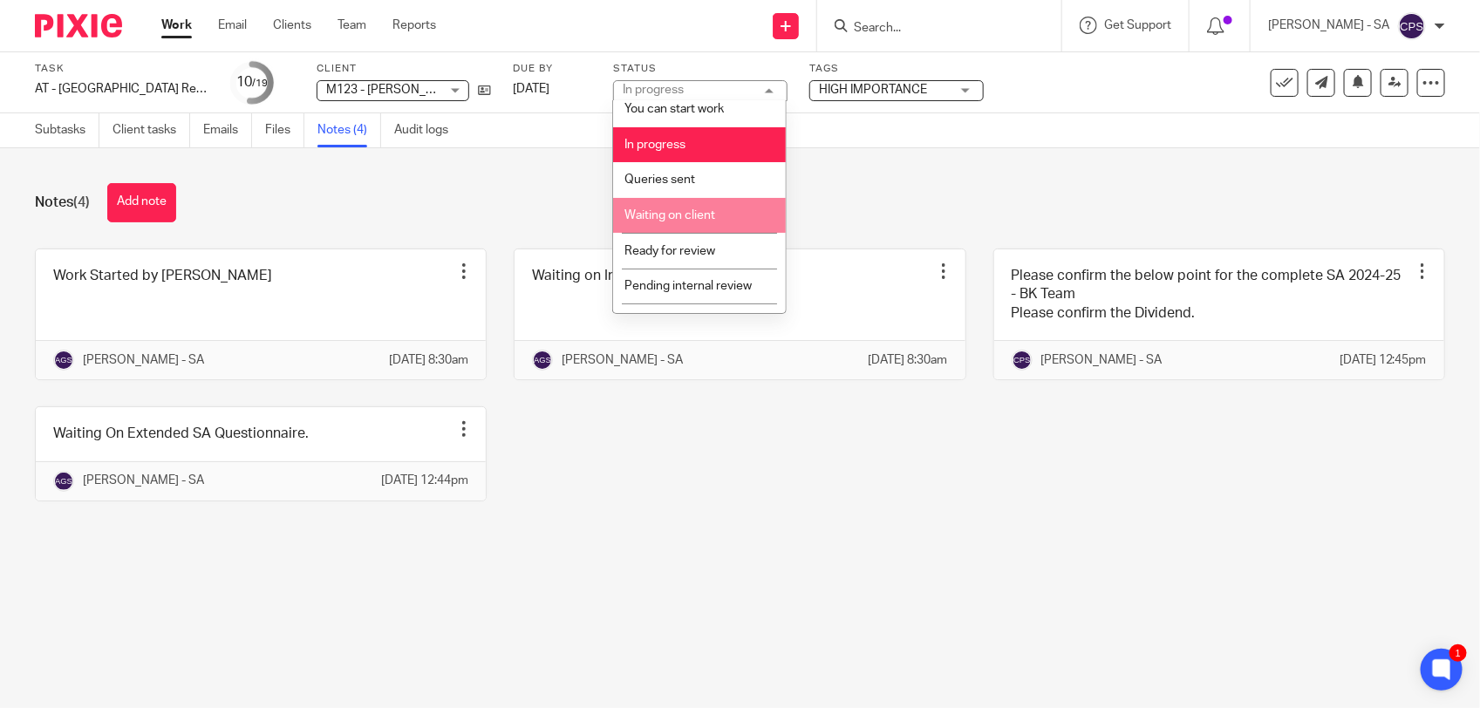
scroll to position [68, 0]
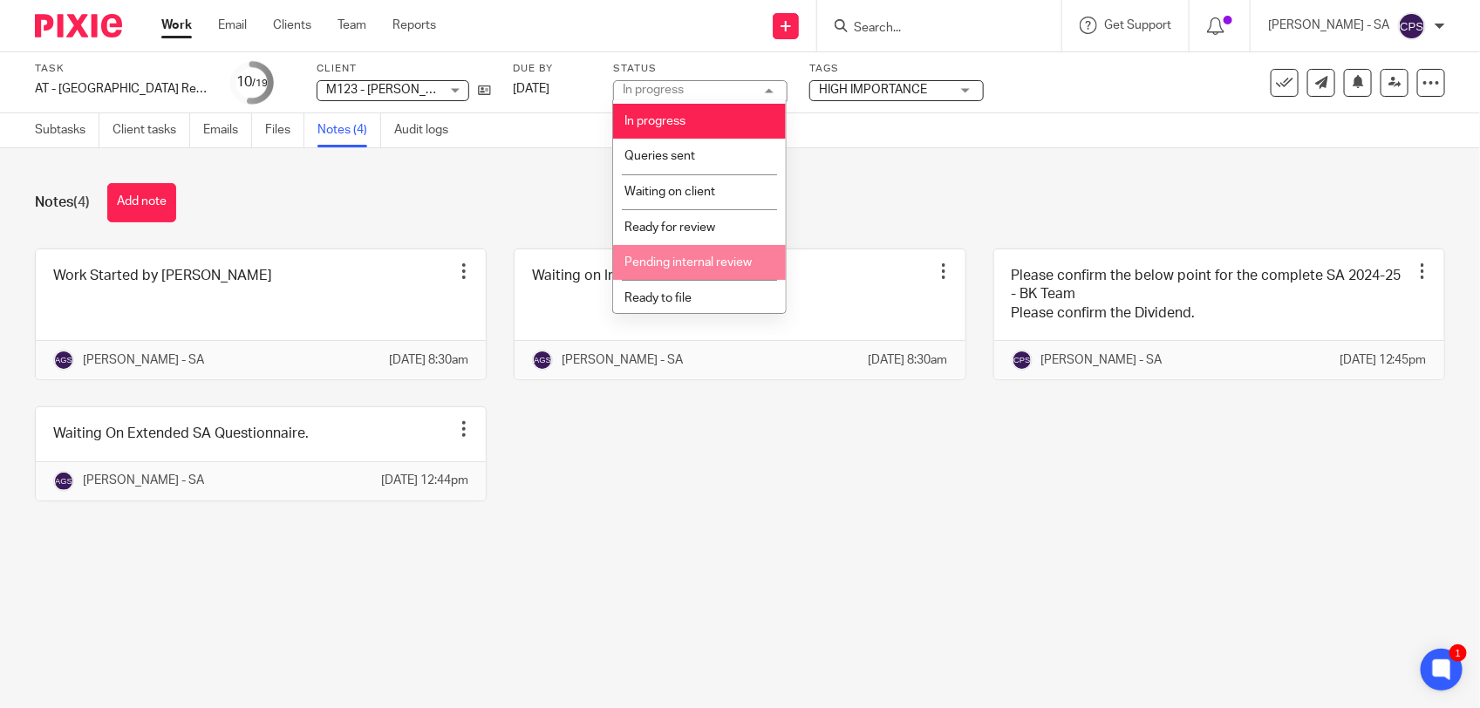
click at [705, 249] on li "Pending internal review" at bounding box center [699, 263] width 173 height 36
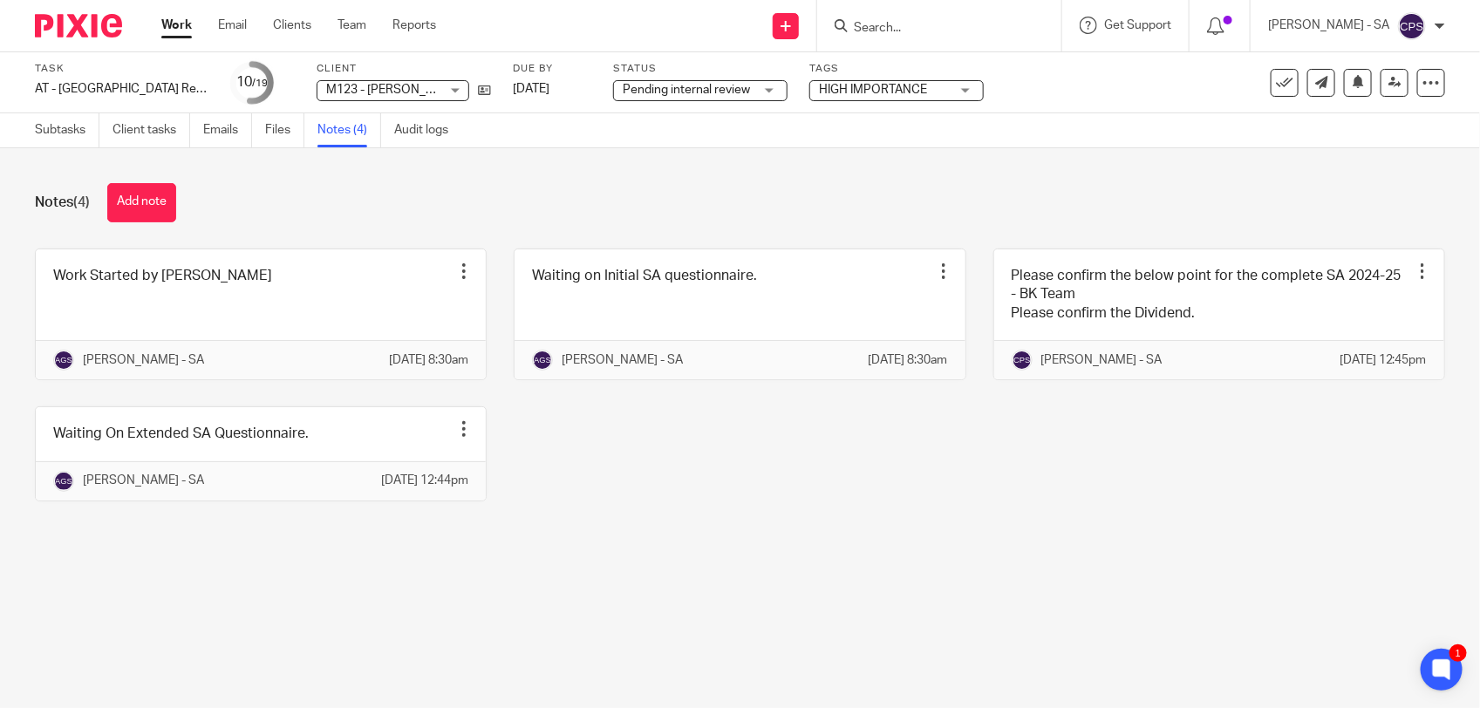
click at [890, 27] on input "Search" at bounding box center [930, 29] width 157 height 16
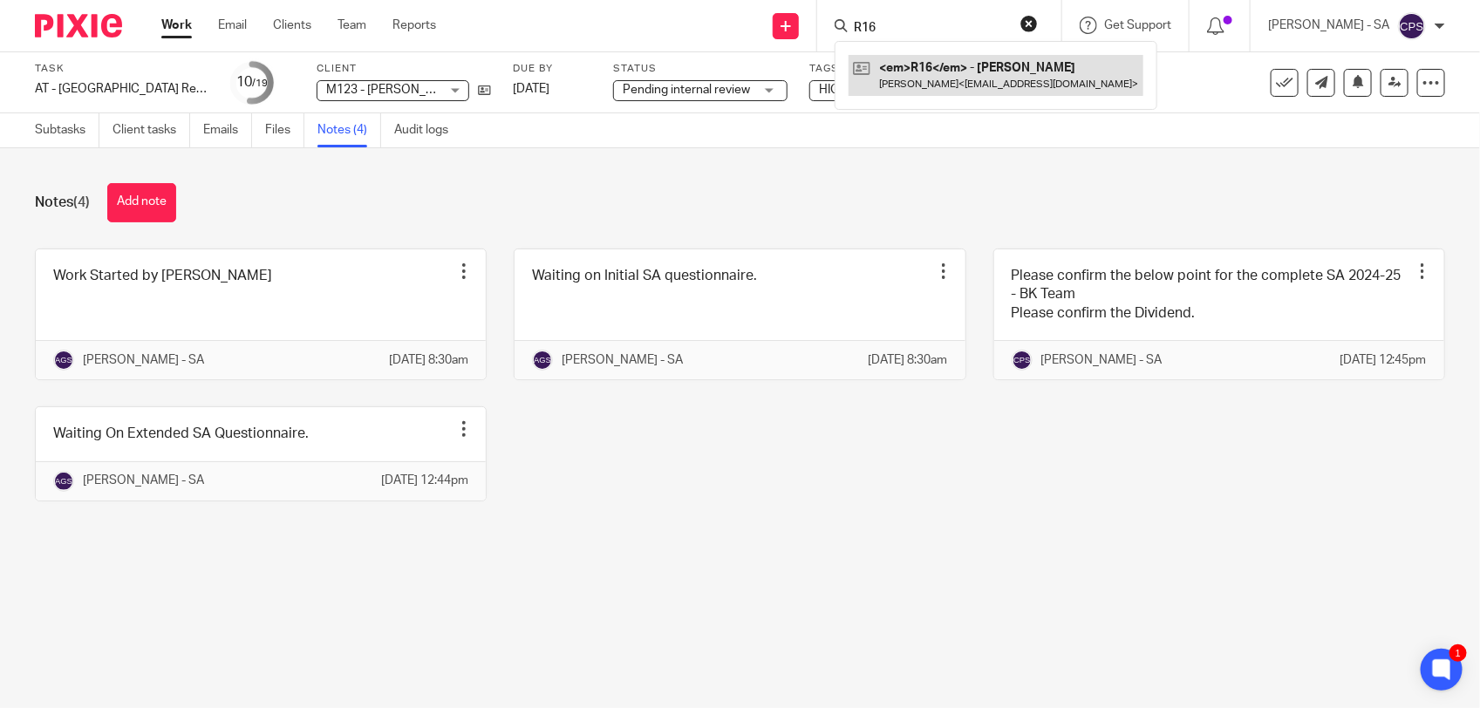
type input "R16"
click at [986, 81] on link at bounding box center [995, 75] width 295 height 40
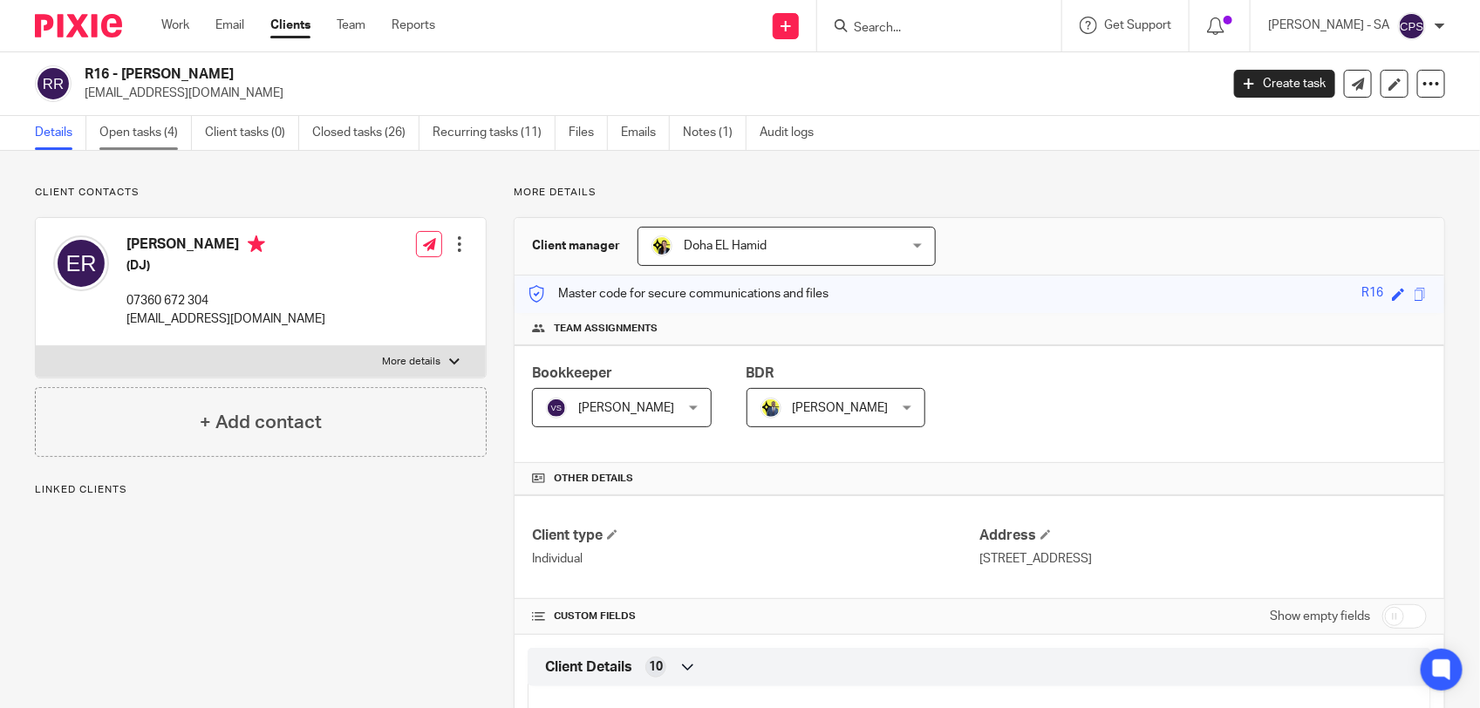
click at [140, 140] on link "Open tasks (4)" at bounding box center [145, 133] width 92 height 34
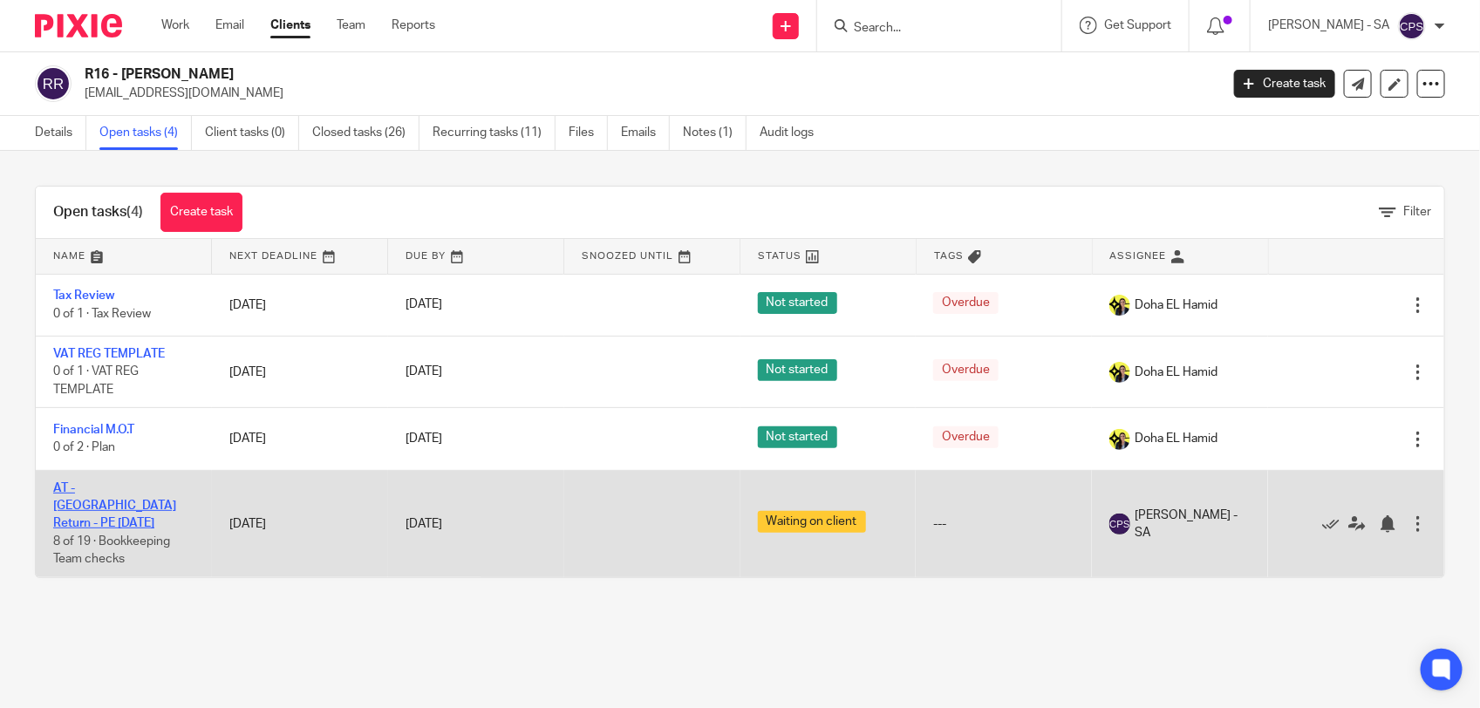
click at [132, 489] on link "AT - [GEOGRAPHIC_DATA] Return - PE [DATE]" at bounding box center [114, 506] width 123 height 48
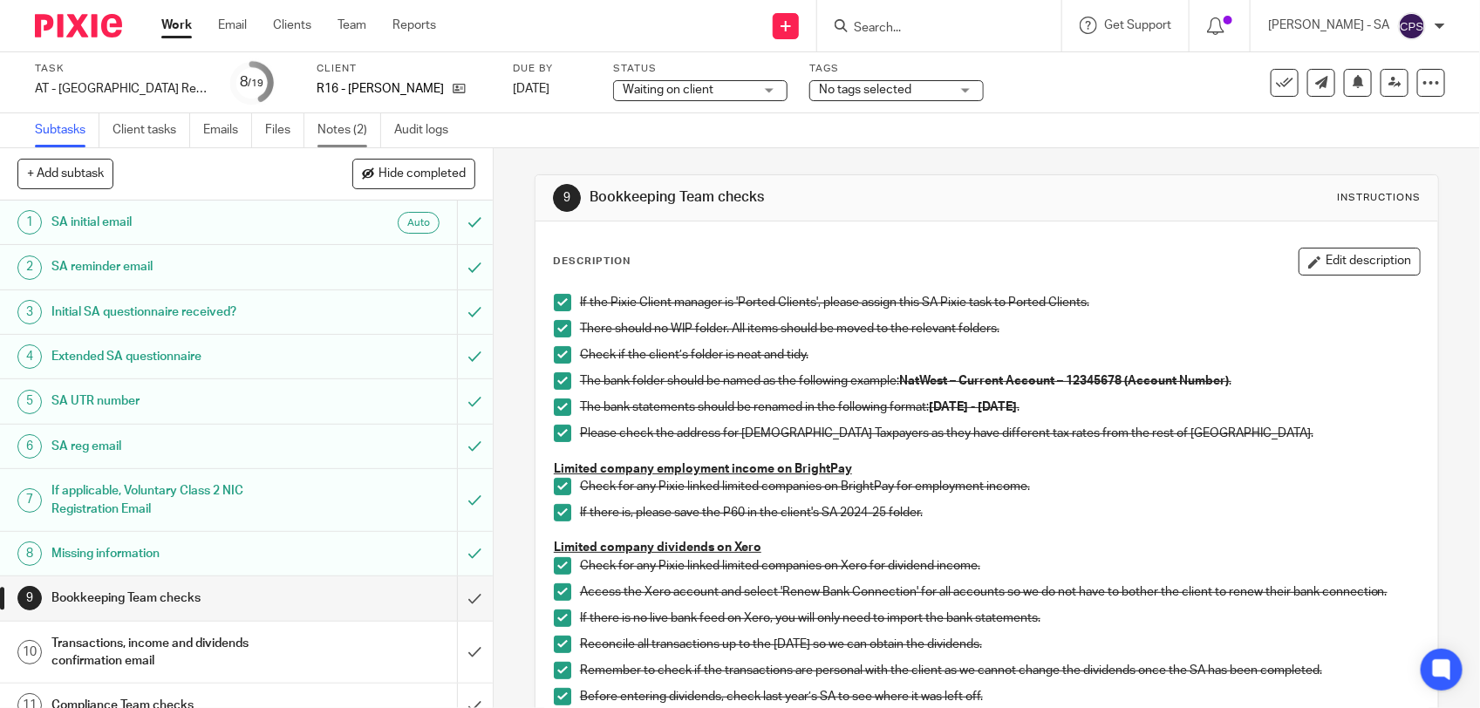
click at [332, 128] on link "Notes (2)" at bounding box center [349, 130] width 64 height 34
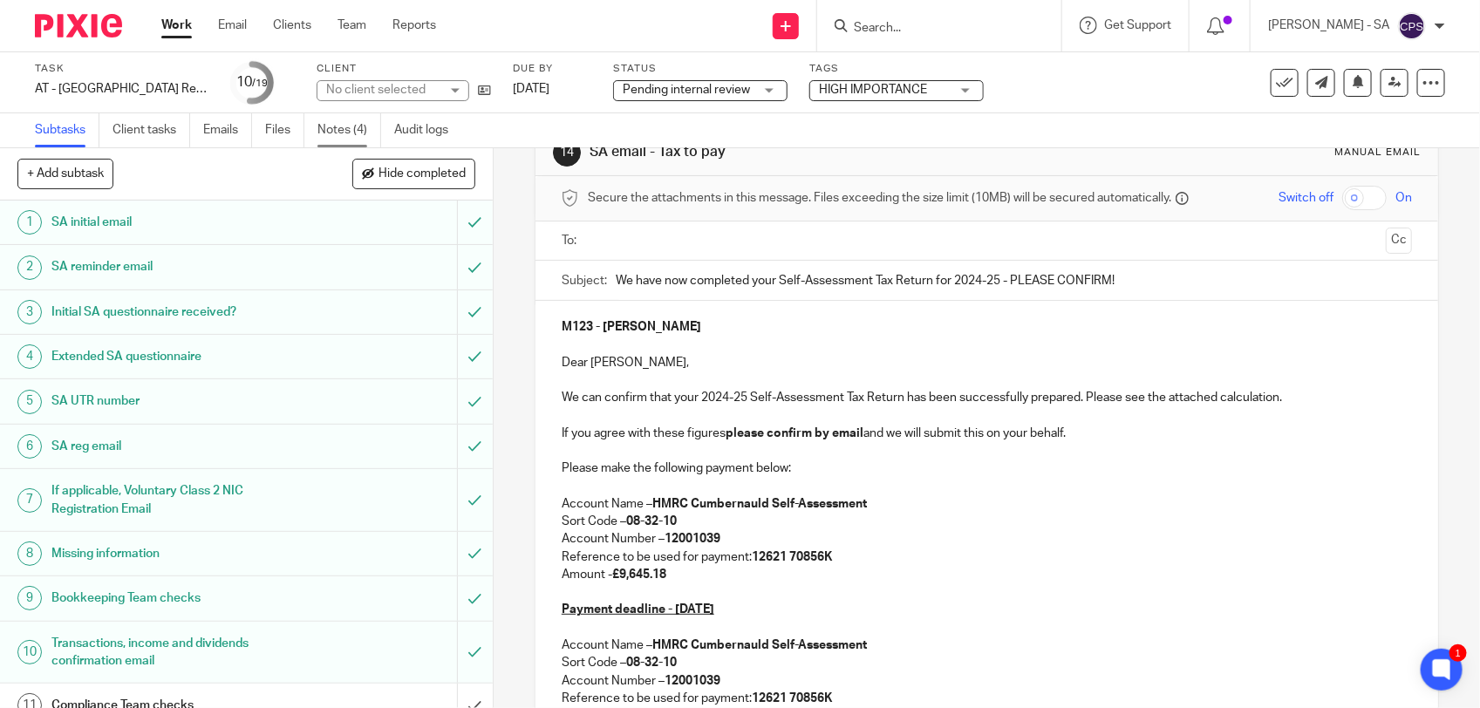
scroll to position [29, 0]
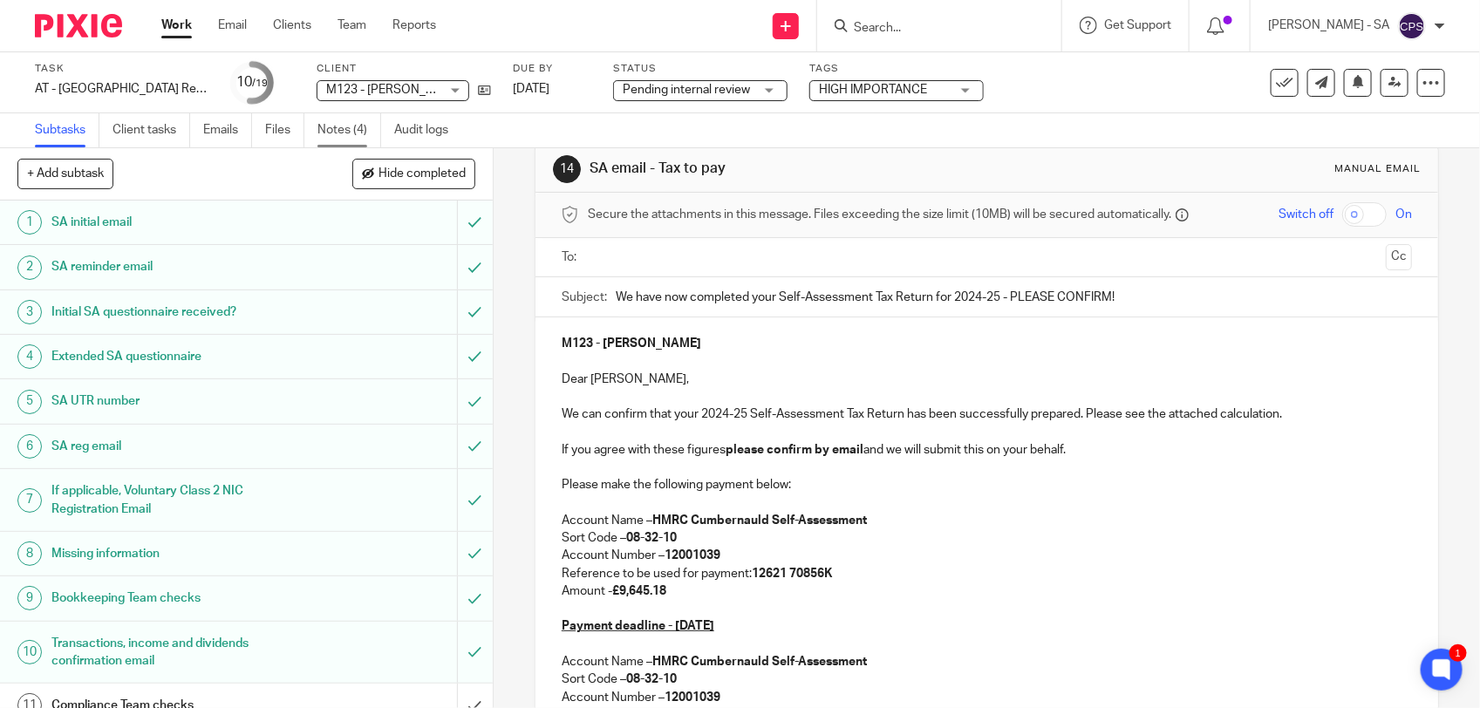
click at [333, 124] on link "Notes (4)" at bounding box center [349, 130] width 64 height 34
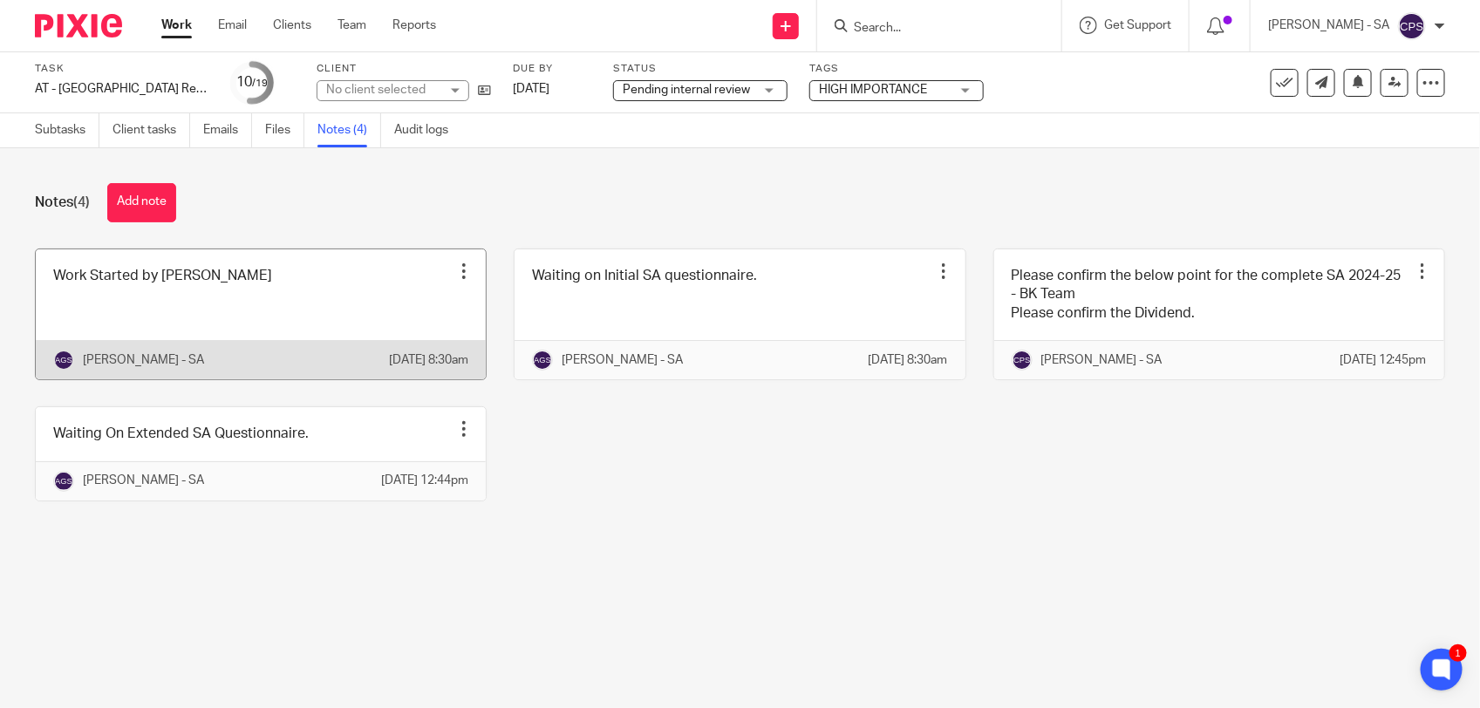
click at [262, 303] on link at bounding box center [261, 314] width 450 height 130
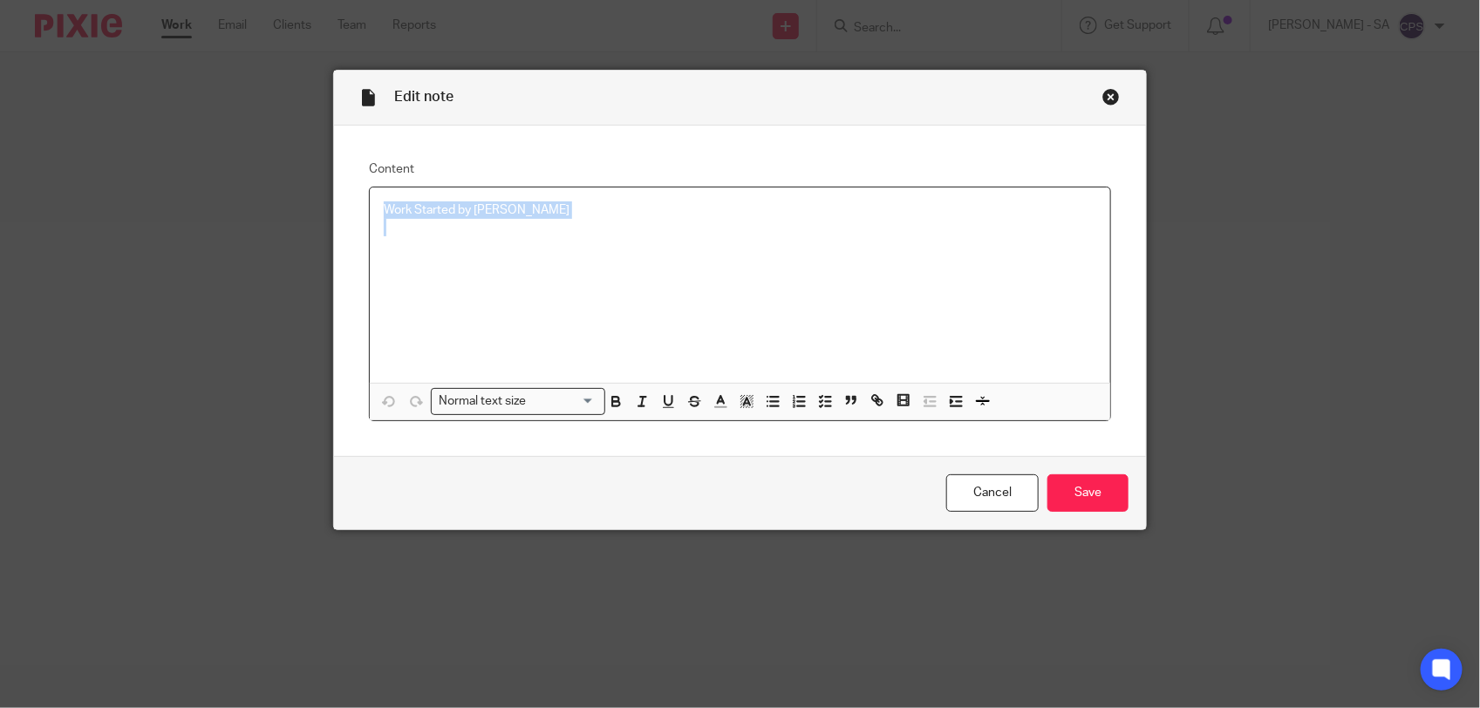
drag, startPoint x: 377, startPoint y: 209, endPoint x: 538, endPoint y: 219, distance: 161.6
click at [538, 219] on div "Work Started by [PERSON_NAME]" at bounding box center [740, 284] width 740 height 195
click at [817, 398] on icon "button" at bounding box center [825, 401] width 16 height 16
click at [414, 249] on div at bounding box center [753, 241] width 686 height 26
click at [385, 210] on span at bounding box center [392, 209] width 17 height 17
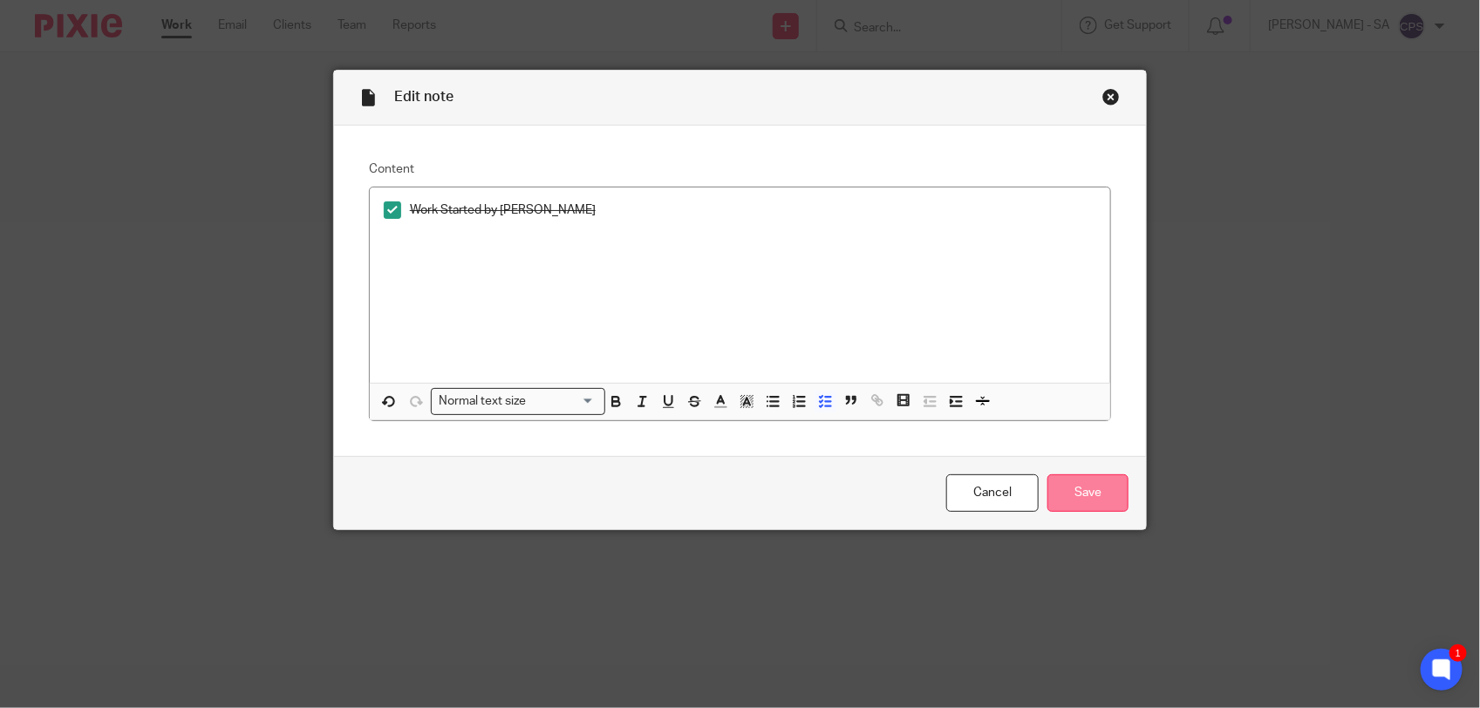
click at [1086, 502] on input "Save" at bounding box center [1087, 492] width 81 height 37
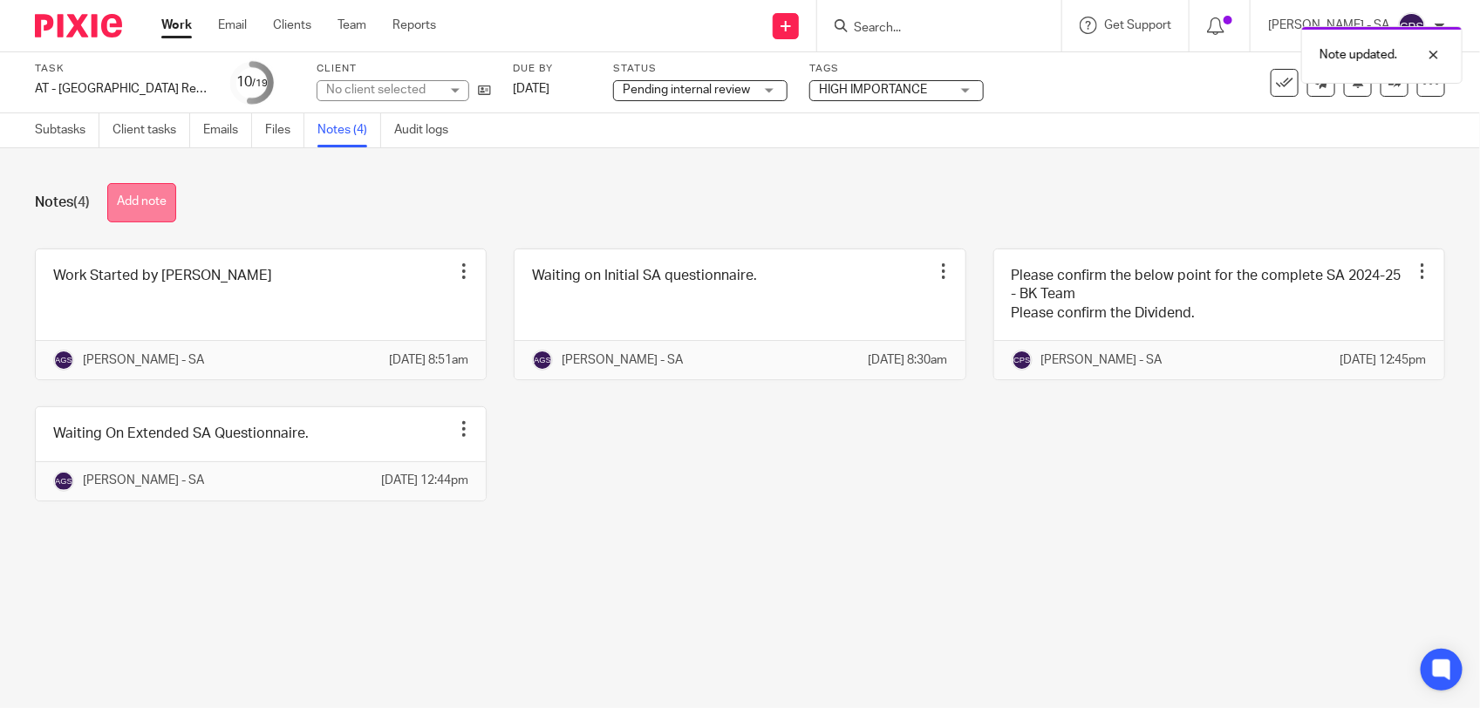
click at [135, 206] on button "Add note" at bounding box center [141, 202] width 69 height 39
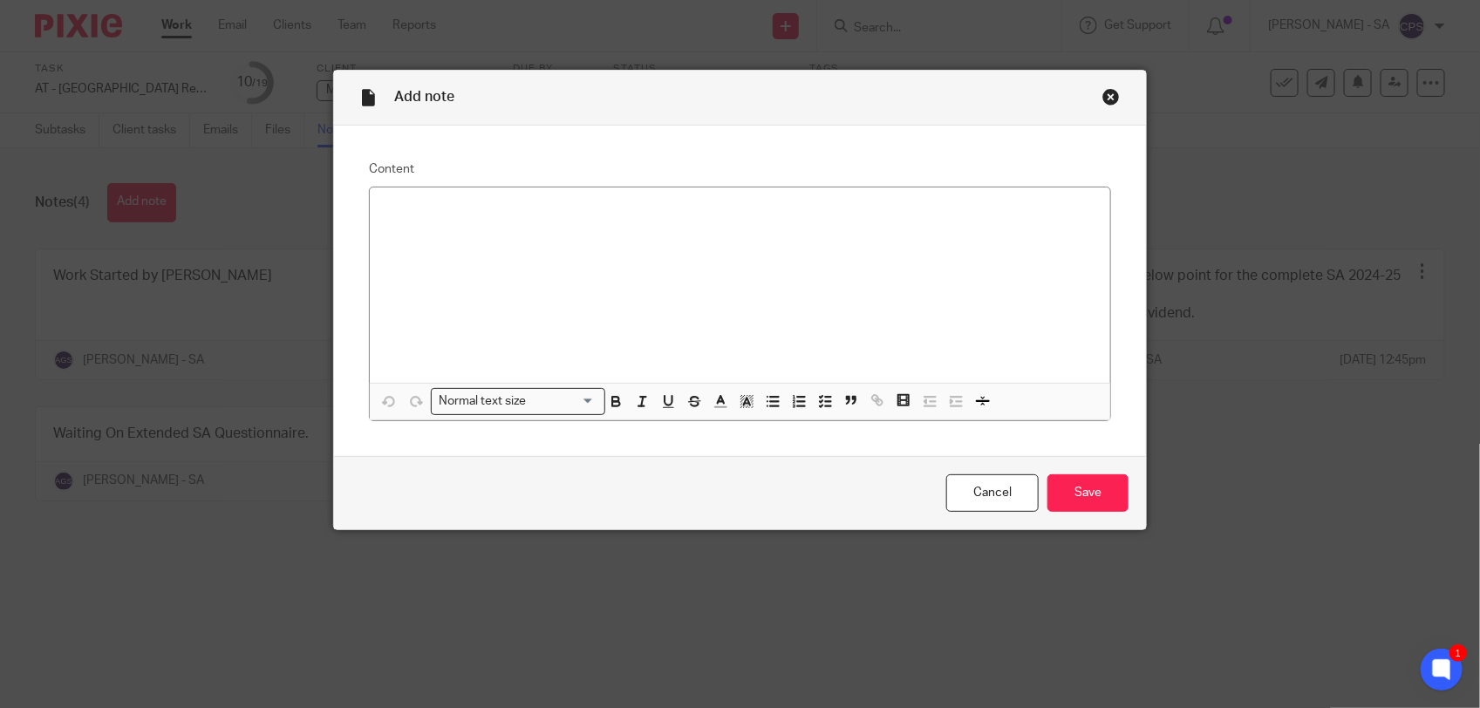
click at [392, 201] on p at bounding box center [740, 209] width 712 height 17
paste div
click at [439, 216] on p "Please check SA and send to the client." at bounding box center [740, 209] width 712 height 17
drag, startPoint x: 376, startPoint y: 206, endPoint x: 603, endPoint y: 203, distance: 227.6
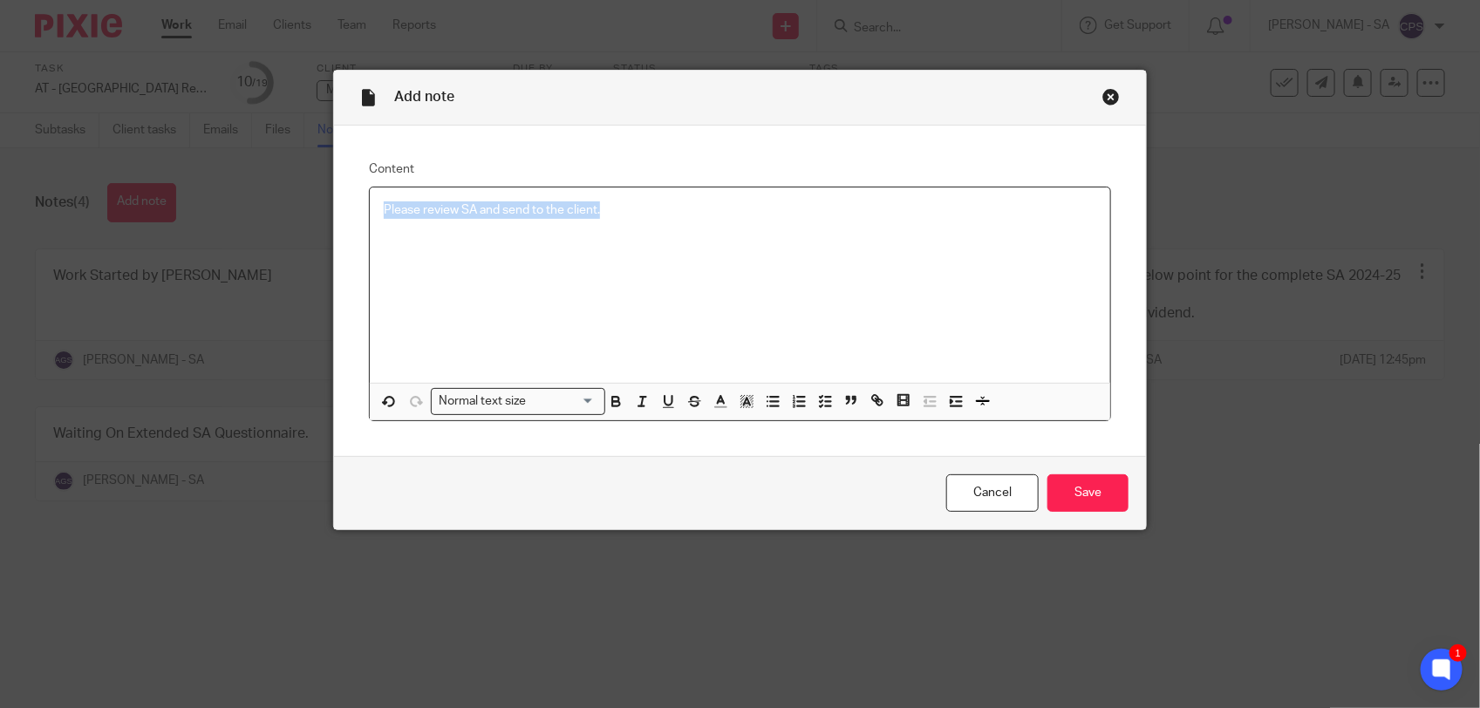
click at [603, 203] on p "Please review SA and send to the client." at bounding box center [740, 209] width 712 height 17
click at [825, 397] on line "button" at bounding box center [827, 397] width 5 height 0
click at [665, 216] on p "Please review SA and send to the client." at bounding box center [753, 209] width 686 height 17
click at [1083, 497] on input "Save" at bounding box center [1087, 492] width 81 height 37
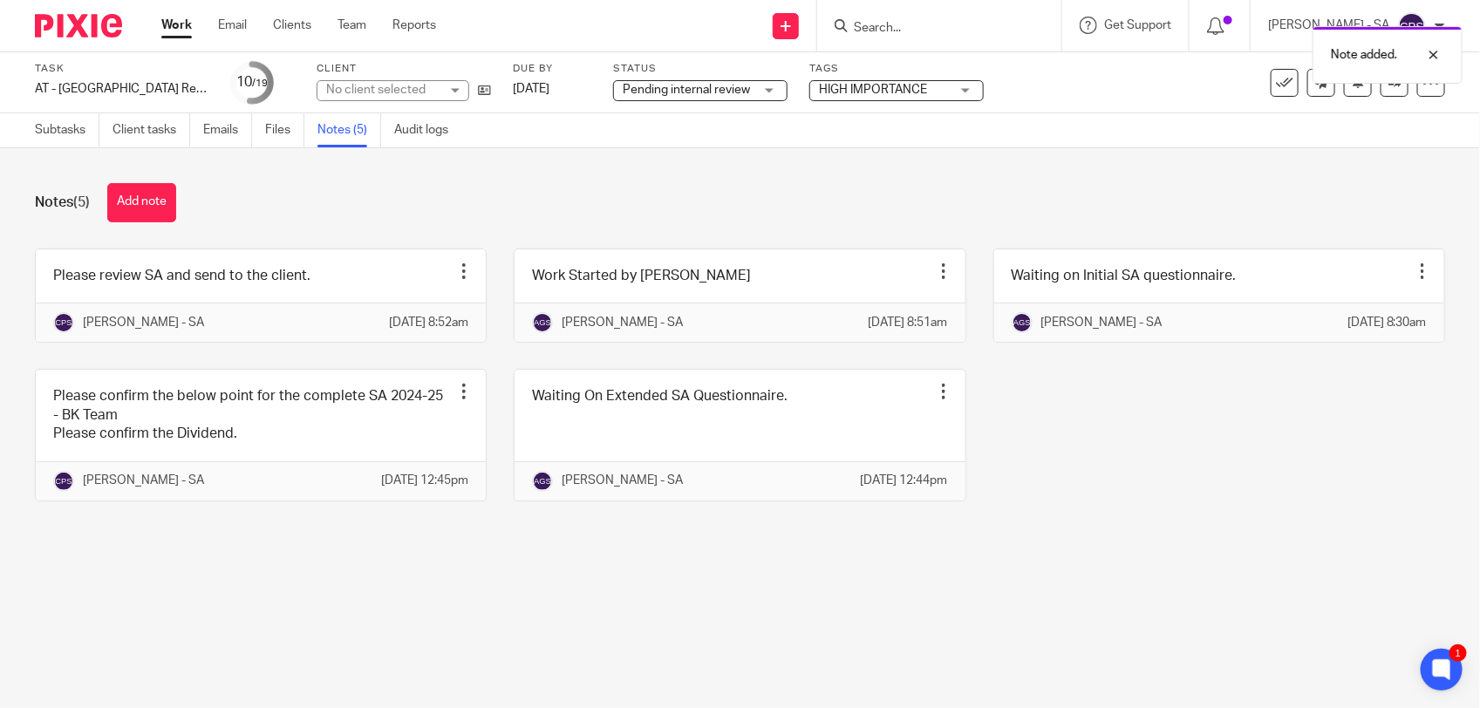
click at [449, 630] on main "Task AT - SA Return - PE 05-04-2025 Save AT - SA Return - PE 05-04-2025 10 /19 …" at bounding box center [740, 354] width 1480 height 708
click at [52, 133] on link "Subtasks" at bounding box center [67, 130] width 65 height 34
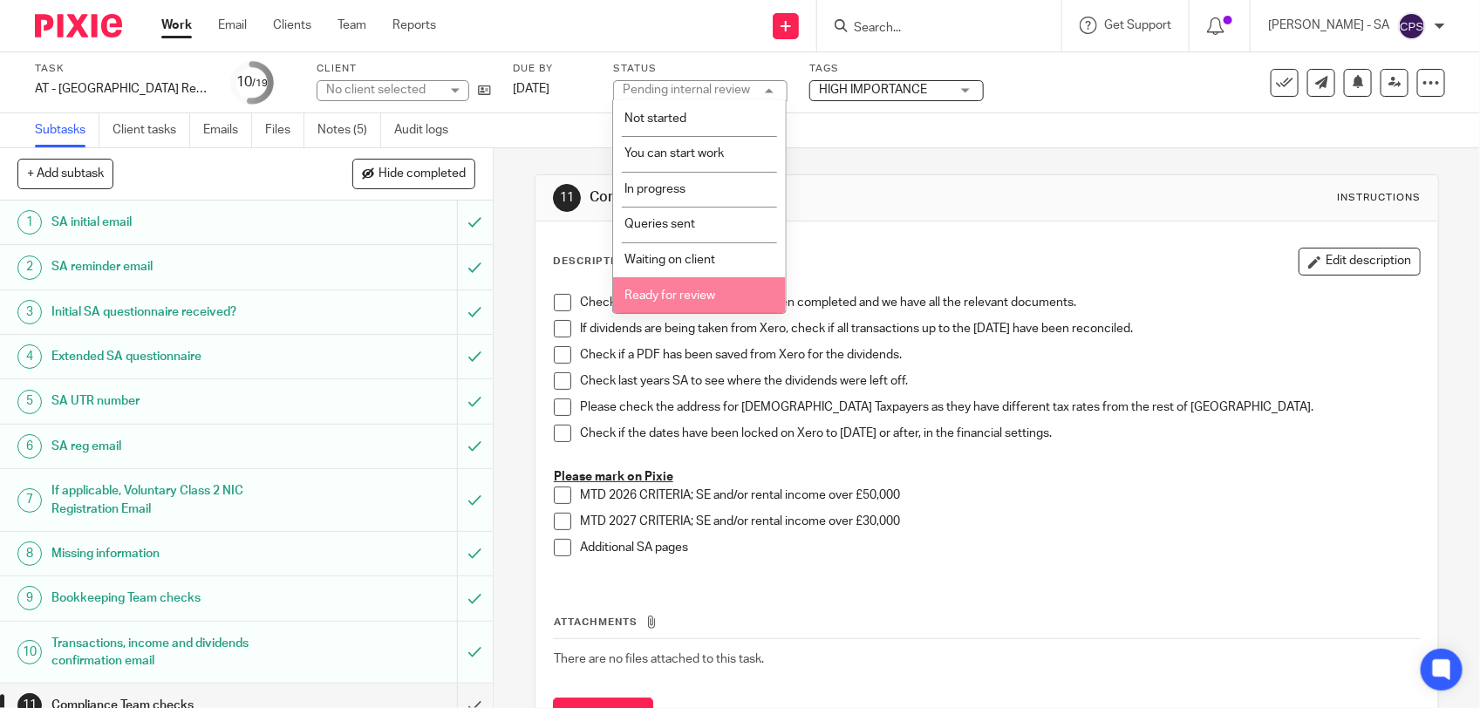
click at [673, 294] on span "Ready for review" at bounding box center [669, 296] width 91 height 12
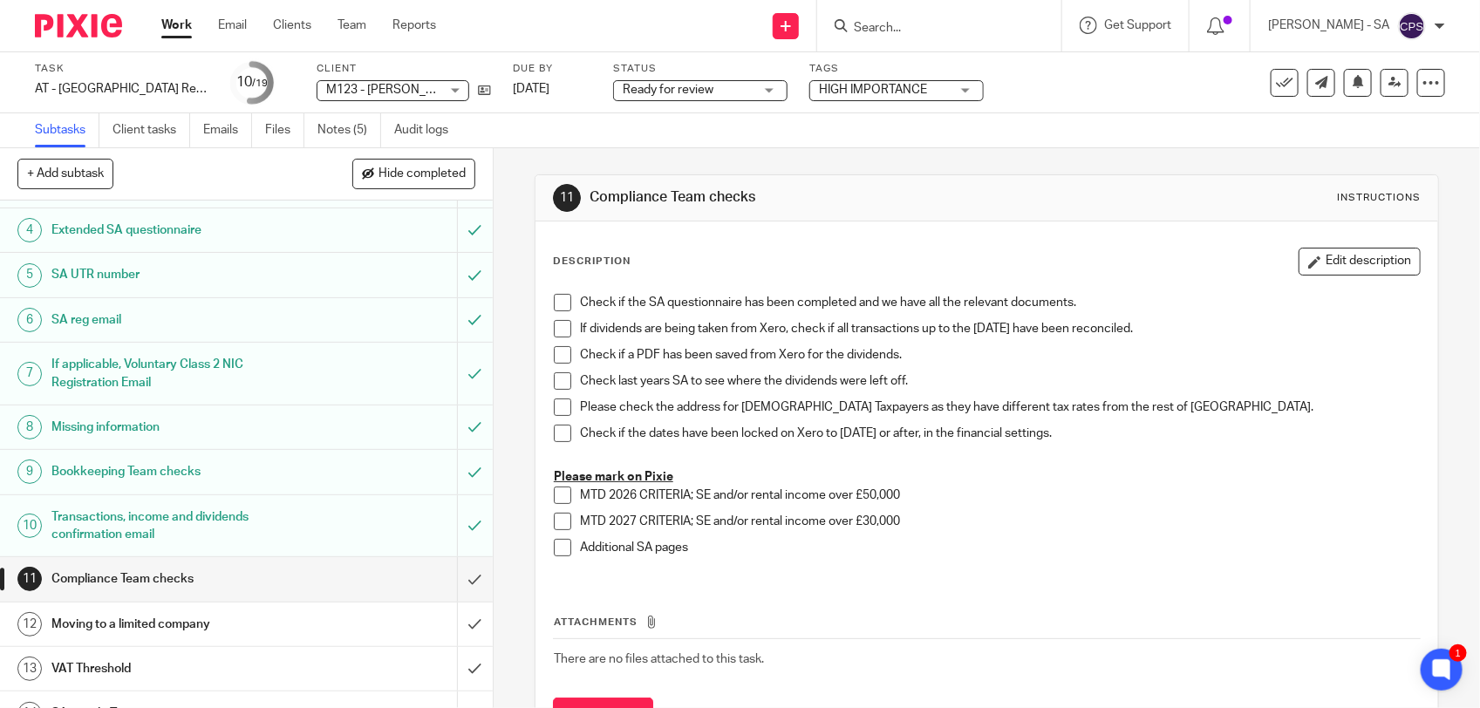
scroll to position [327, 0]
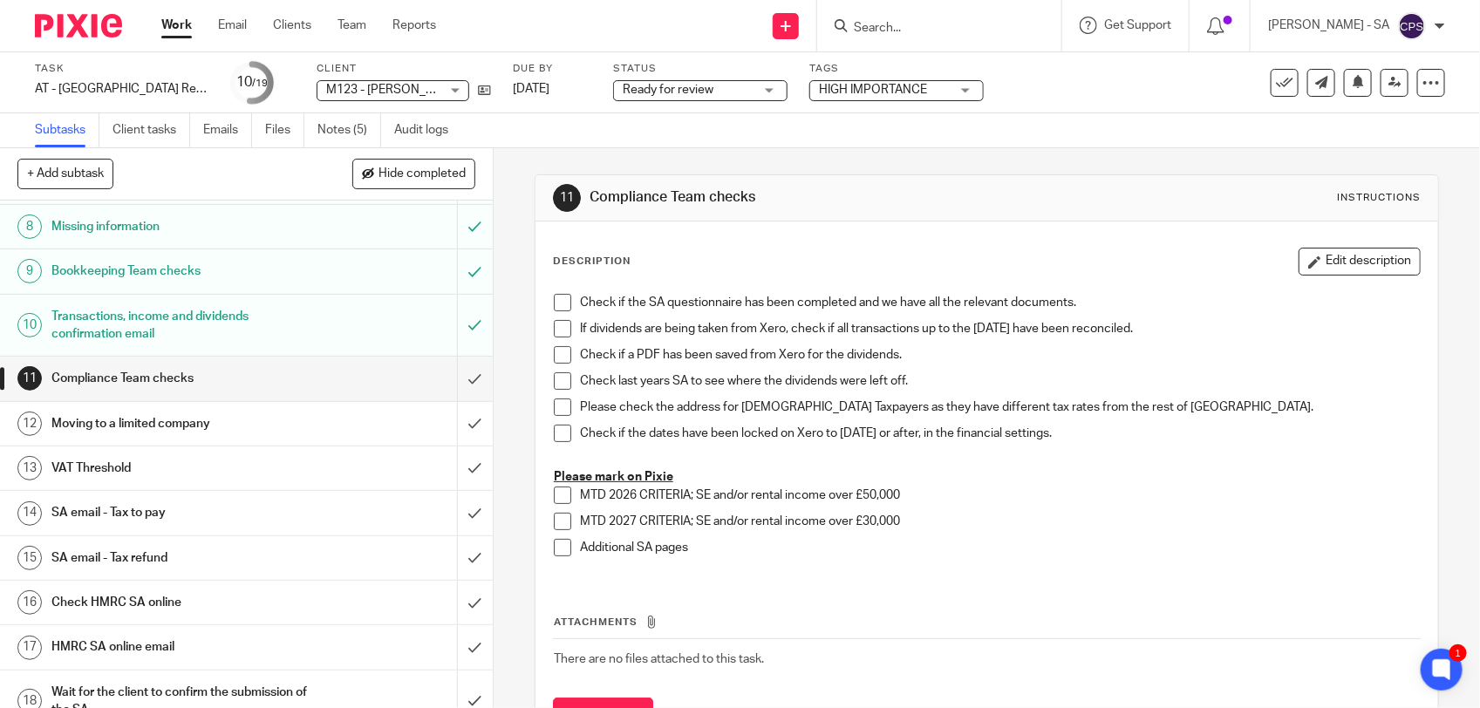
click at [153, 519] on h1 "SA email - Tax to pay" at bounding box center [180, 513] width 259 height 26
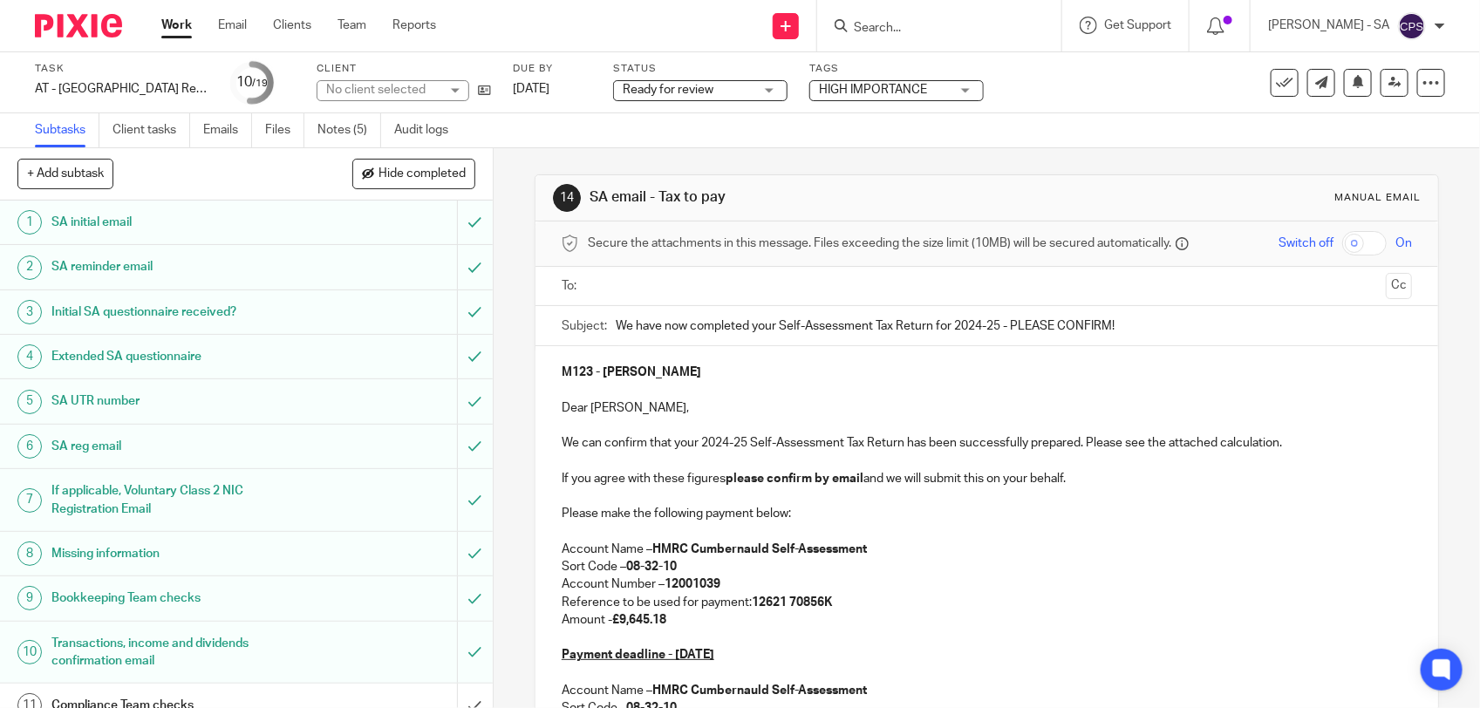
scroll to position [109, 0]
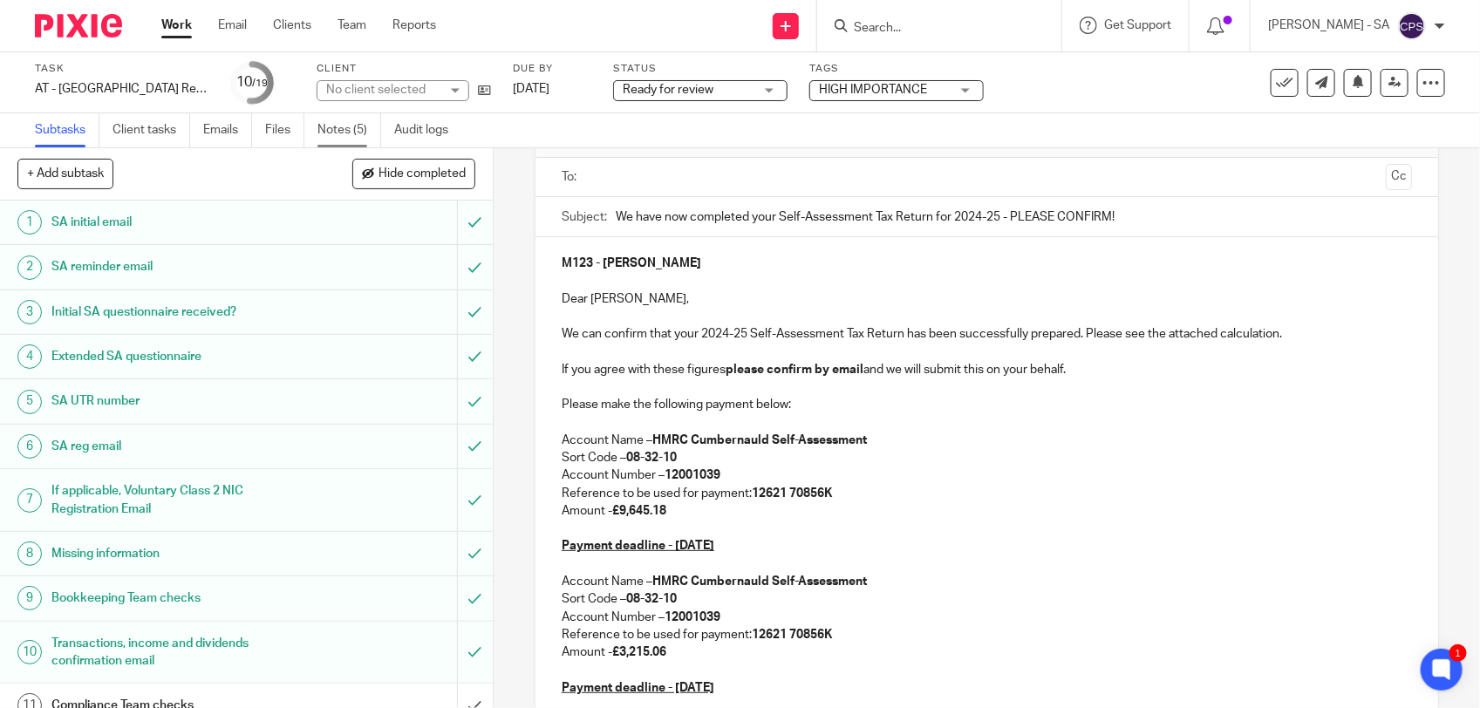
click at [347, 136] on link "Notes (5)" at bounding box center [349, 130] width 64 height 34
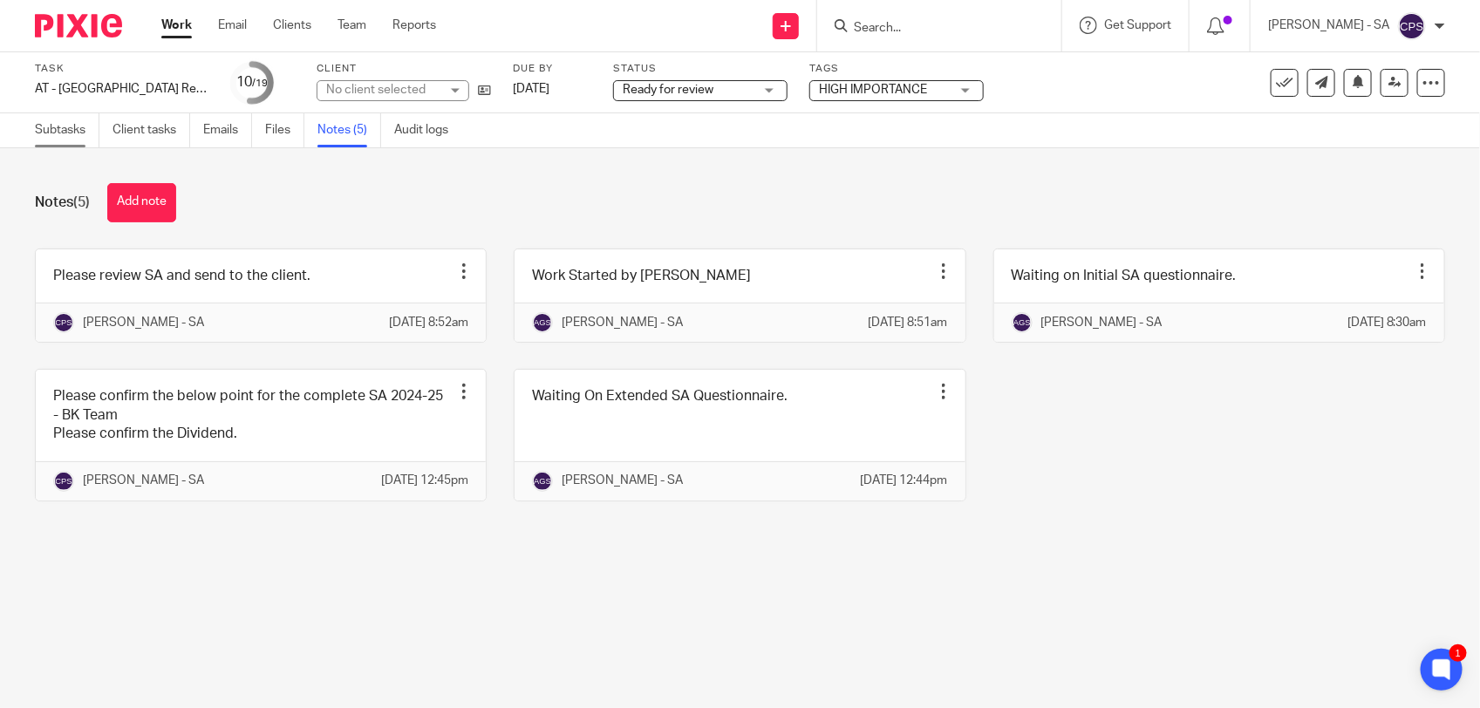
click at [72, 128] on link "Subtasks" at bounding box center [67, 130] width 65 height 34
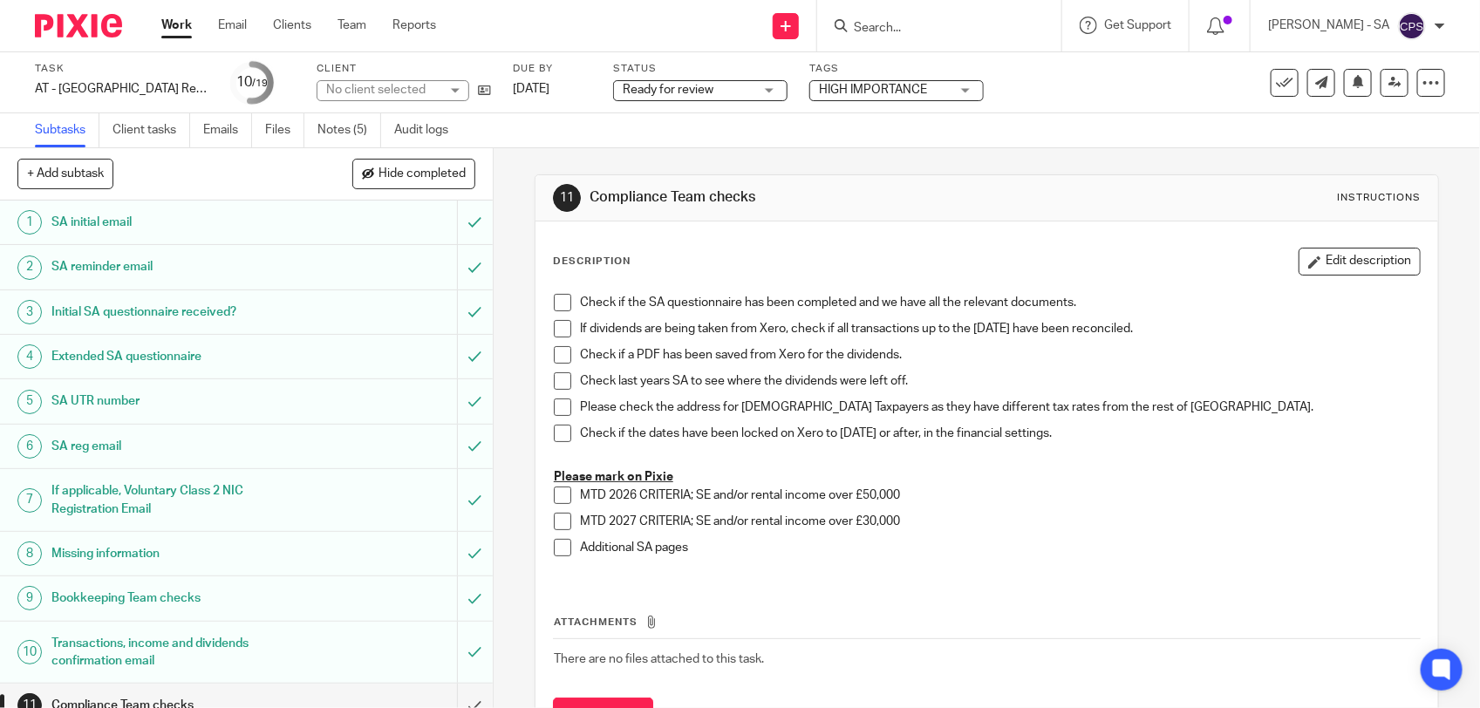
scroll to position [327, 0]
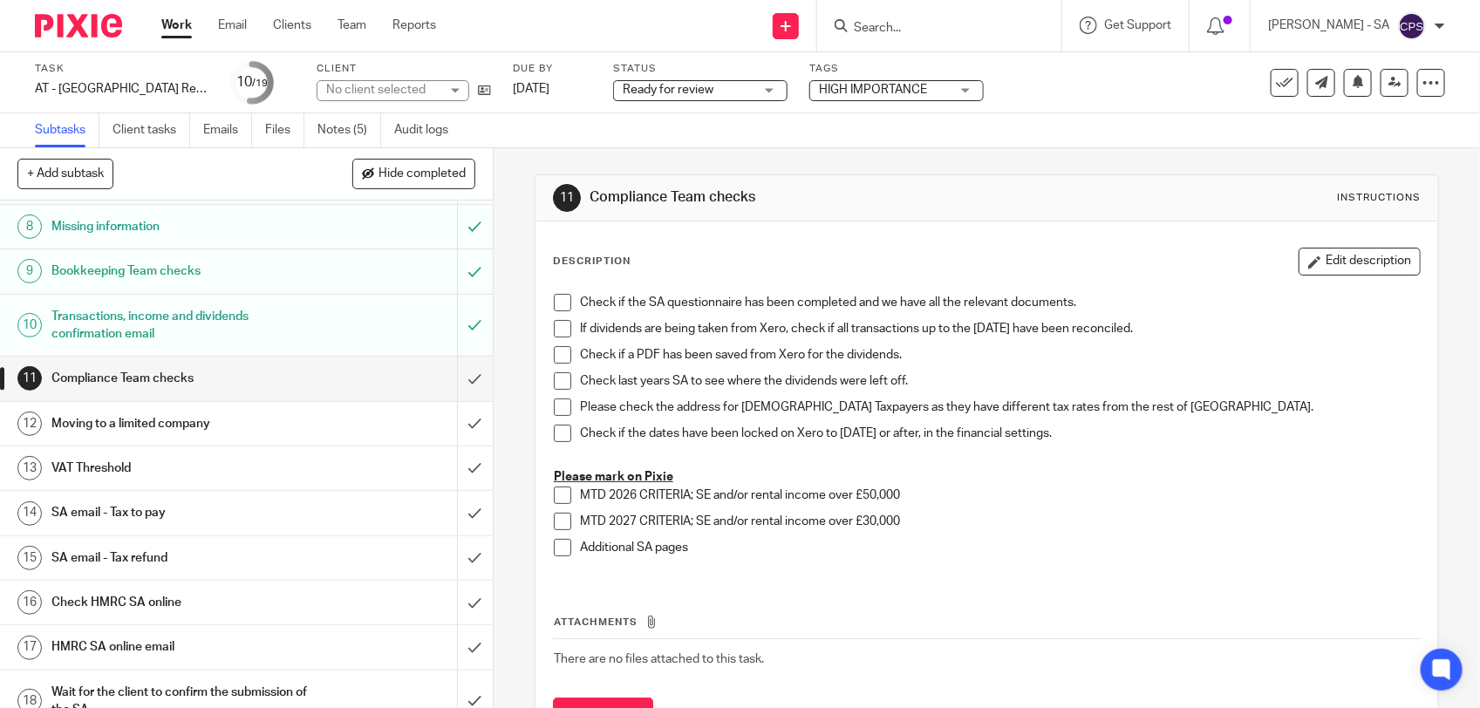
click at [227, 520] on h1 "SA email - Tax to pay" at bounding box center [180, 513] width 259 height 26
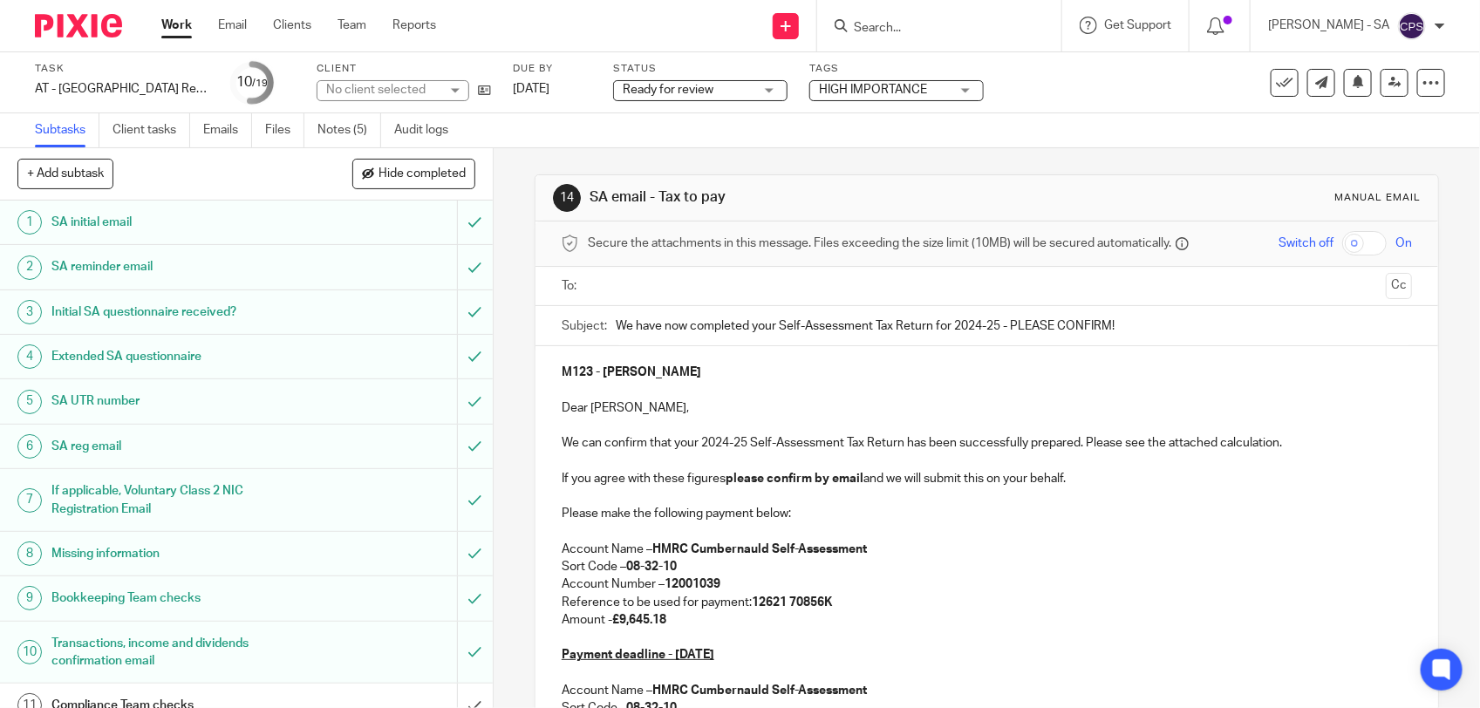
scroll to position [218, 0]
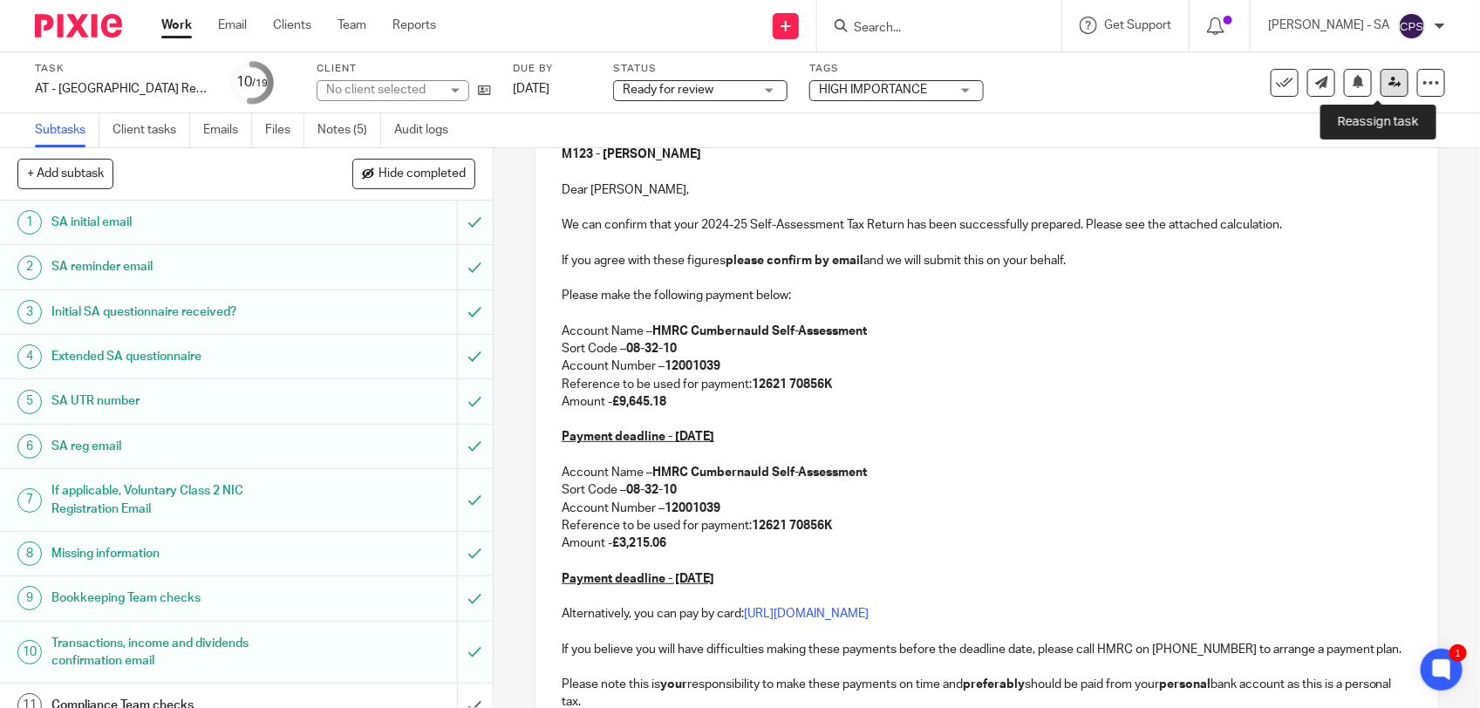
click at [1388, 78] on icon at bounding box center [1394, 82] width 13 height 13
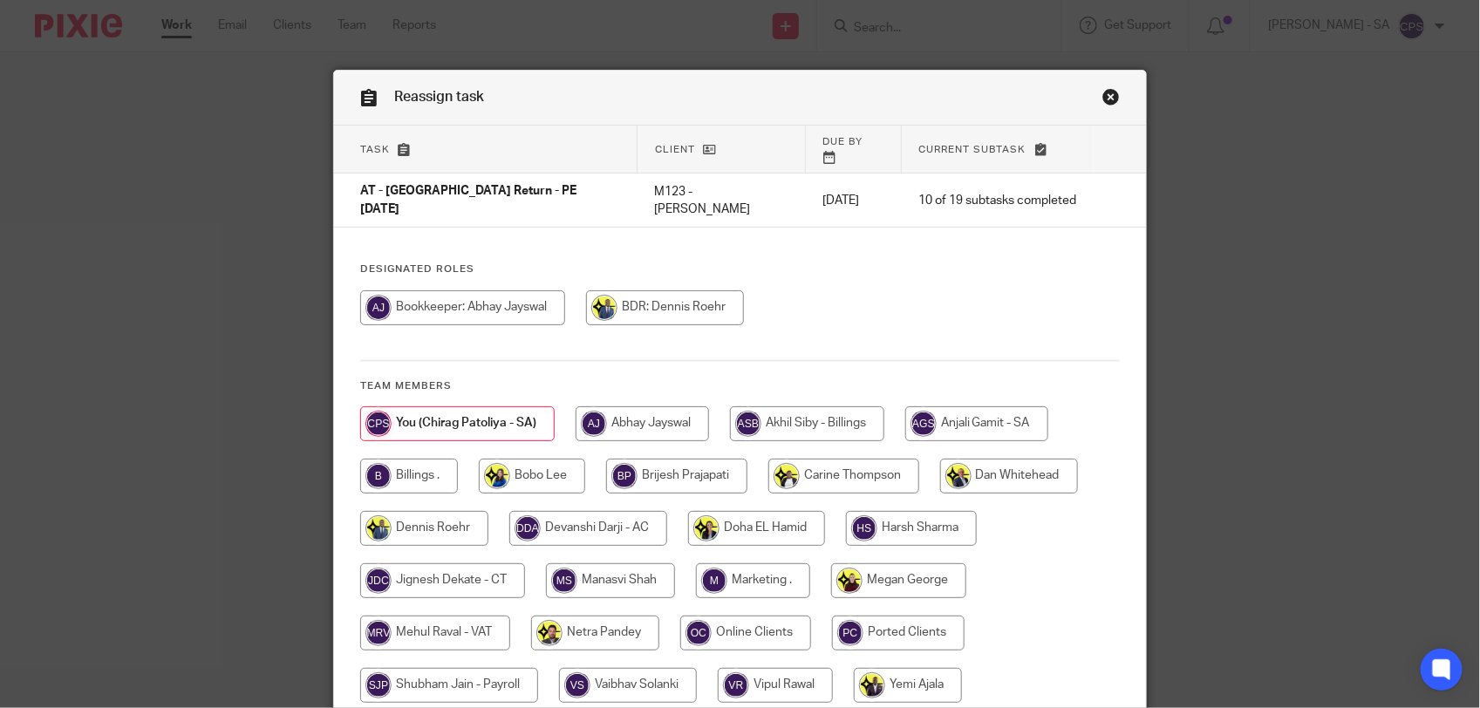
click at [1102, 97] on link "Close this dialog window" at bounding box center [1110, 100] width 17 height 24
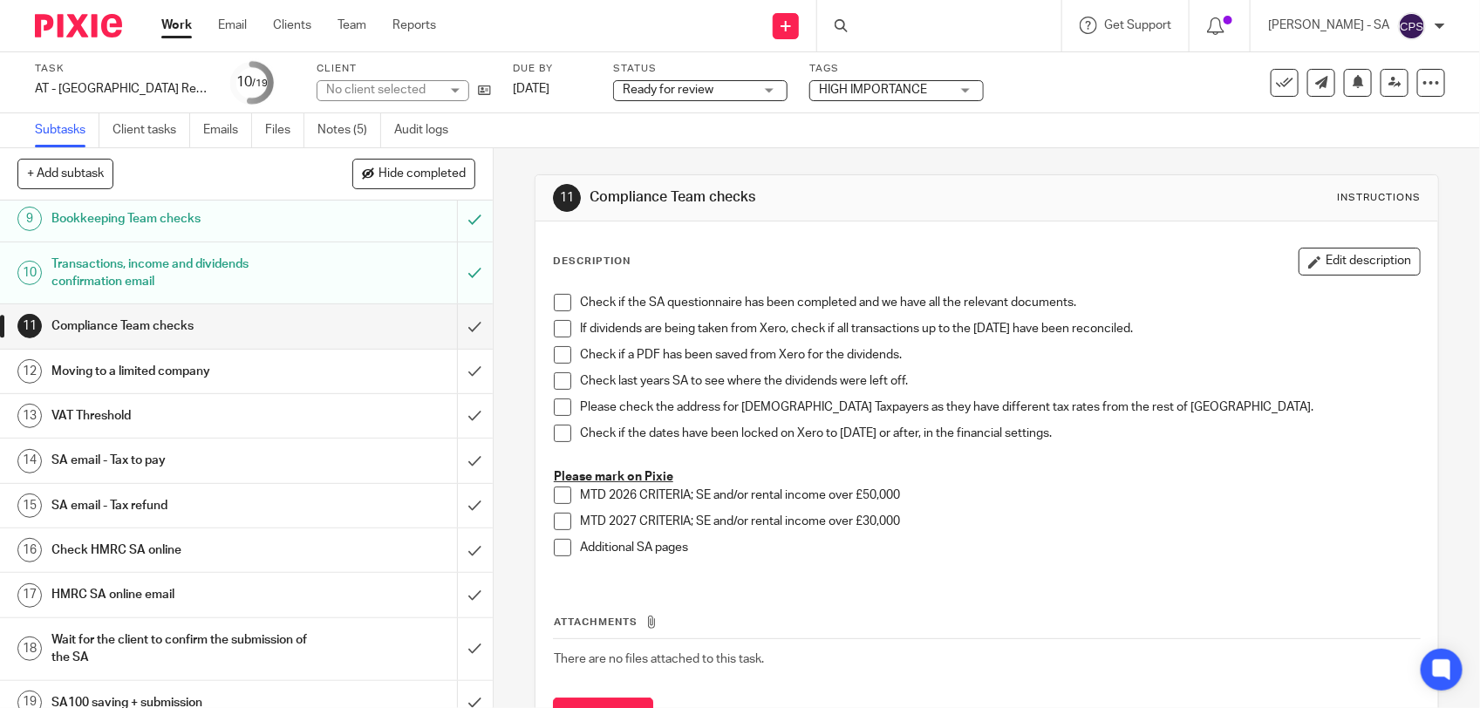
scroll to position [401, 0]
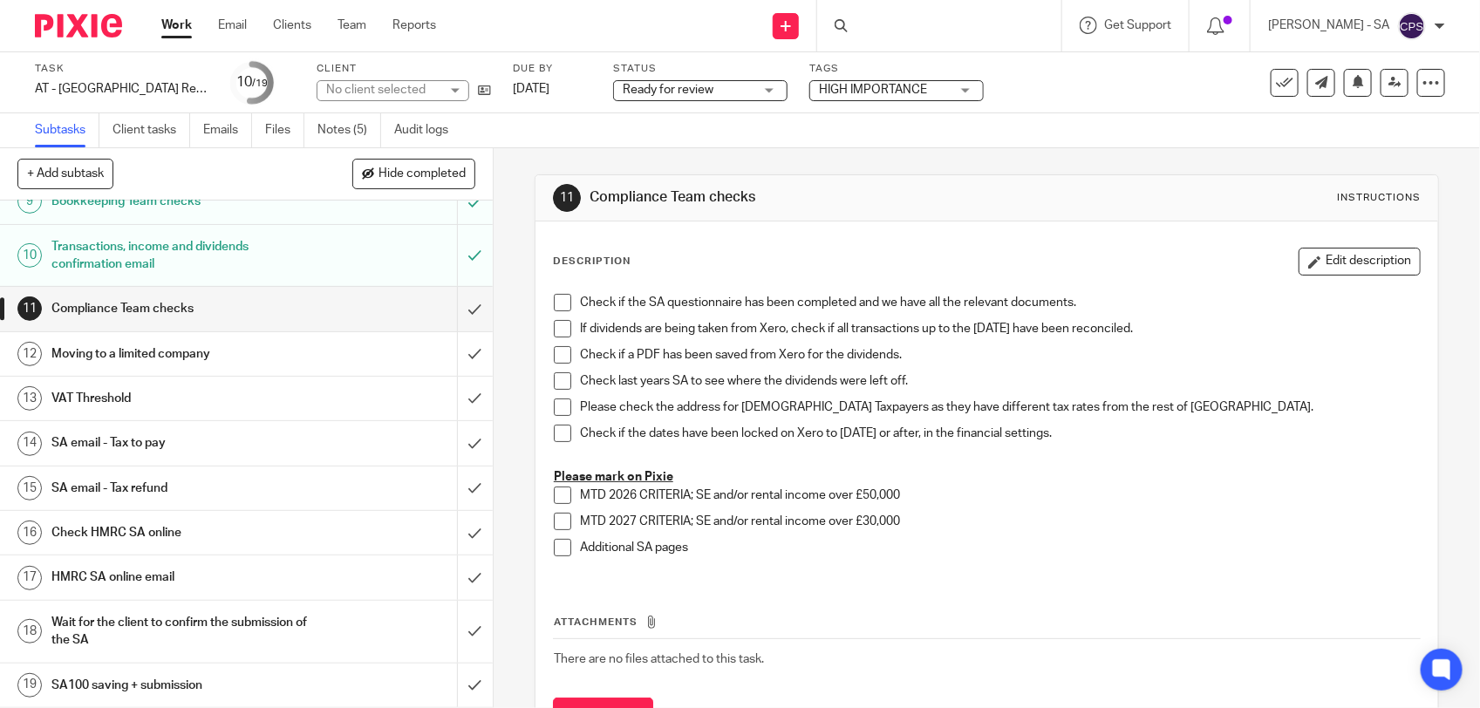
click at [181, 436] on h1 "SA email - Tax to pay" at bounding box center [180, 443] width 259 height 26
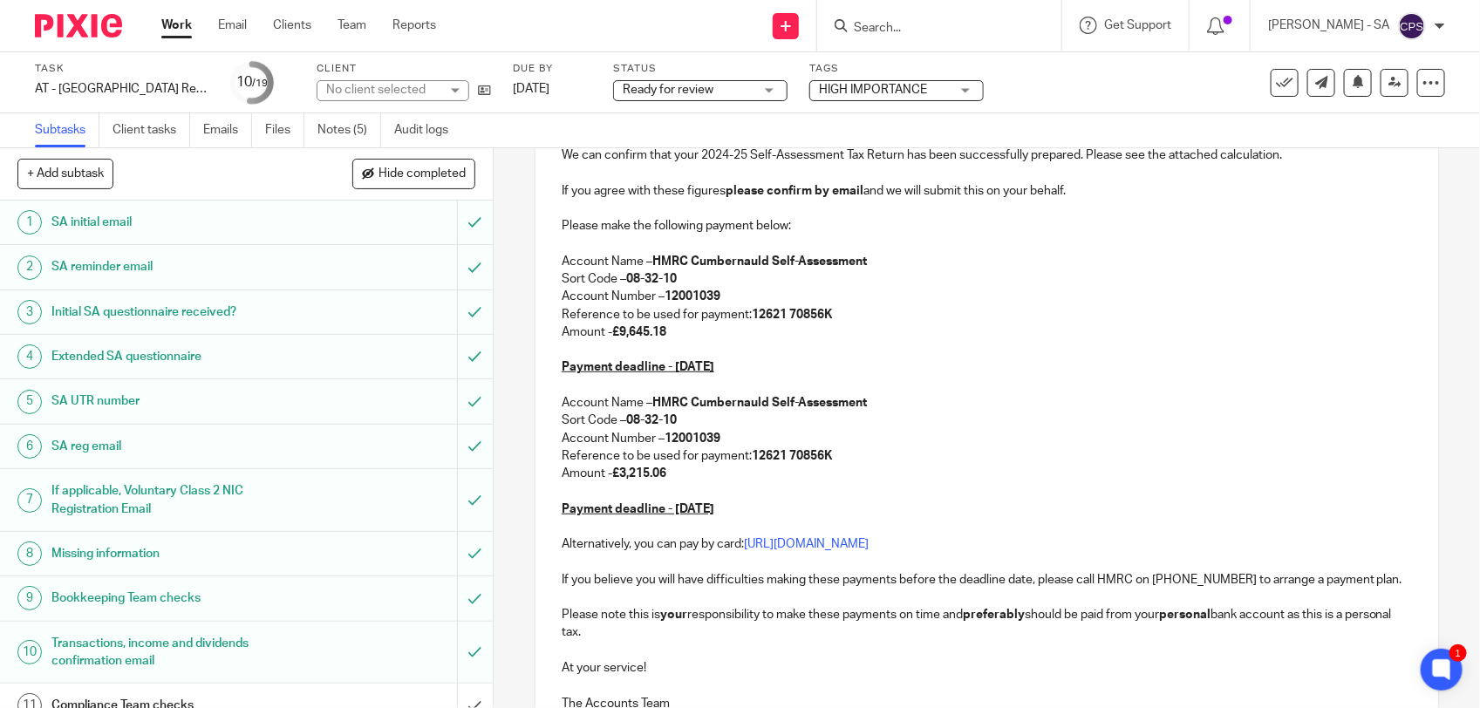
scroll to position [263, 0]
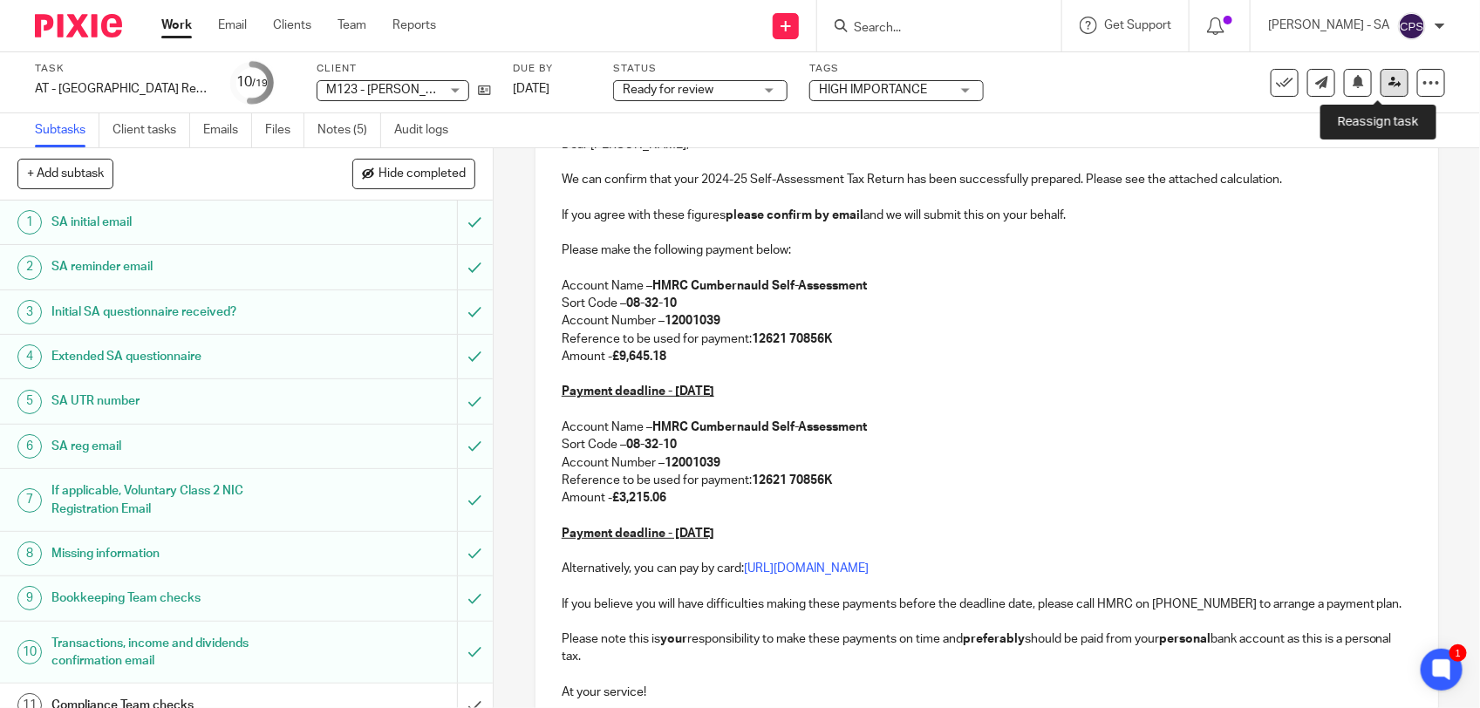
click at [1388, 81] on icon at bounding box center [1394, 82] width 13 height 13
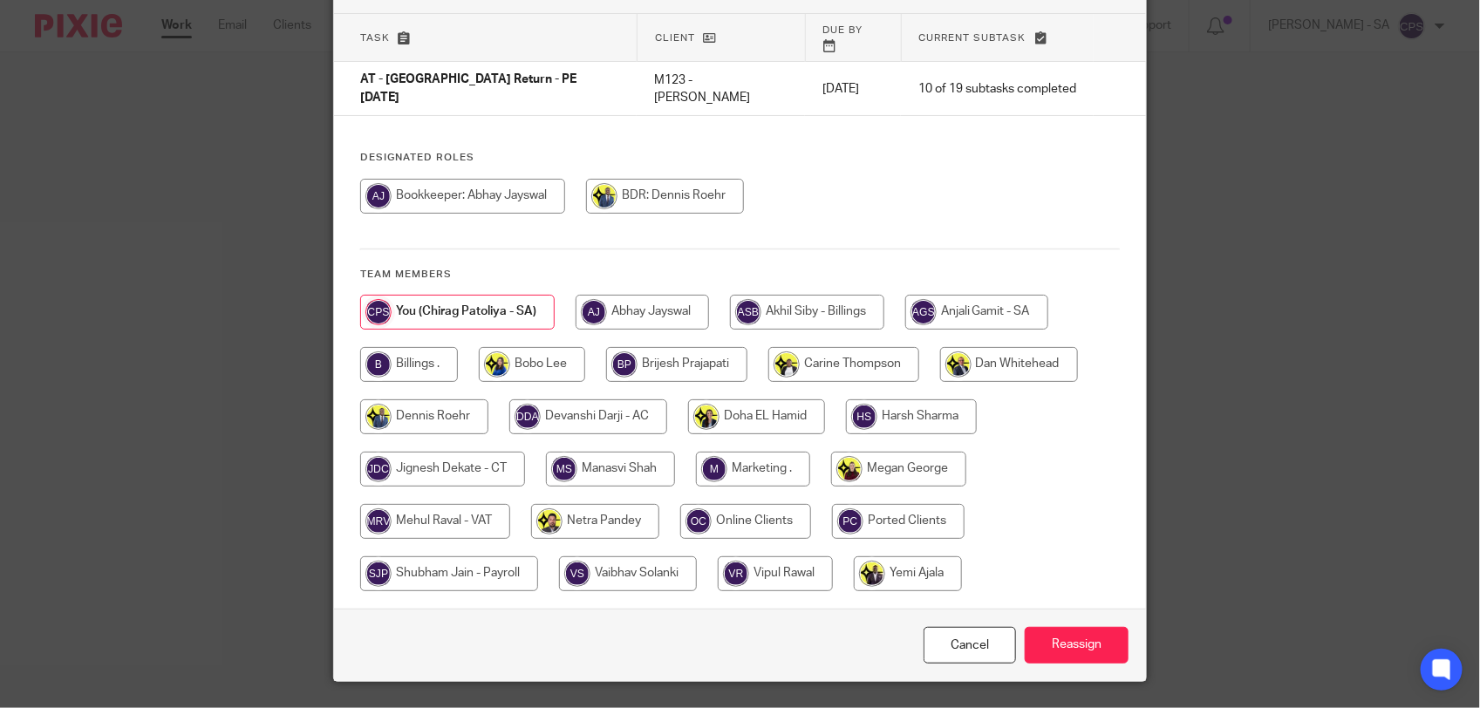
scroll to position [131, 0]
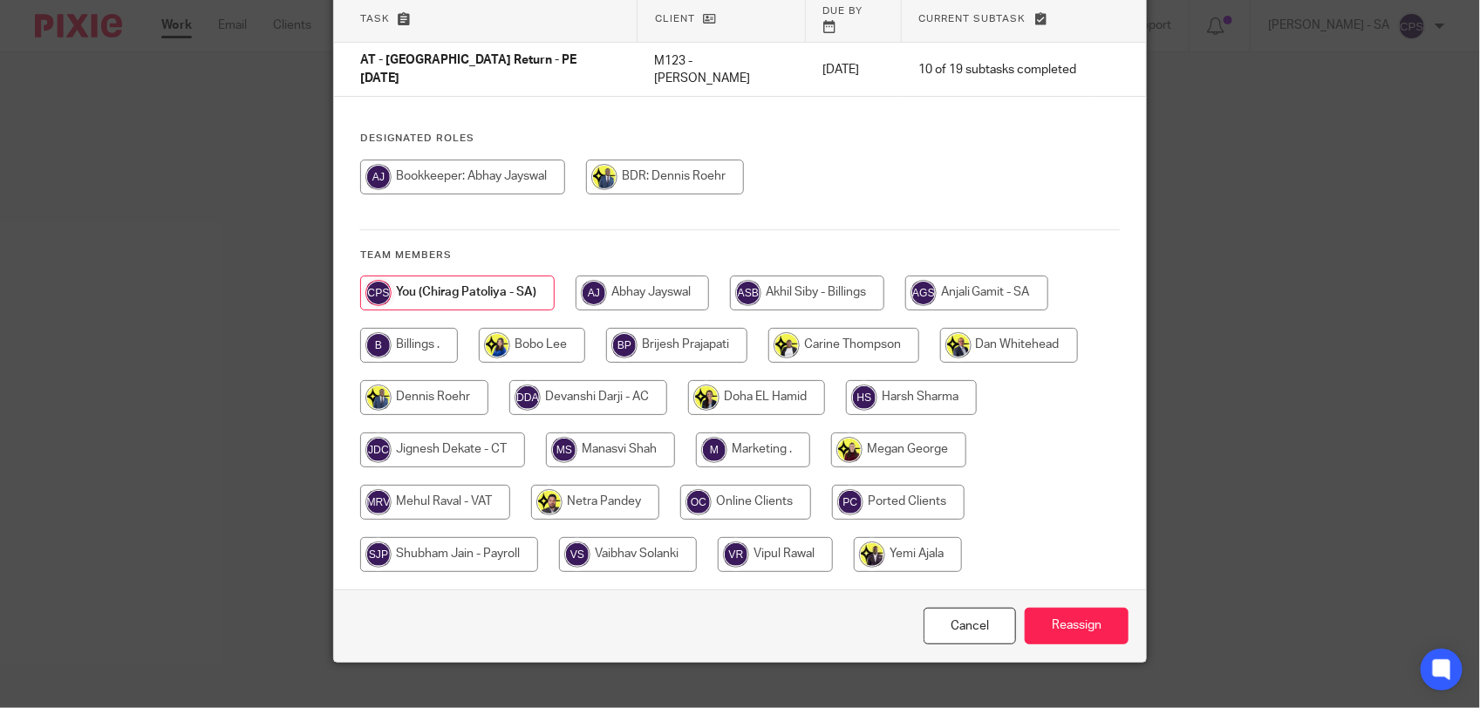
click at [581, 485] on input "radio" at bounding box center [595, 502] width 128 height 35
radio input "true"
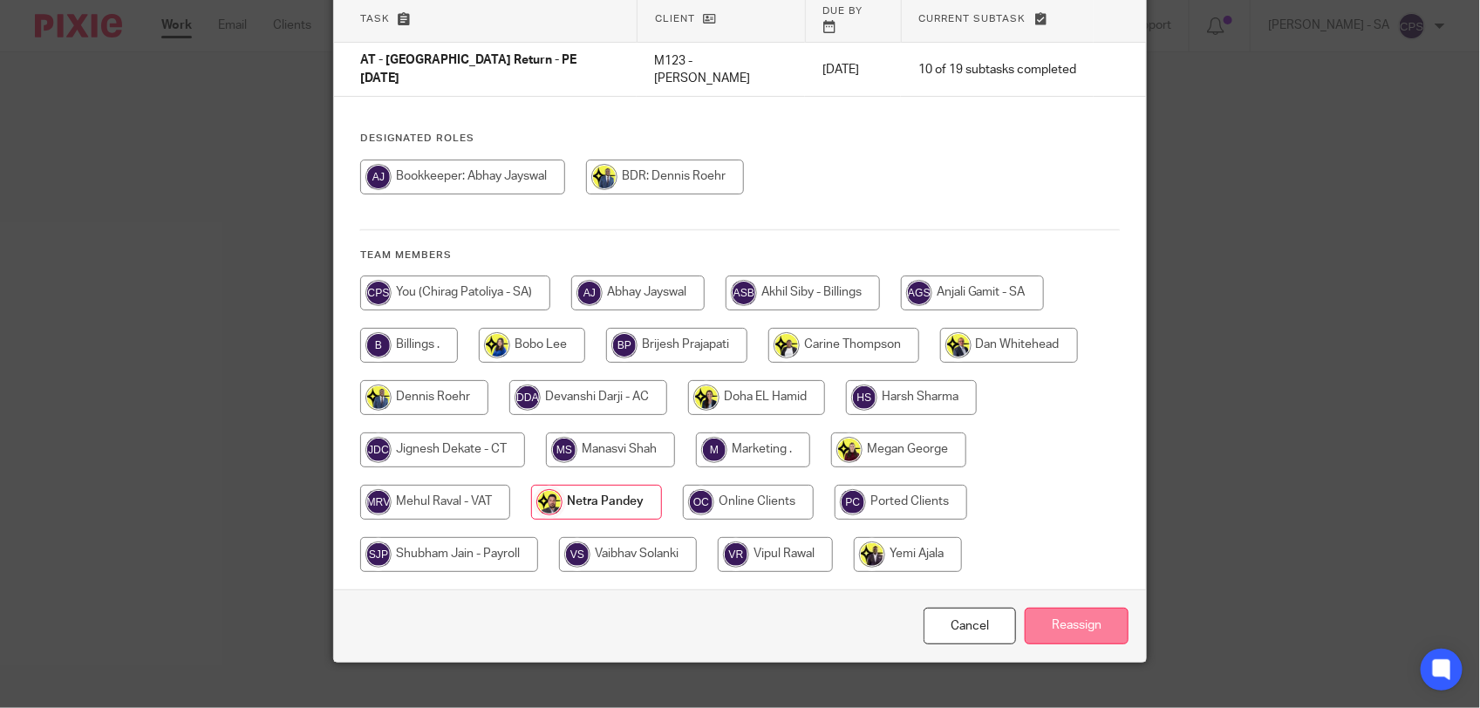
click at [1035, 608] on input "Reassign" at bounding box center [1077, 626] width 104 height 37
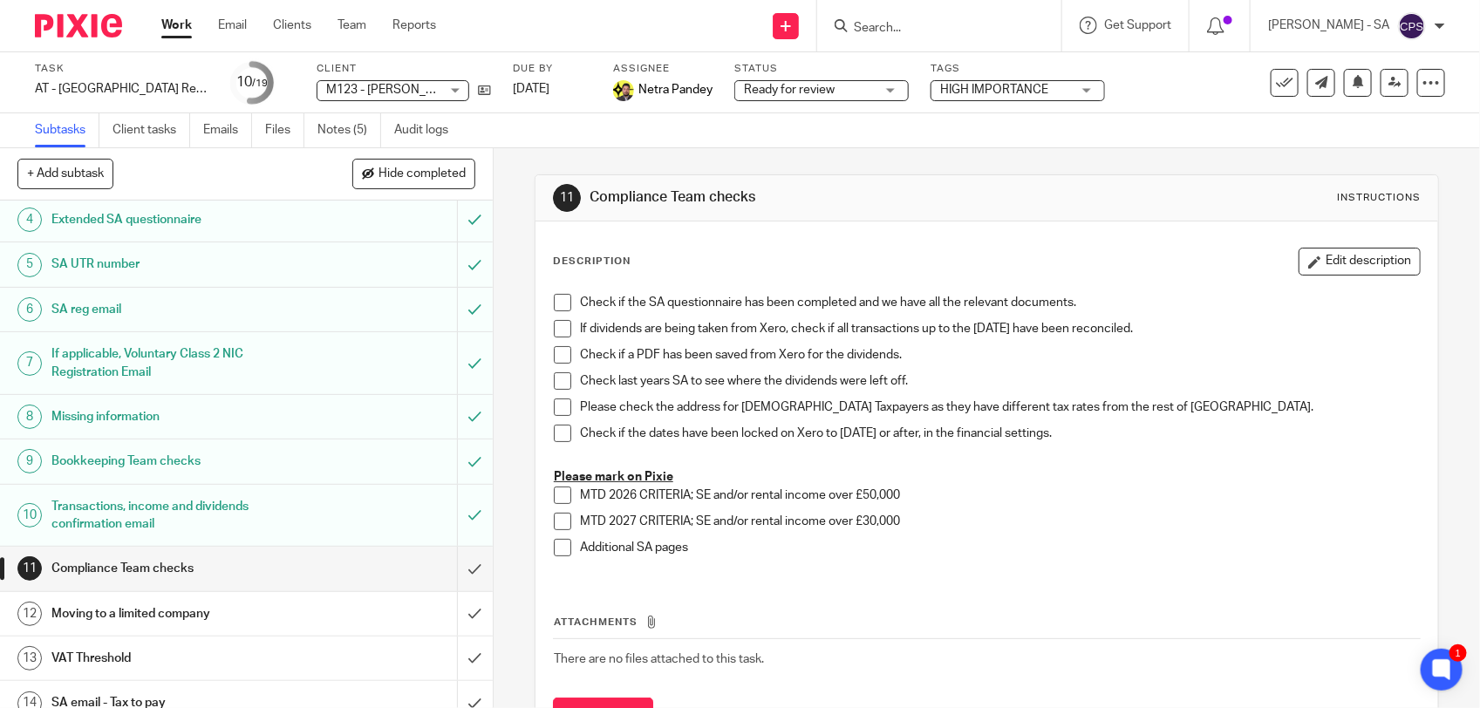
scroll to position [327, 0]
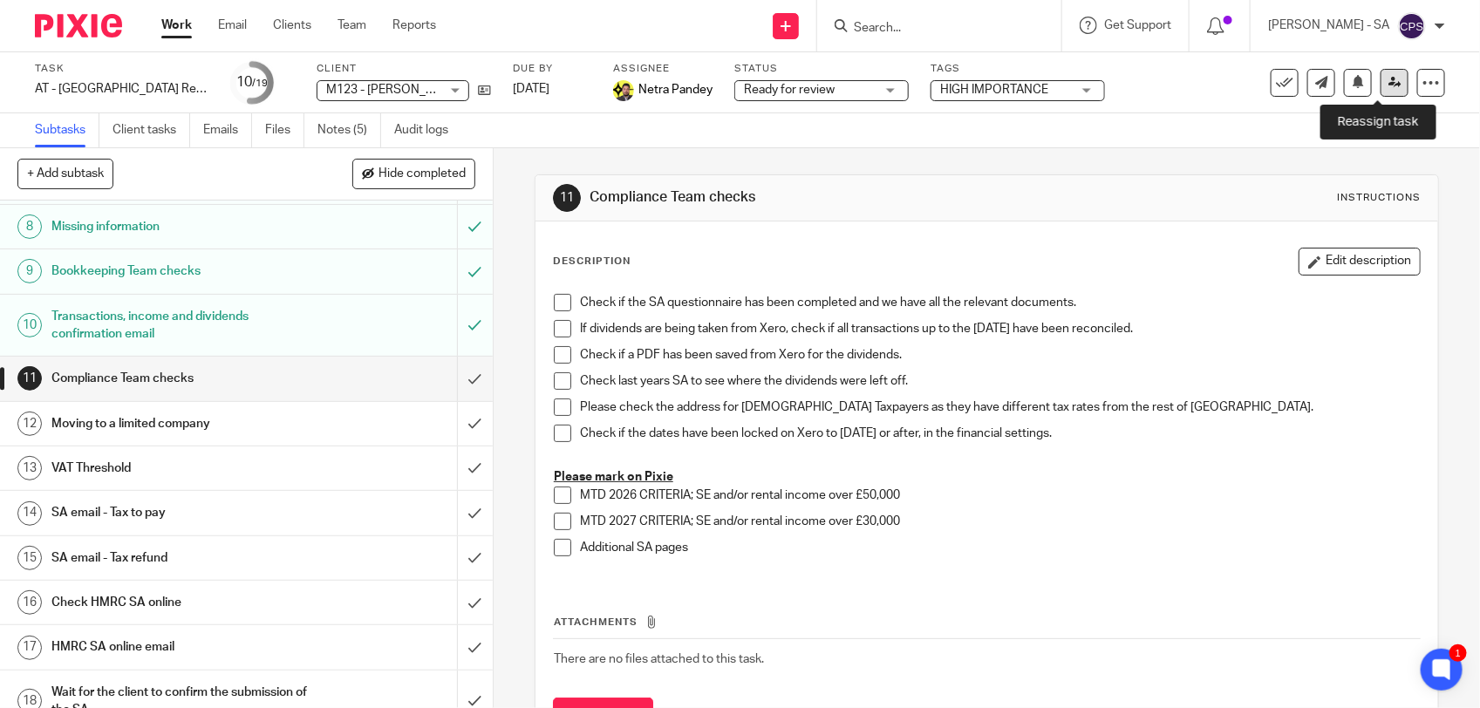
click at [1380, 83] on link at bounding box center [1394, 83] width 28 height 28
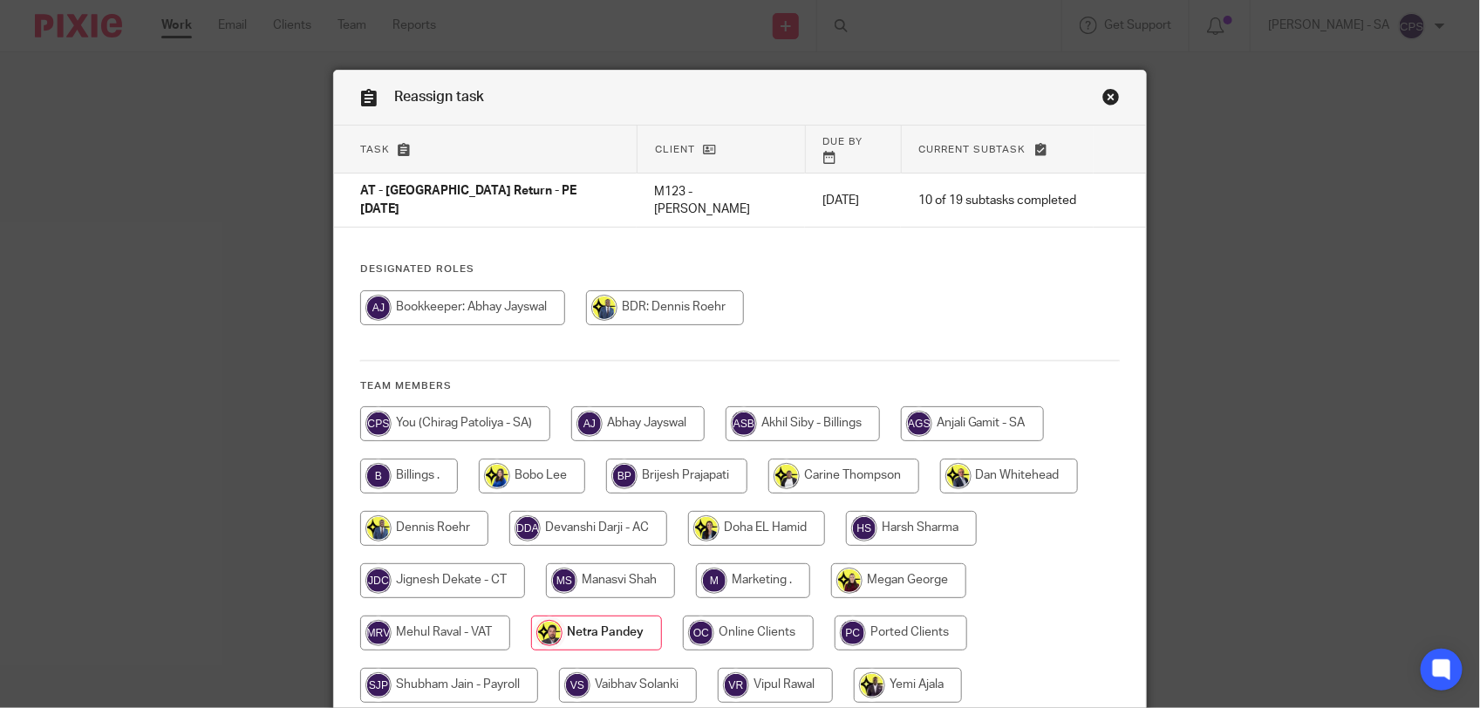
scroll to position [131, 0]
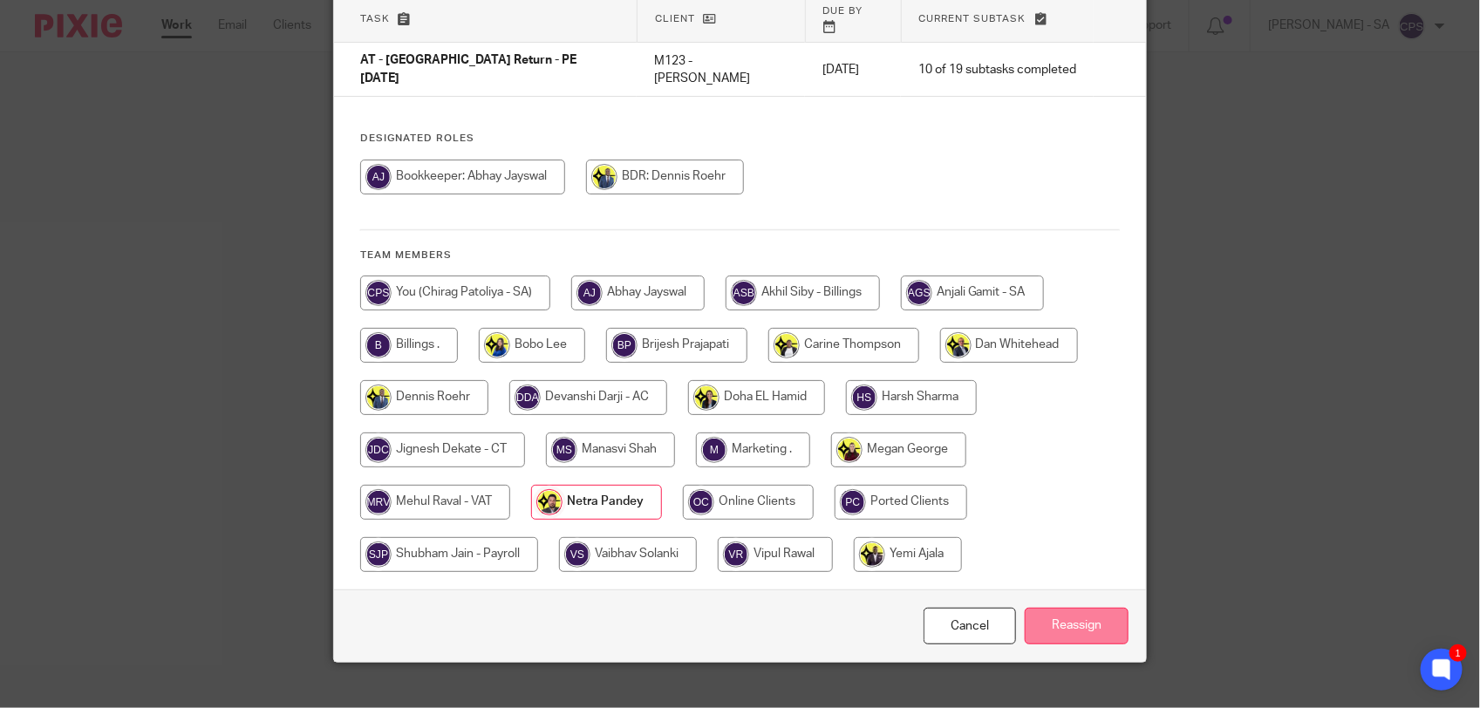
click at [1073, 608] on input "Reassign" at bounding box center [1077, 626] width 104 height 37
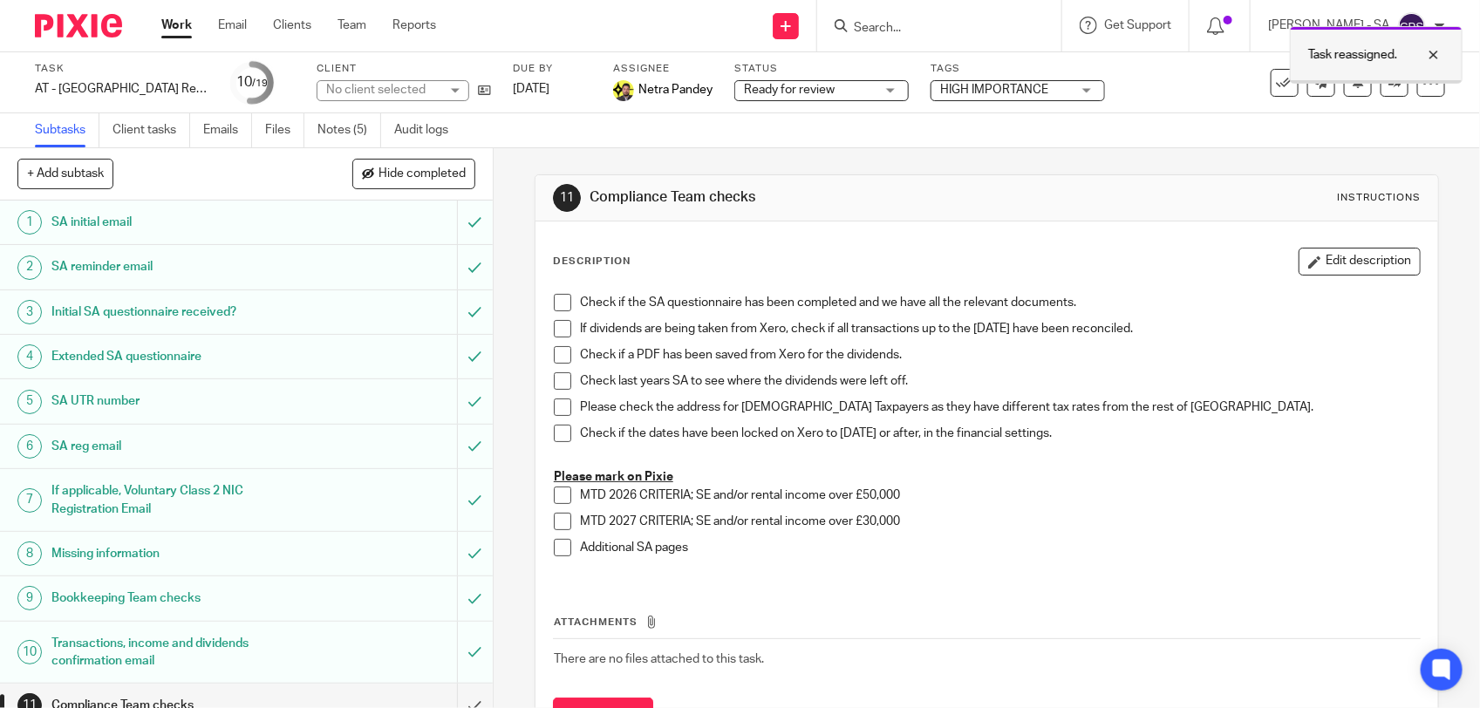
click at [1433, 58] on div at bounding box center [1420, 54] width 47 height 21
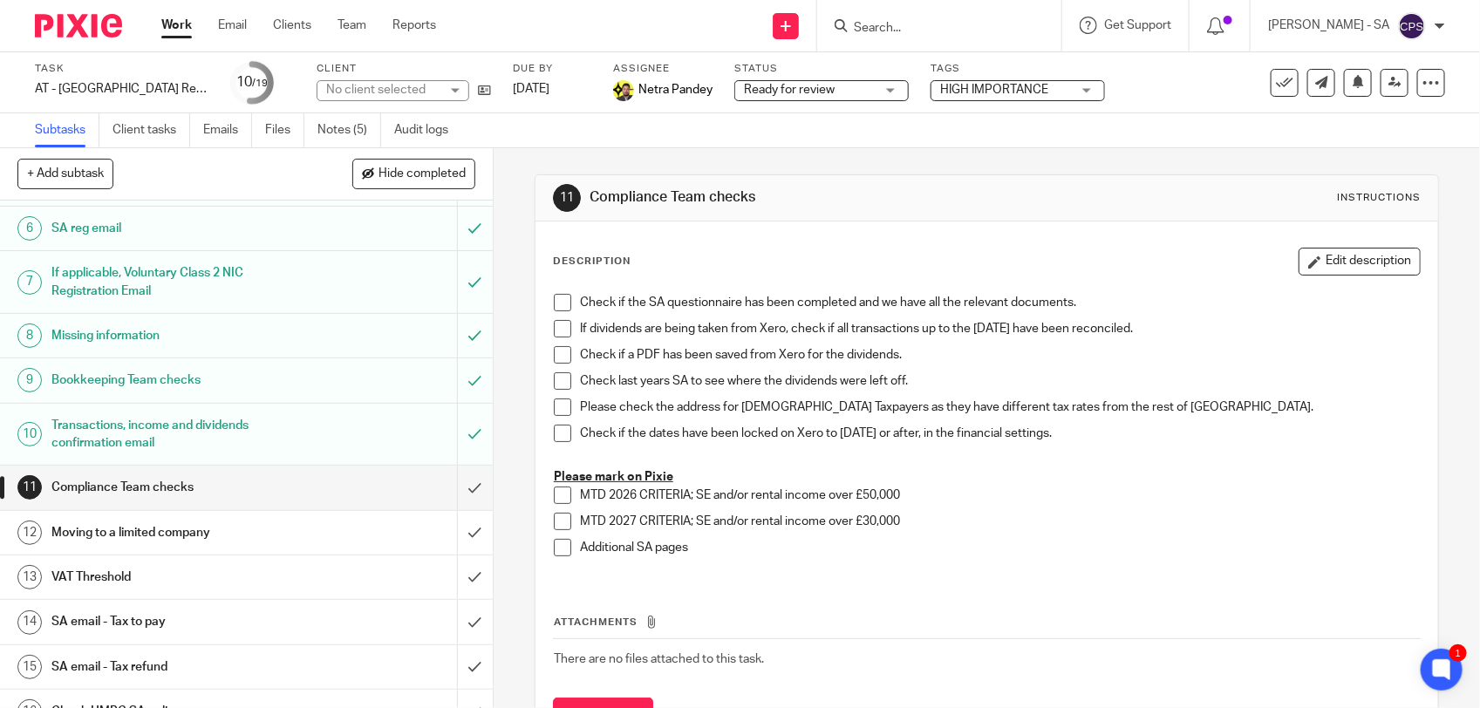
scroll to position [327, 0]
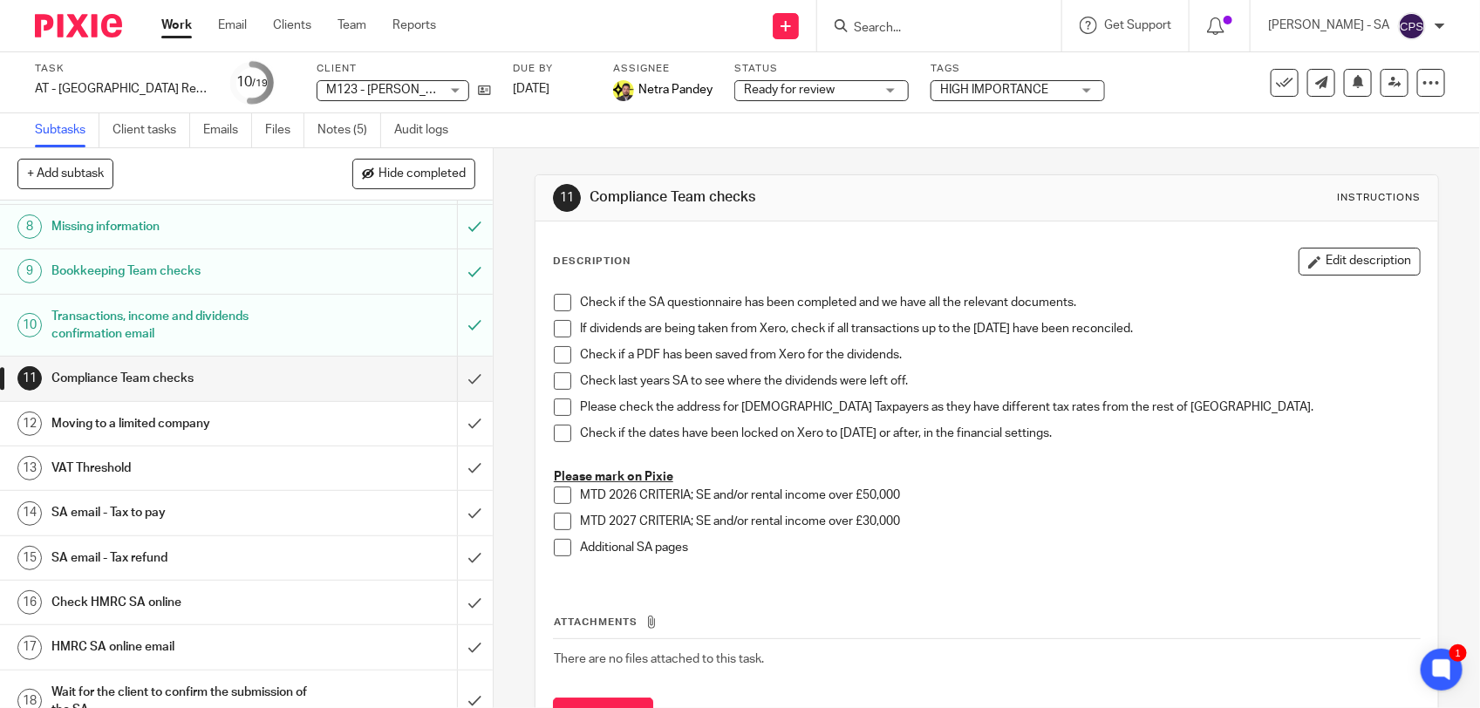
click at [894, 27] on input "Search" at bounding box center [930, 29] width 157 height 16
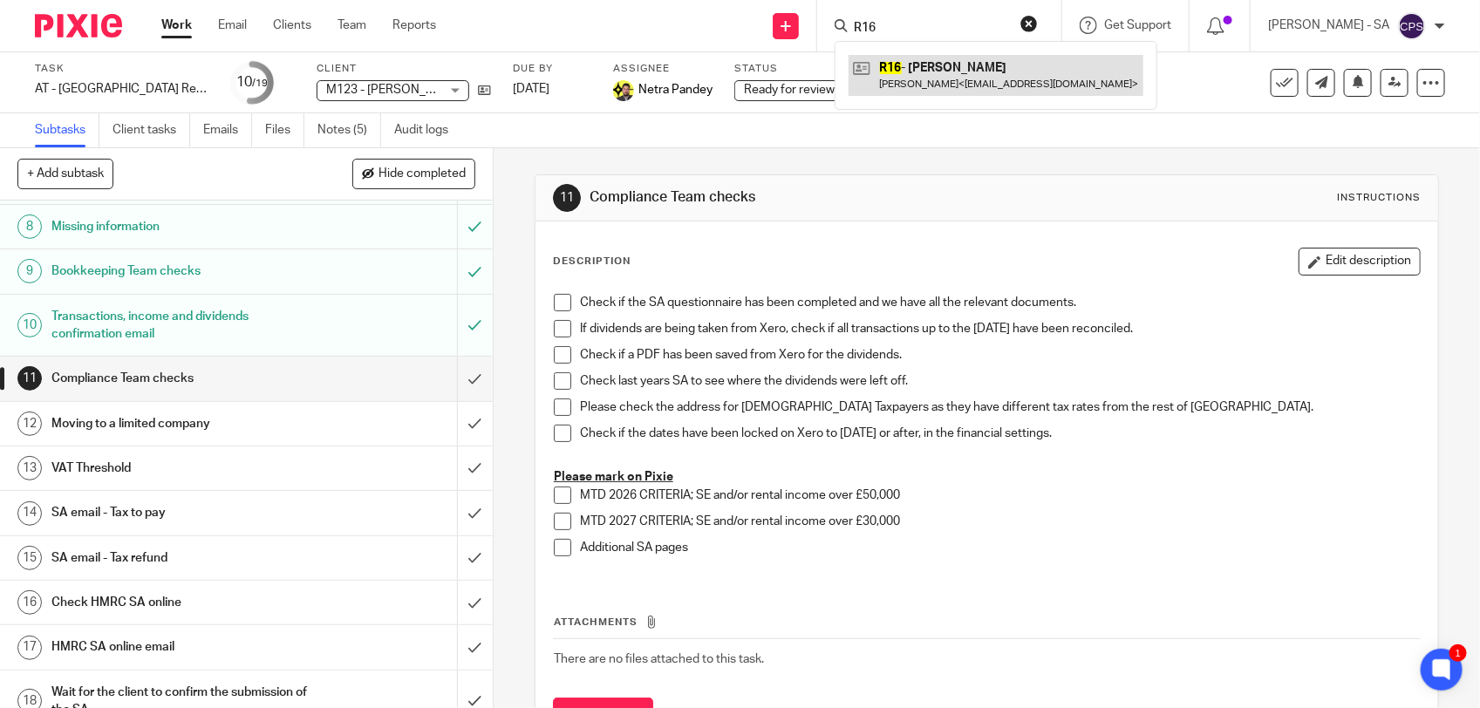
type input "R16"
click at [927, 67] on link at bounding box center [995, 75] width 295 height 40
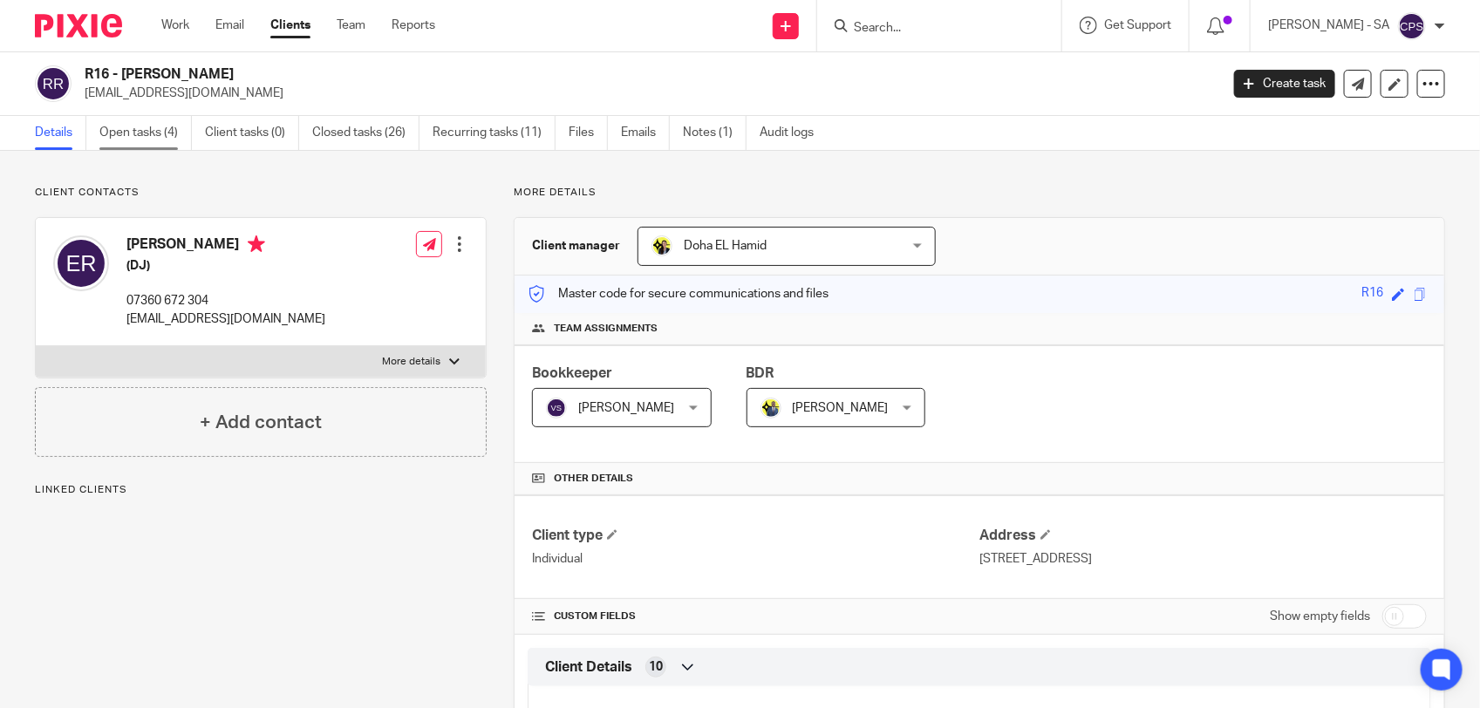
click at [153, 126] on link "Open tasks (4)" at bounding box center [145, 133] width 92 height 34
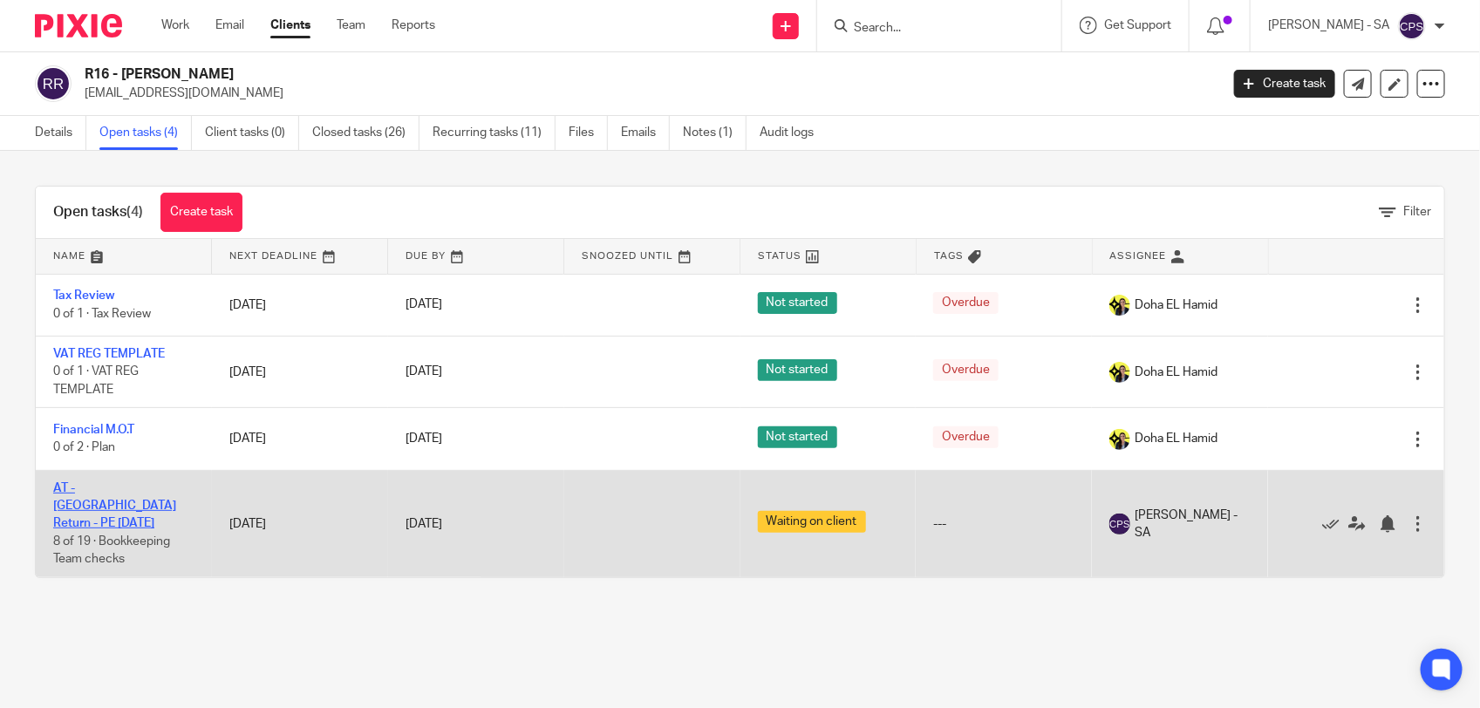
click at [115, 488] on link "AT - [GEOGRAPHIC_DATA] Return - PE [DATE]" at bounding box center [114, 506] width 123 height 48
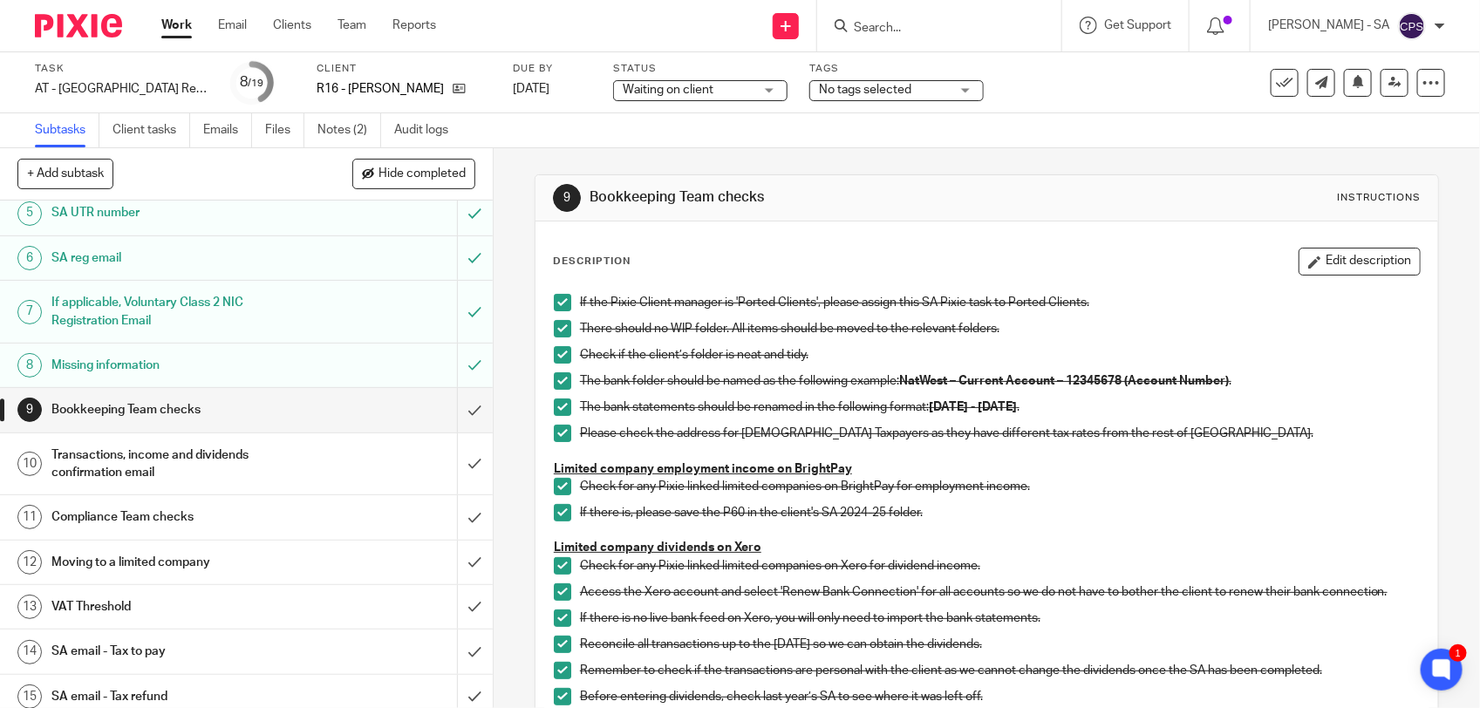
scroll to position [218, 0]
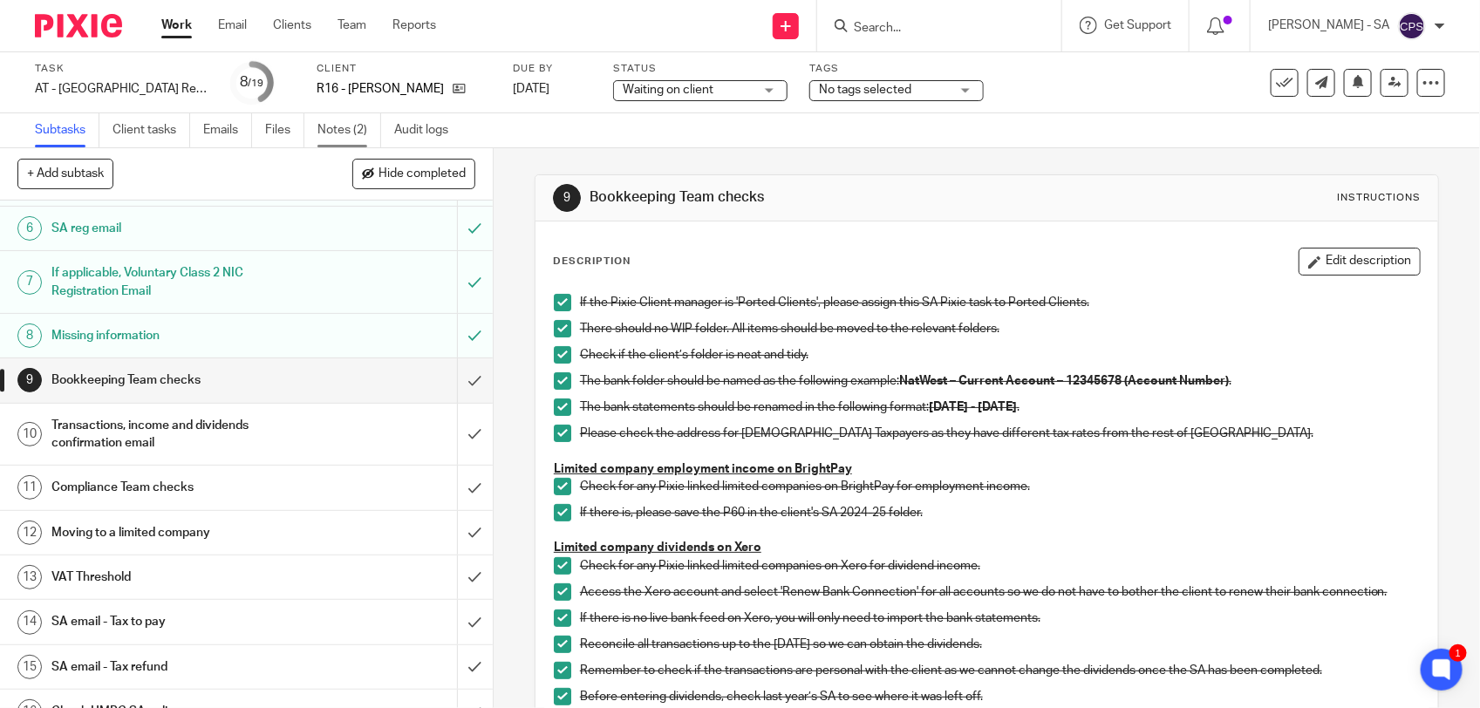
click at [351, 133] on link "Notes (2)" at bounding box center [349, 130] width 64 height 34
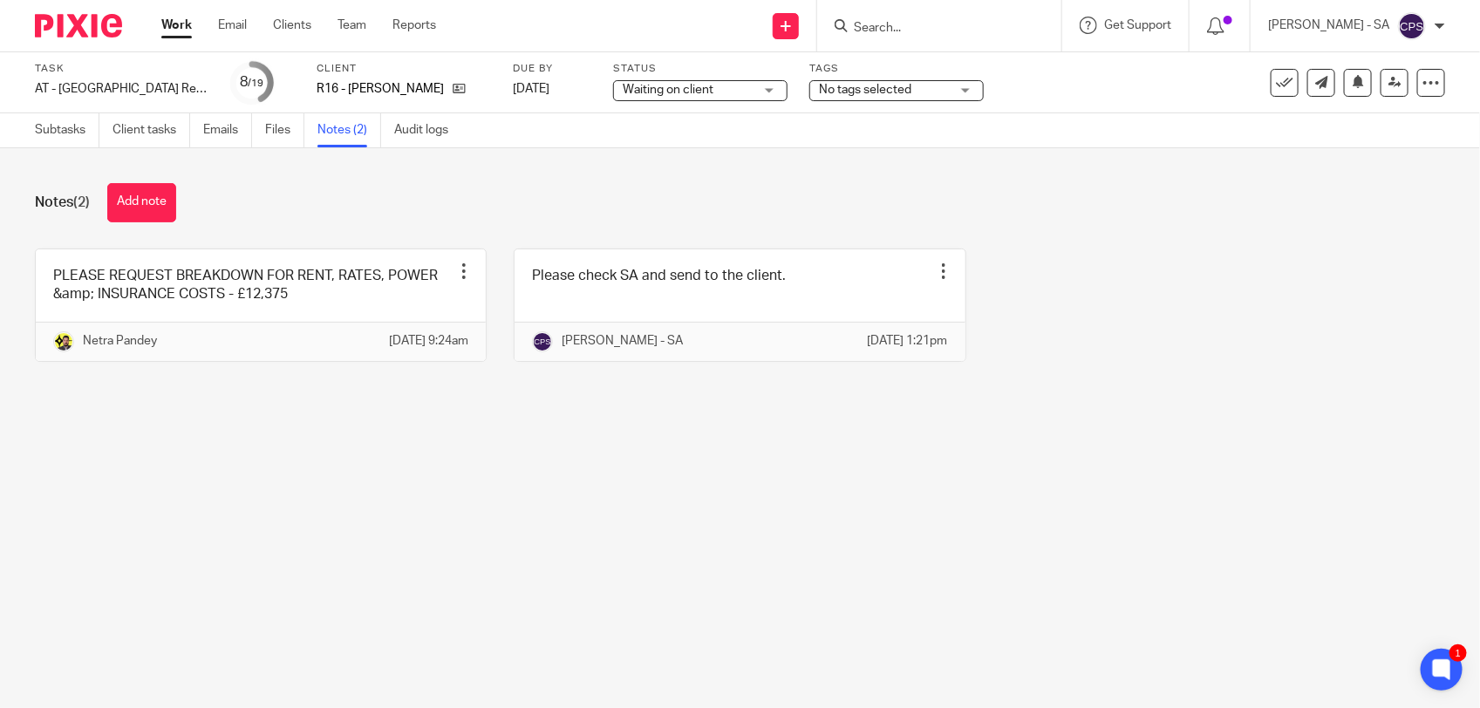
click at [891, 29] on input "Search" at bounding box center [930, 29] width 157 height 16
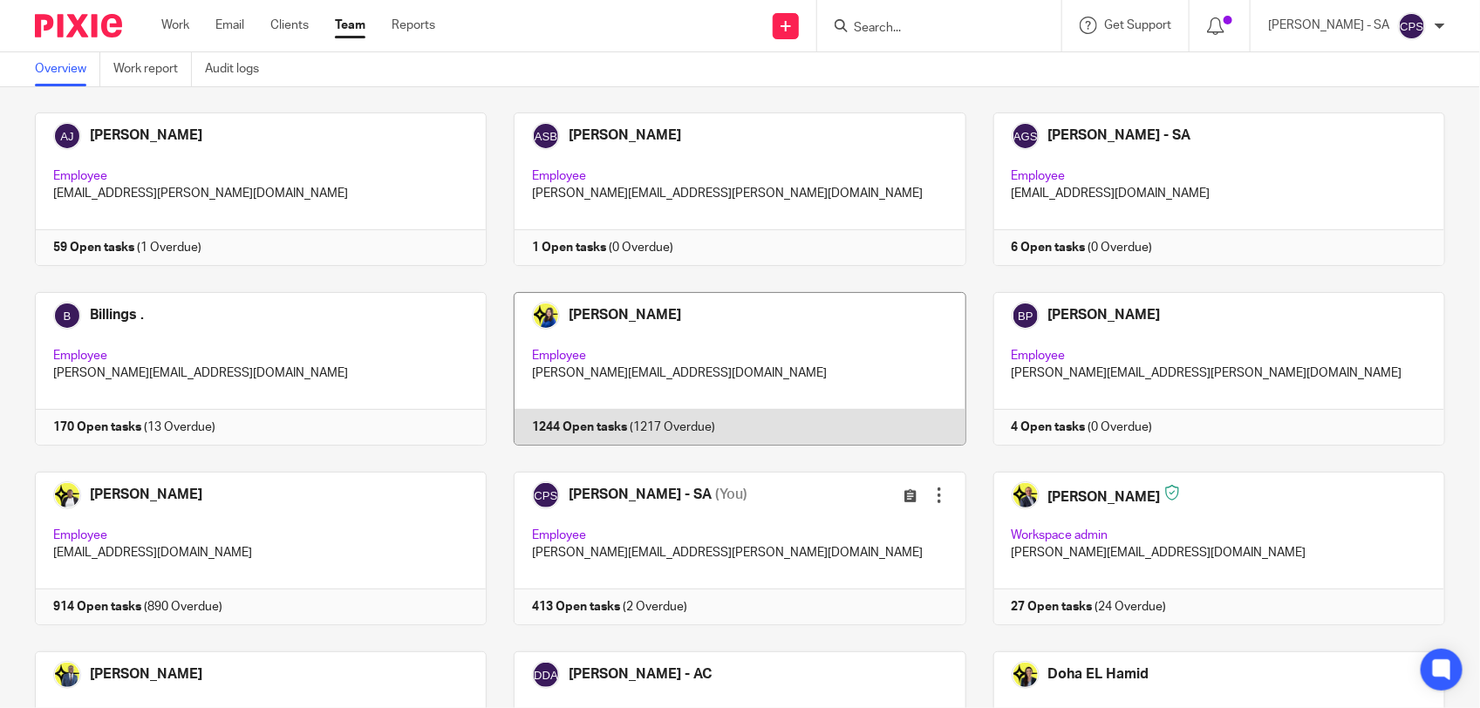
scroll to position [109, 0]
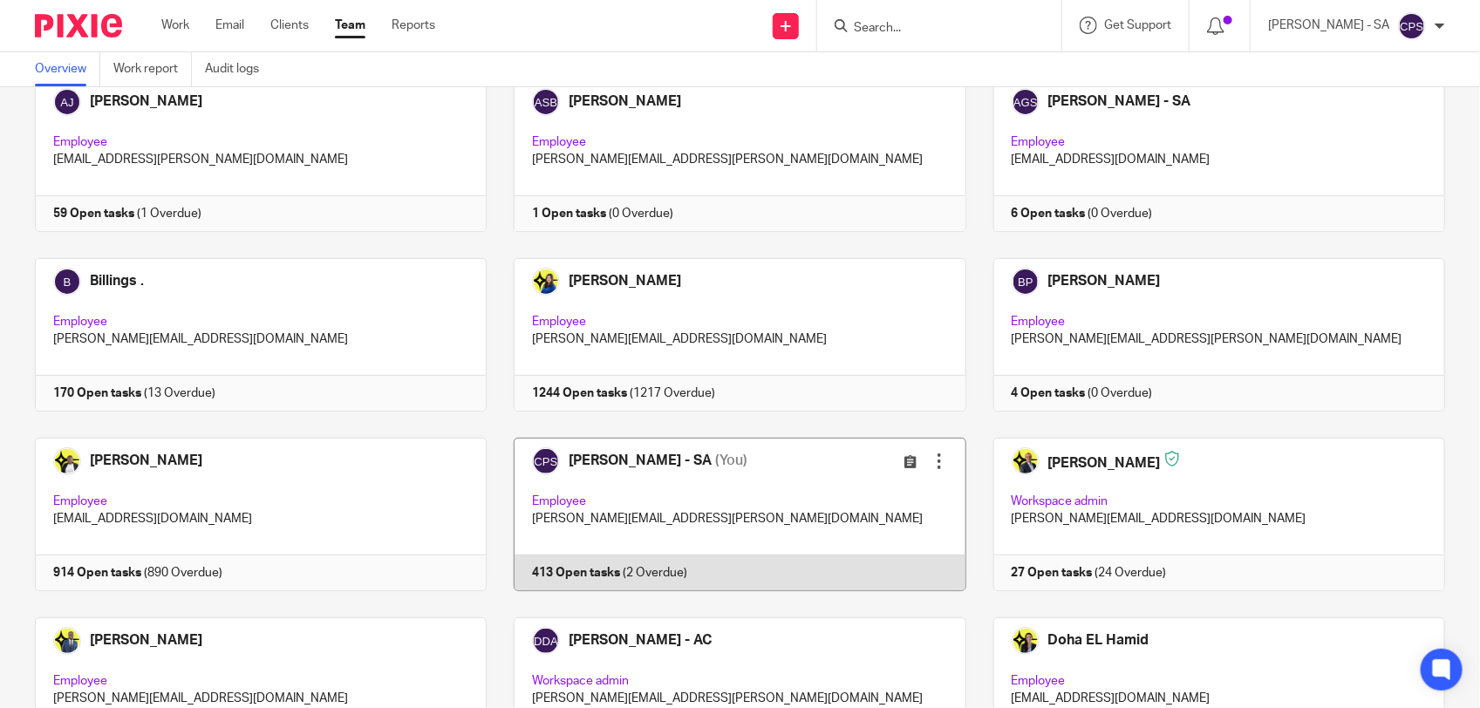
click at [786, 480] on link at bounding box center [726, 514] width 479 height 153
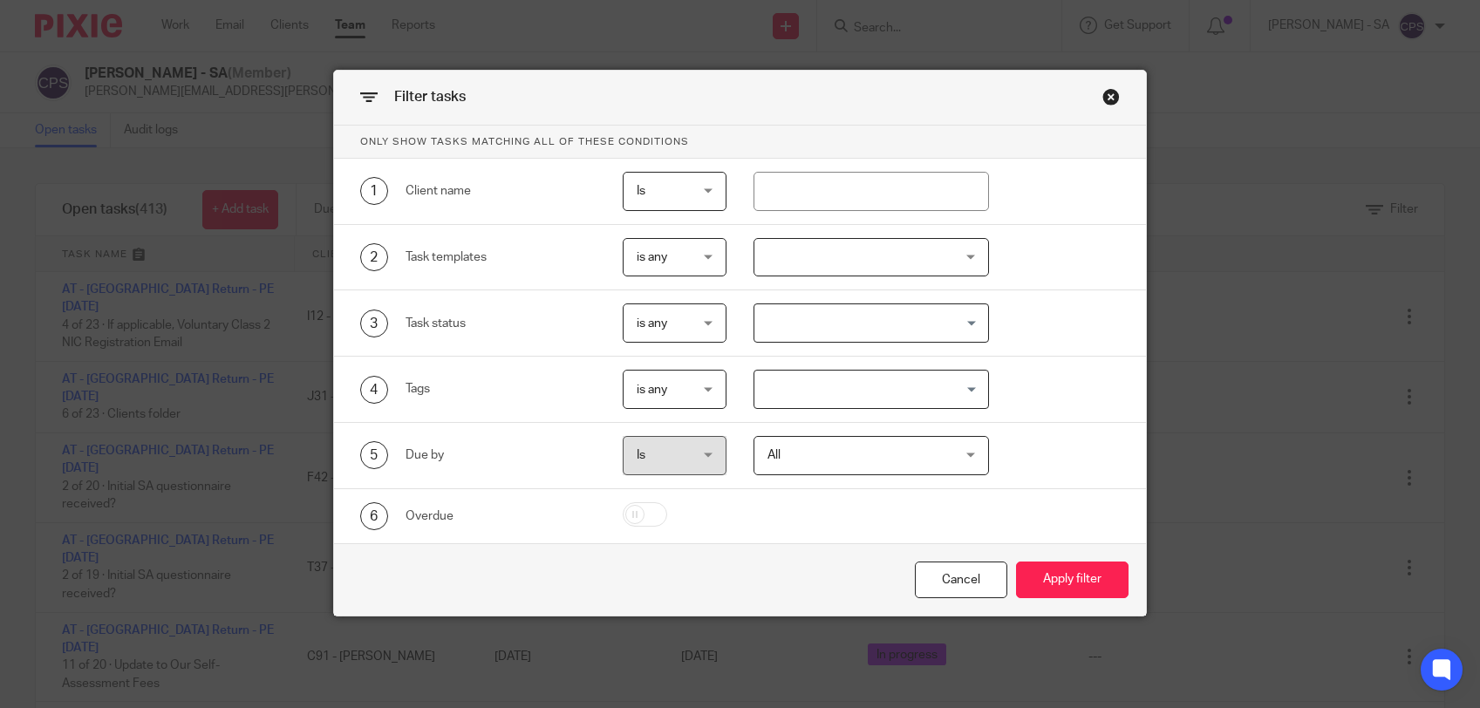
click at [857, 397] on input "Search for option" at bounding box center [867, 389] width 222 height 31
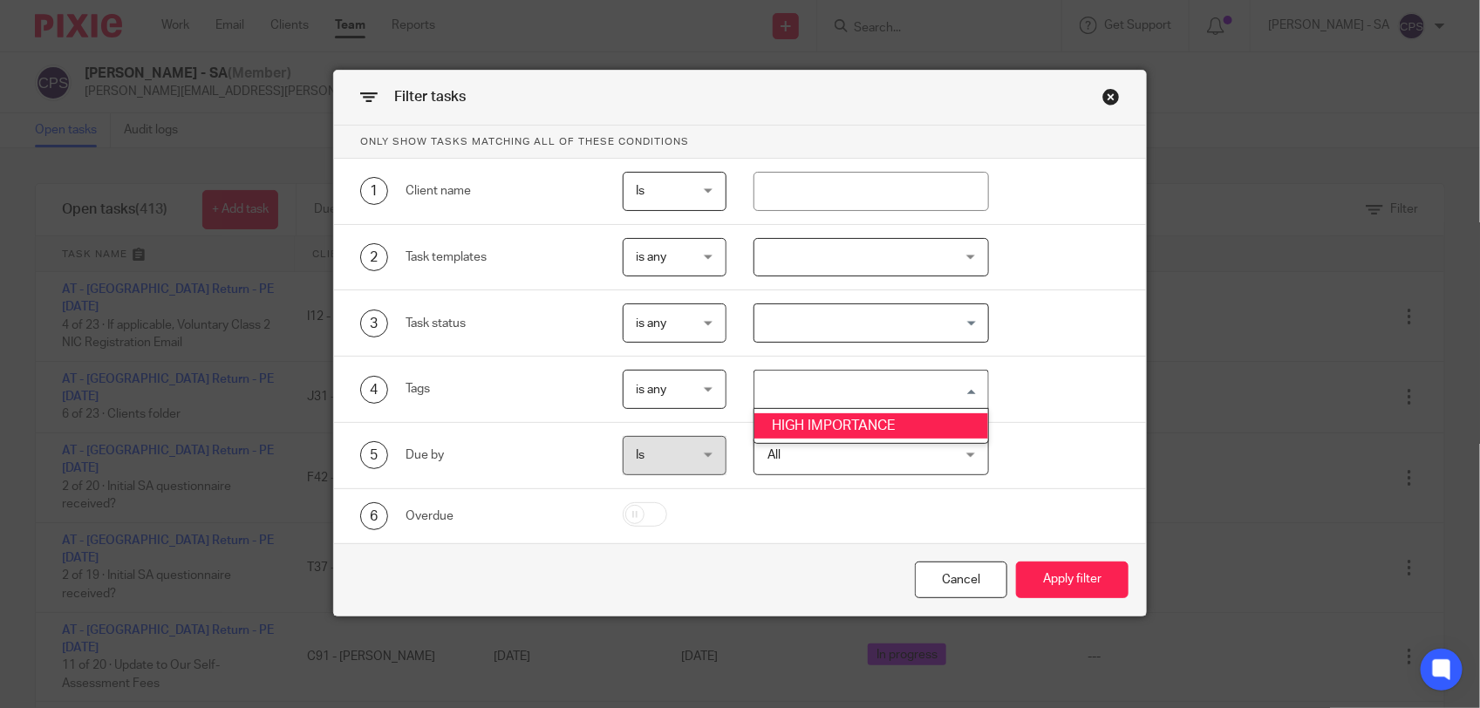
click at [855, 424] on li "HIGH IMPORTANCE" at bounding box center [871, 425] width 234 height 25
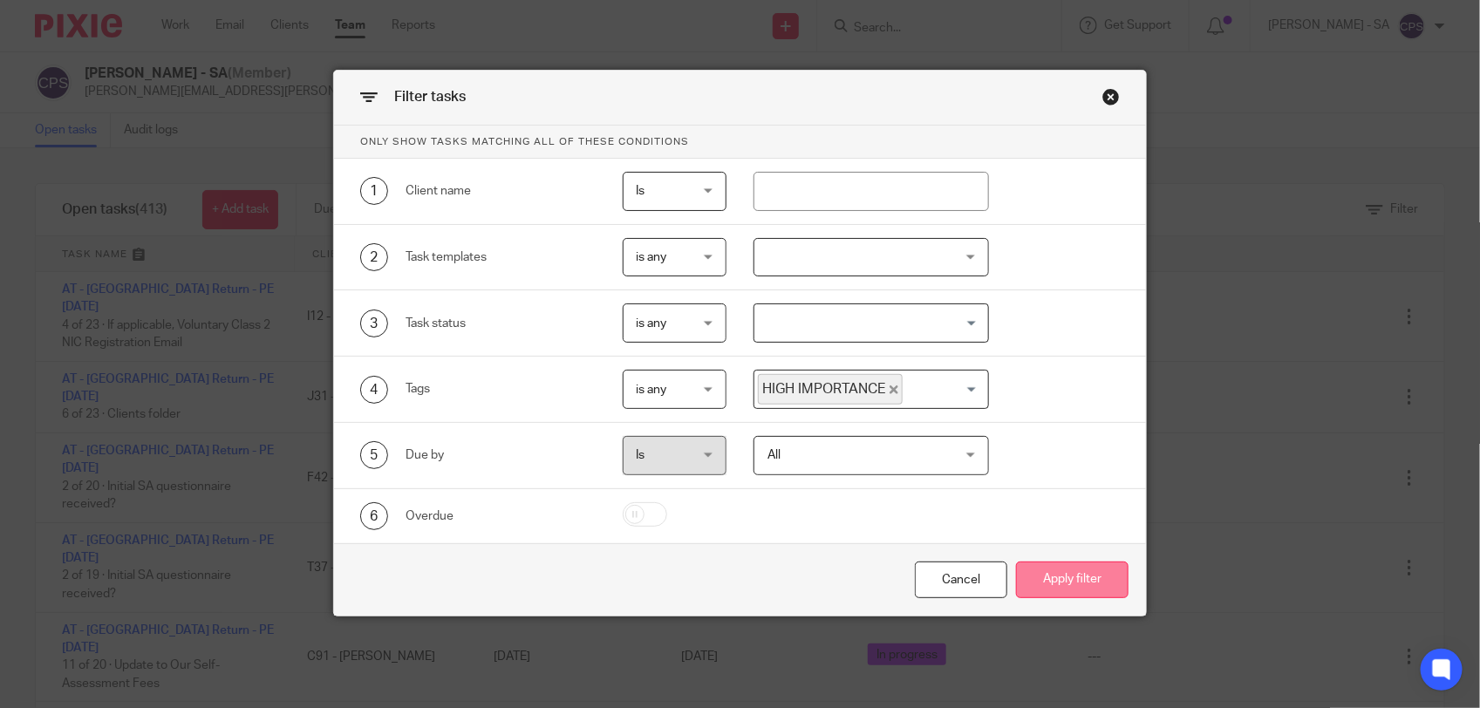
click at [1056, 585] on button "Apply filter" at bounding box center [1072, 580] width 112 height 37
